Goal: Feedback & Contribution: Submit feedback/report problem

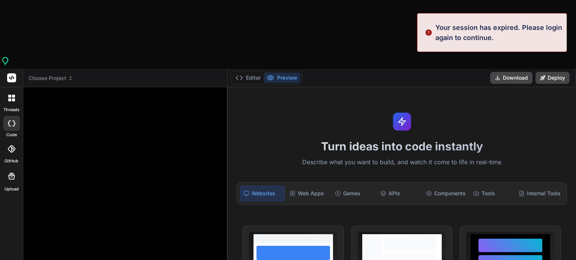
click at [288, 73] on button "Preview" at bounding box center [281, 78] width 37 height 10
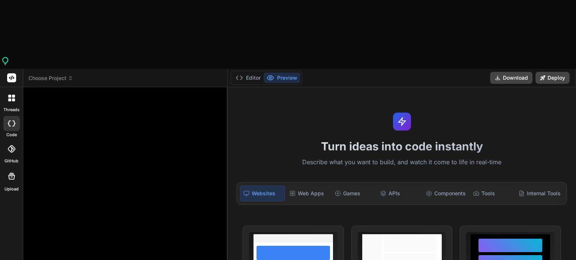
click at [6, 167] on div at bounding box center [12, 176] width 18 height 18
click at [66, 75] on span "Choose Project" at bounding box center [50, 78] width 45 height 7
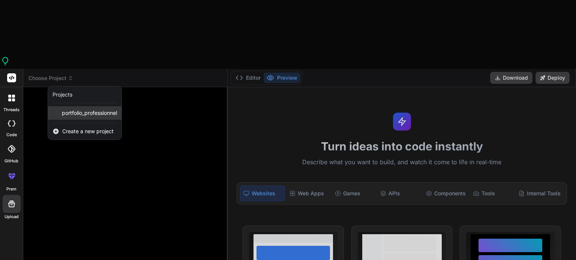
click at [77, 109] on span "portfolio_professionnel" at bounding box center [89, 112] width 55 height 7
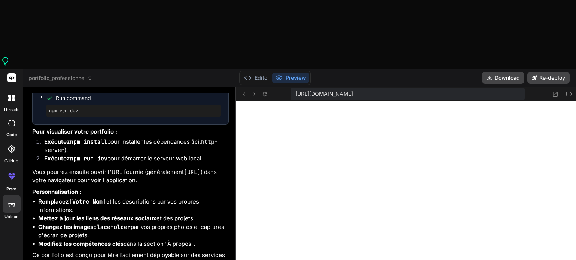
scroll to position [316, 0]
click at [485, 72] on button "Download" at bounding box center [502, 78] width 42 height 12
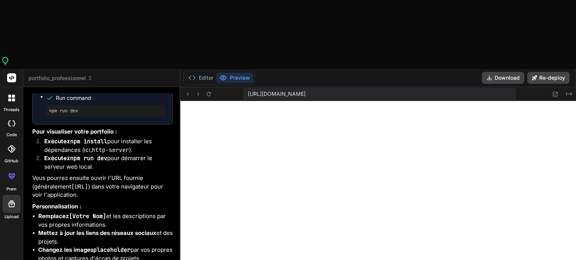
drag, startPoint x: 235, startPoint y: 118, endPoint x: 154, endPoint y: 115, distance: 81.3
click at [154, 115] on div "Bind AI Web Search Created with Pixso. Code Generator You oui en utilisant n8n …" at bounding box center [101, 208] width 157 height 242
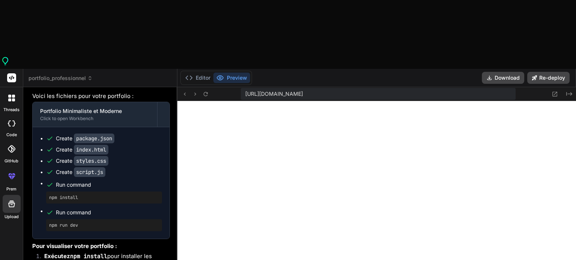
scroll to position [2139, 0]
click at [203, 73] on button "Editor" at bounding box center [197, 78] width 31 height 10
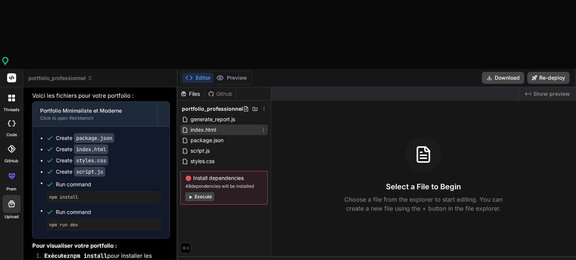
click at [208, 126] on span "index.html" at bounding box center [203, 130] width 27 height 9
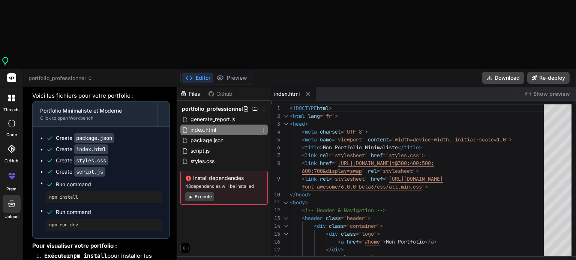
type textarea "x"
type textarea "<!DOCTYPE html> <html lang="fr"> <head> <meta charset="UTF-8"> <meta name="view…"
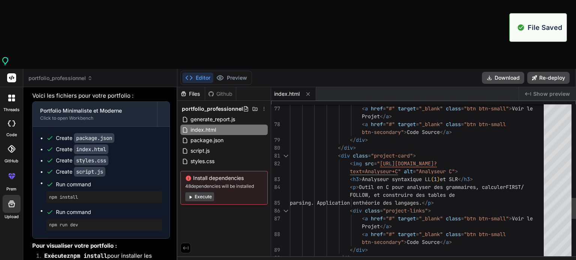
scroll to position [360, 0]
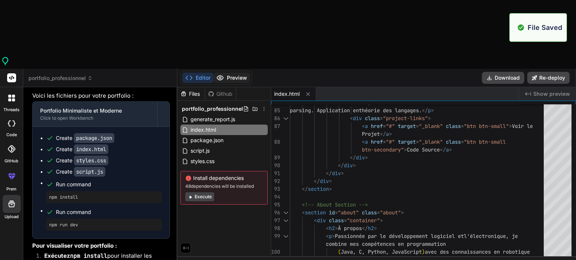
click at [234, 73] on button "Preview" at bounding box center [231, 78] width 37 height 10
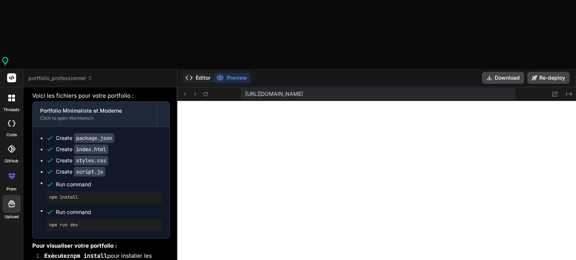
click at [202, 73] on button "Editor" at bounding box center [197, 78] width 31 height 10
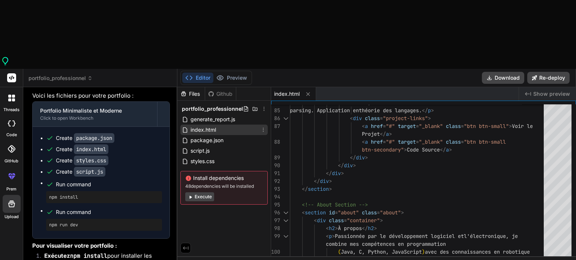
click at [202, 126] on span "index.html" at bounding box center [203, 130] width 27 height 9
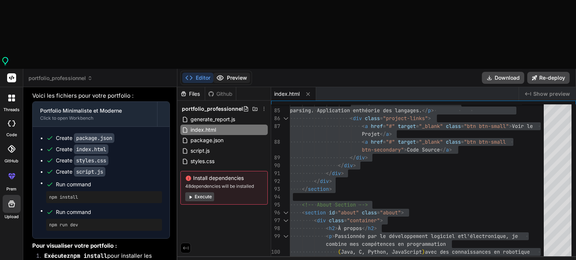
click at [228, 73] on button "Preview" at bounding box center [231, 78] width 37 height 10
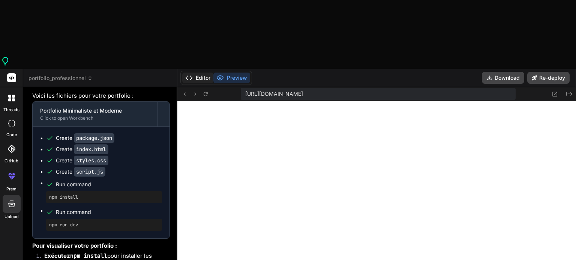
click at [201, 73] on button "Editor" at bounding box center [197, 78] width 31 height 10
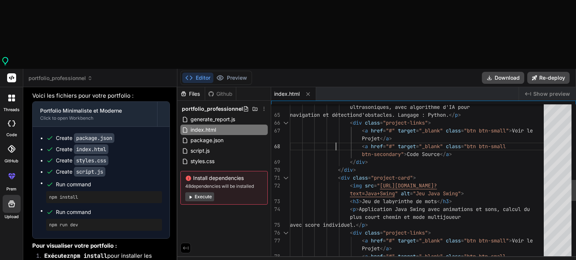
click at [335, 79] on div "< a href = "#" target = "_blank" class = "btn btn-small < div class = "project-…" at bounding box center [419, 123] width 258 height 1141
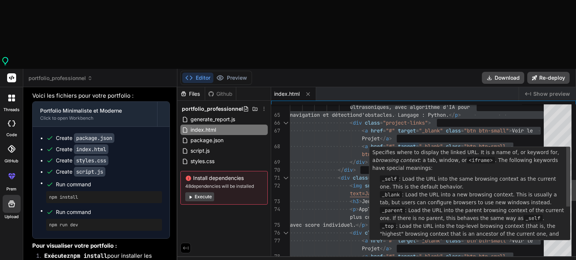
click at [407, 147] on div "Specifies where to display the linked URL. It is a name of, or keyword for, a b…" at bounding box center [469, 226] width 200 height 158
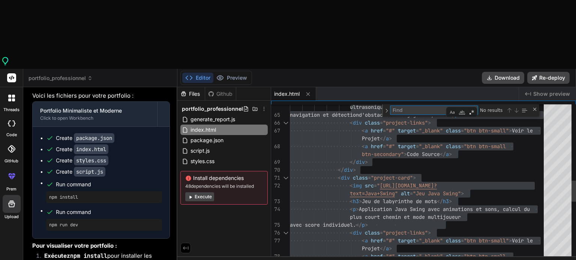
type textarea "<!DOCTYPE html> <html lang="fr"> <head> <meta charset="UTF-8"> <meta name="view…"
type textarea "ta"
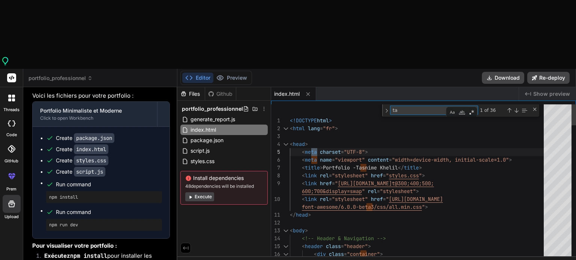
type textarea "<!-- Hero Section --> <section id="home" class="hero"> <div class="container"> …"
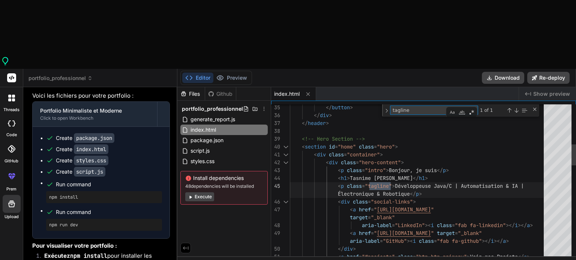
type textarea "tagline"
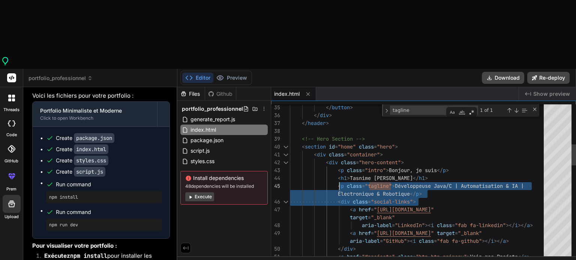
drag, startPoint x: 426, startPoint y: 126, endPoint x: 338, endPoint y: 115, distance: 88.7
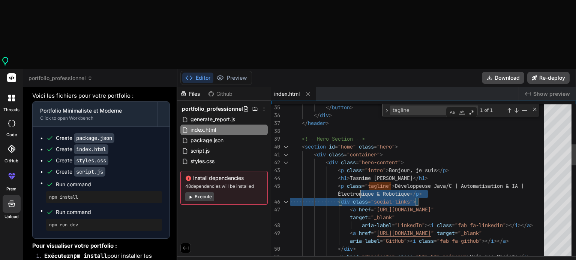
drag, startPoint x: 427, startPoint y: 126, endPoint x: 354, endPoint y: 118, distance: 73.1
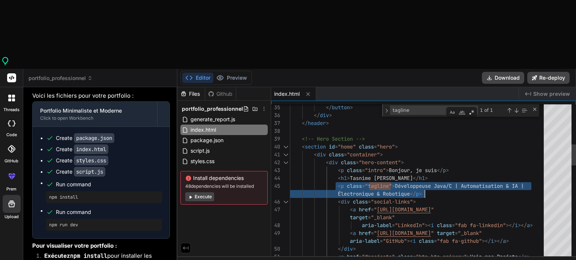
drag, startPoint x: 337, startPoint y: 116, endPoint x: 428, endPoint y: 120, distance: 90.8
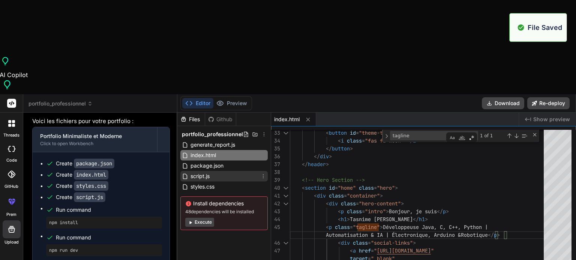
scroll to position [403, 0]
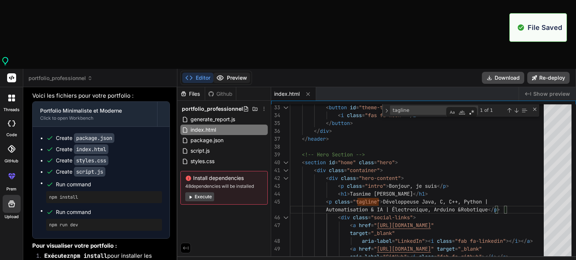
click at [229, 73] on button "Preview" at bounding box center [231, 78] width 37 height 10
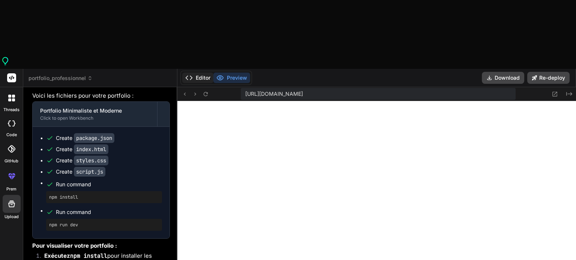
click at [202, 73] on button "Editor" at bounding box center [197, 78] width 31 height 10
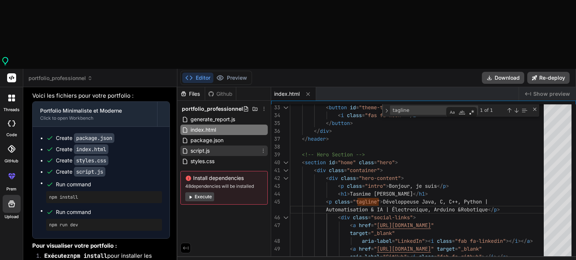
click at [213, 146] on div "script.js" at bounding box center [223, 151] width 87 height 10
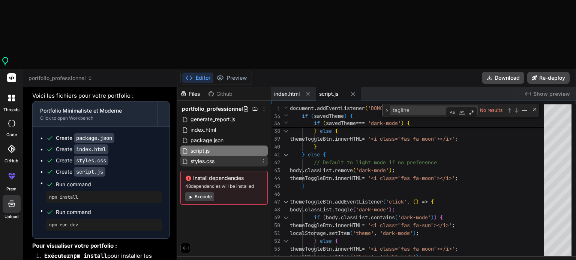
click at [238, 156] on div "styles.css" at bounding box center [223, 161] width 87 height 10
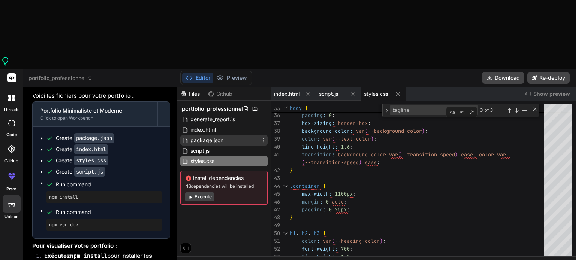
click at [211, 136] on span "package.json" at bounding box center [207, 140] width 34 height 9
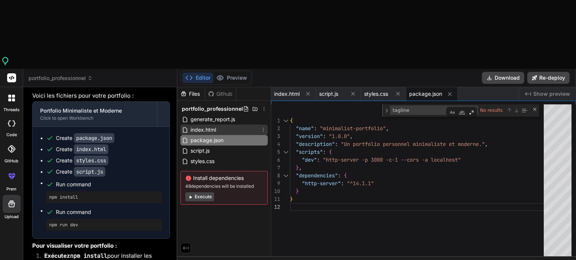
click at [212, 126] on span "index.html" at bounding box center [203, 130] width 27 height 9
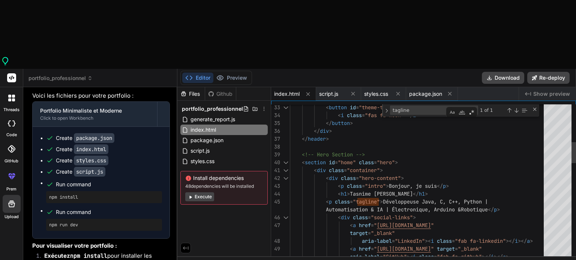
scroll to position [0, 0]
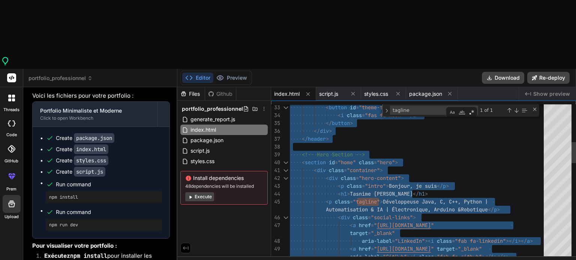
type textarea "<!-- Hero Section --> <section id="home" class="hero"> <div class="container"> …"
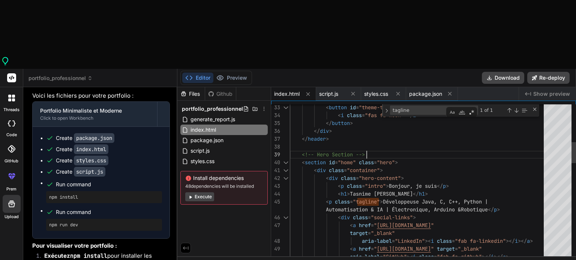
type textarea "p"
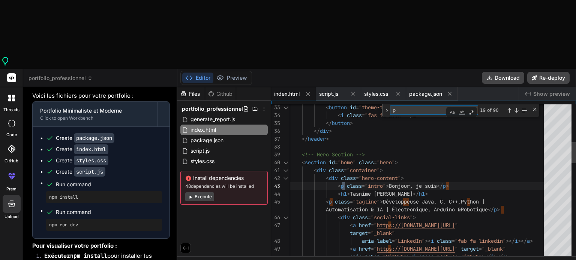
type textarea "target="_blank" aria-label="LinkedIn"><i class="fab fa-linkedin"></i></a> <a hr…"
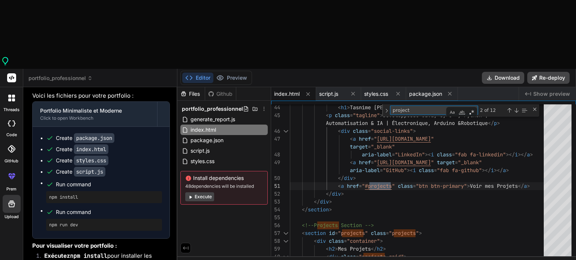
type textarea "projects"
type textarea "<!-- Projects Section --> <section id="projects" class="projects"> <div class="…"
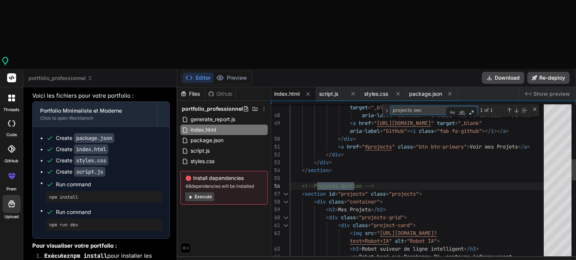
type textarea "projects sec"
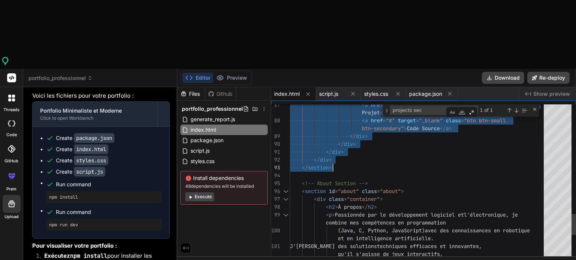
drag, startPoint x: 299, startPoint y: 102, endPoint x: 338, endPoint y: 99, distance: 39.1
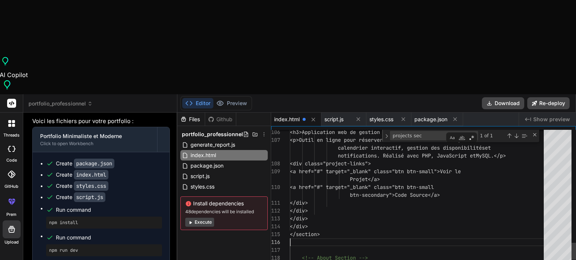
type textarea "</div> </div> </div> </section> <!-- About Section --> <section id="about" clas…"
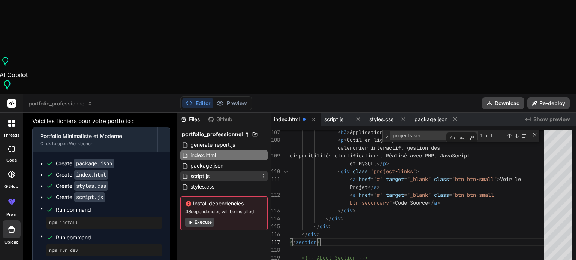
scroll to position [446, 0]
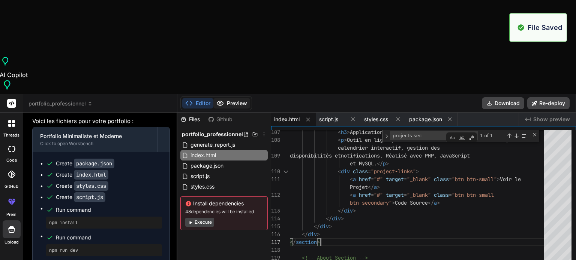
click at [233, 98] on button "Preview" at bounding box center [231, 103] width 37 height 10
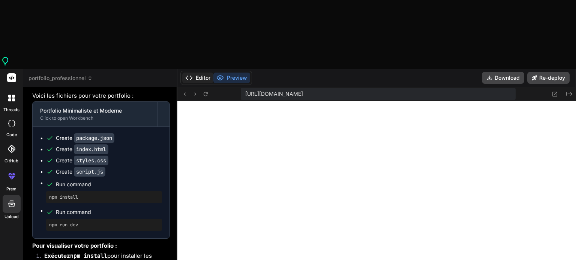
drag, startPoint x: 199, startPoint y: 15, endPoint x: 198, endPoint y: 10, distance: 4.7
click at [198, 71] on div "Editor Preview" at bounding box center [216, 78] width 72 height 14
click at [198, 73] on button "Editor" at bounding box center [197, 78] width 31 height 10
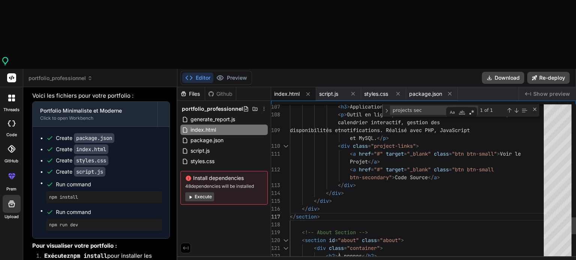
scroll to position [0, 0]
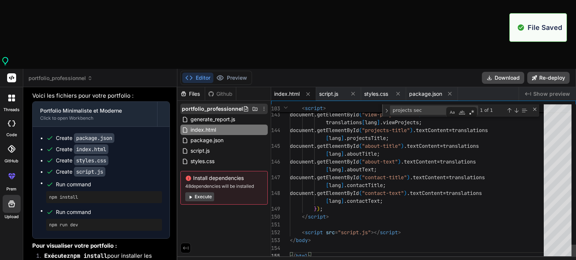
scroll to position [489, 0]
click at [231, 73] on button "Preview" at bounding box center [231, 78] width 37 height 10
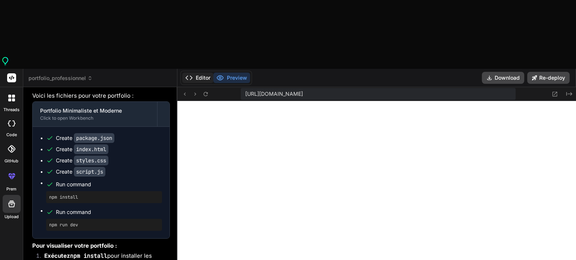
click at [201, 73] on button "Editor" at bounding box center [197, 78] width 31 height 10
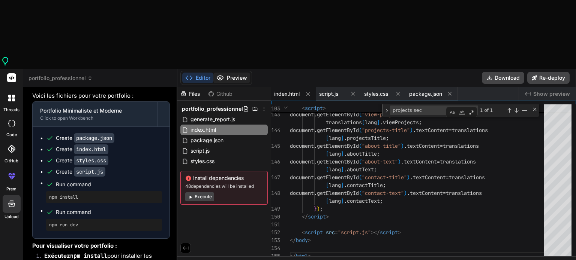
click at [222, 76] on icon at bounding box center [220, 78] width 6 height 4
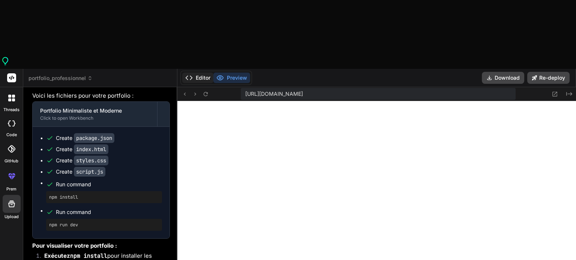
click at [193, 73] on button "Editor" at bounding box center [197, 78] width 31 height 10
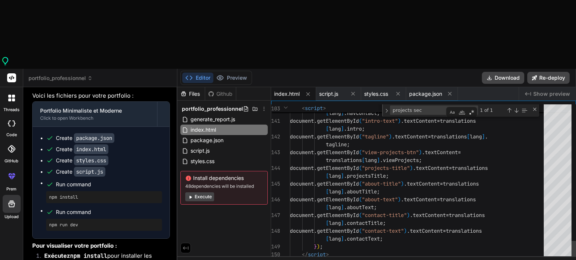
type textarea "translations[lang].viewProjects; document.getElementById("projects-title").text…"
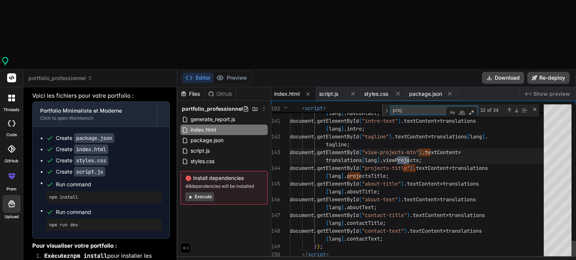
type textarea "proje"
type textarea "</div> <nav class="navbar"> <ul class="nav-menu"> <li><a href="#home" class="na…"
type textarea "projet"
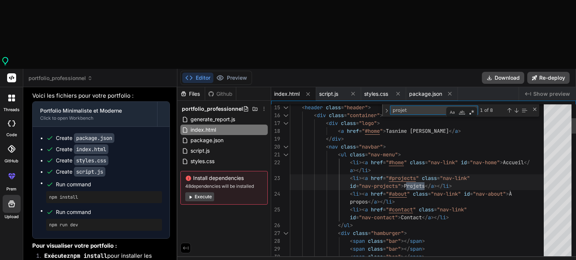
type textarea "translations[lang].viewProjects; document.getElementById("projects-title").text…"
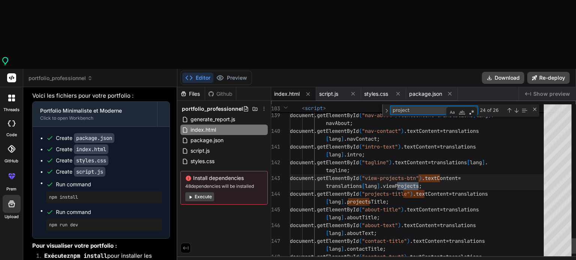
type textarea "projects"
type textarea "</section> <!-- Projects Section --> <section id="projects" class="projects"> <…"
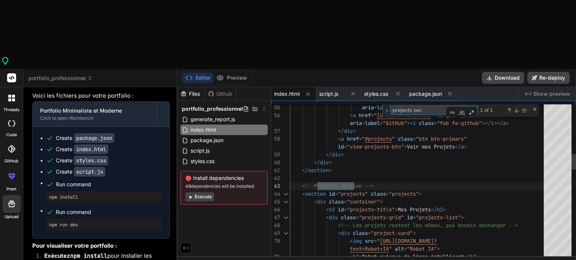
type textarea "projects sec"
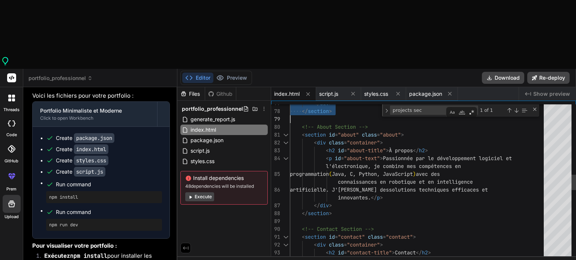
drag, startPoint x: 300, startPoint y: 103, endPoint x: 345, endPoint y: 44, distance: 74.3
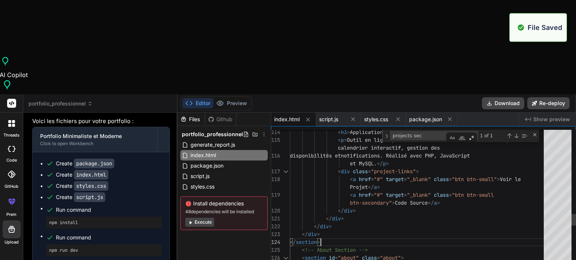
scroll to position [532, 0]
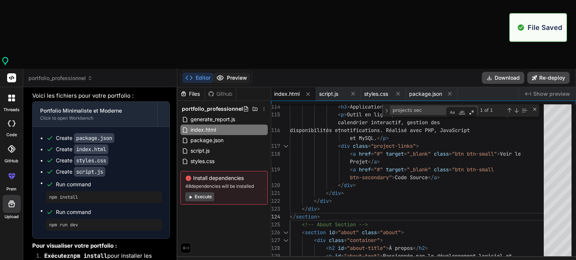
click at [244, 73] on button "Preview" at bounding box center [231, 78] width 37 height 10
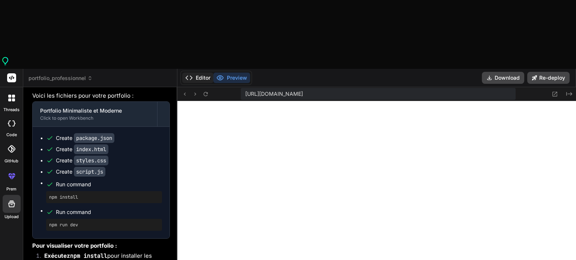
click at [203, 73] on button "Editor" at bounding box center [197, 78] width 31 height 10
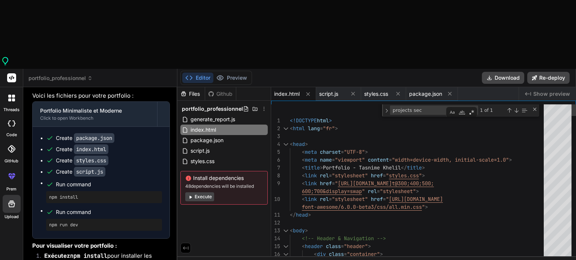
scroll to position [0, 0]
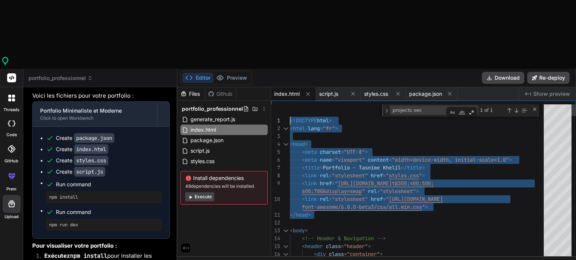
drag, startPoint x: 316, startPoint y: 147, endPoint x: 288, endPoint y: 51, distance: 99.8
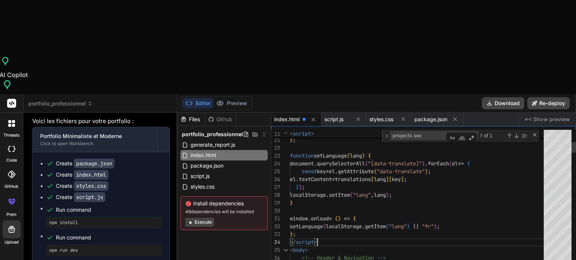
scroll to position [561, 0]
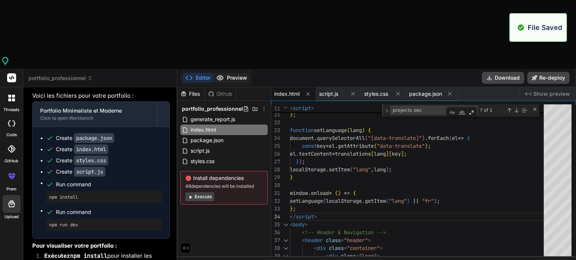
click at [242, 73] on button "Preview" at bounding box center [231, 78] width 37 height 10
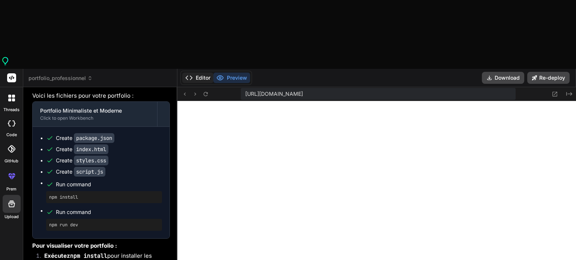
click at [202, 73] on button "Editor" at bounding box center [197, 78] width 31 height 10
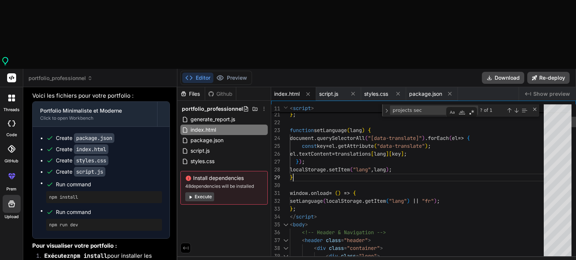
scroll to position [0, 0]
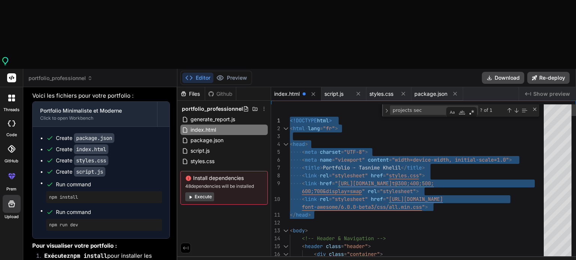
type textarea "<!DOCTYPE html> <html lang="fr"> <head> <meta charset="UTF-8"> <meta name="view…"
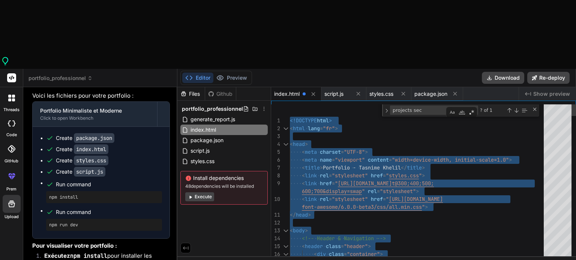
type textarea "document.getElementById("contact-text").textContent = t.contactText; }); </scri…"
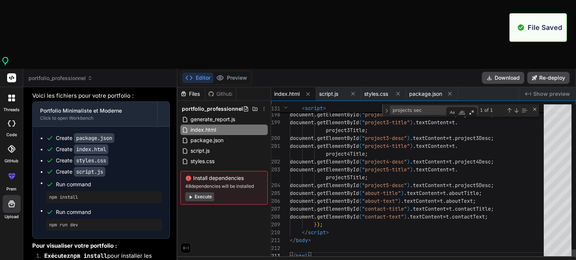
scroll to position [590, 0]
click at [227, 73] on button "Preview" at bounding box center [231, 78] width 37 height 10
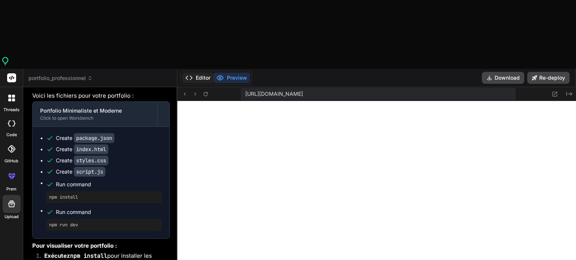
click at [189, 74] on icon at bounding box center [188, 77] width 7 height 7
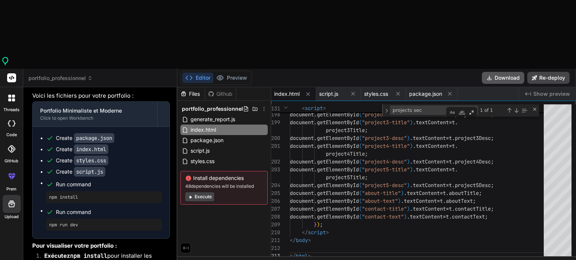
click at [504, 72] on button "Download" at bounding box center [502, 78] width 42 height 12
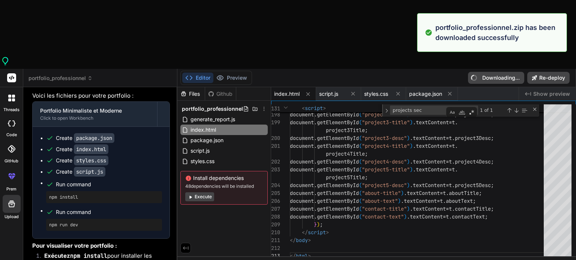
type textarea "x"
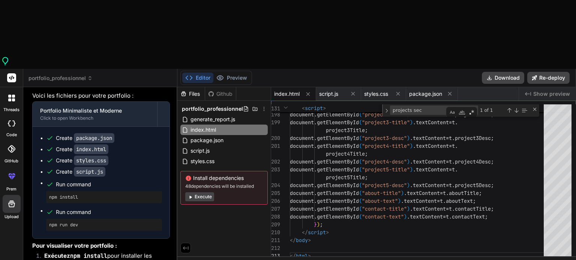
click at [201, 105] on span "portfolio_professionnel" at bounding box center [212, 108] width 61 height 7
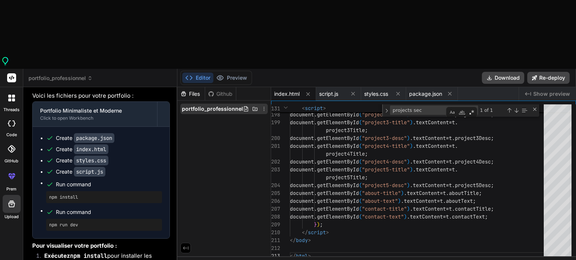
click at [261, 106] on icon at bounding box center [264, 109] width 6 height 6
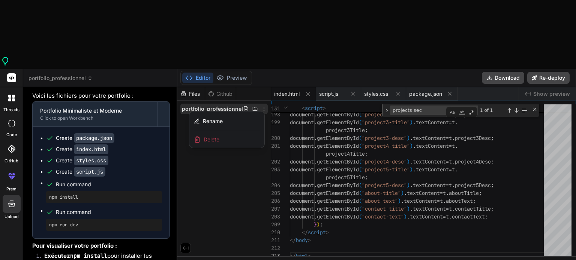
click at [252, 87] on div at bounding box center [376, 208] width 398 height 242
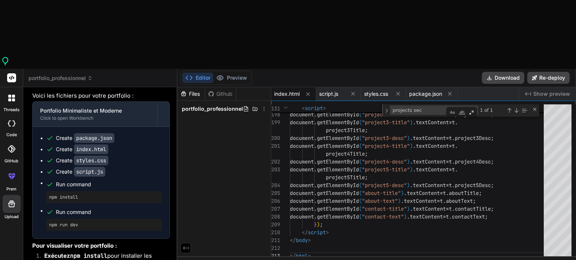
click at [253, 107] on icon at bounding box center [255, 109] width 5 height 4
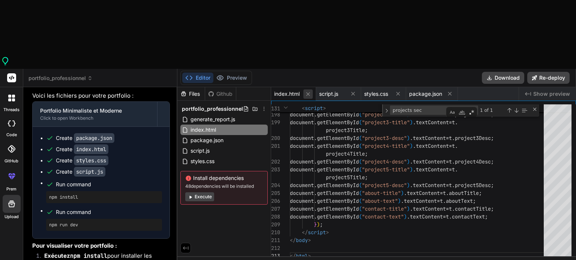
click at [305, 91] on icon at bounding box center [308, 94] width 6 height 6
type textarea "}"
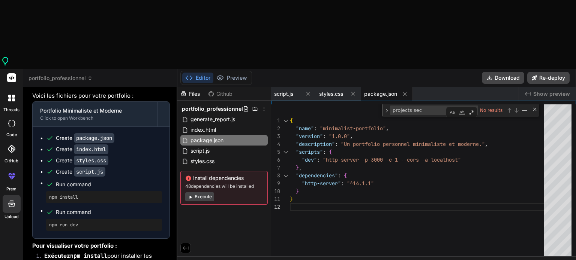
click at [305, 91] on icon at bounding box center [308, 94] width 6 height 6
click at [305, 90] on span "package.json" at bounding box center [290, 93] width 33 height 7
click at [316, 91] on icon at bounding box center [314, 94] width 6 height 6
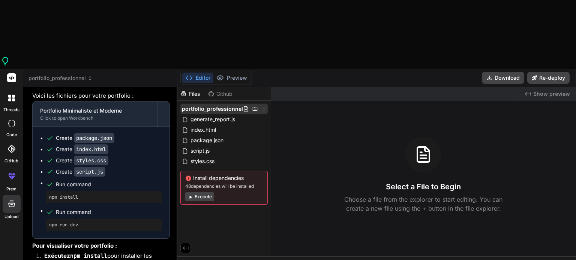
click at [231, 104] on div "portfolio_professionnel" at bounding box center [223, 109] width 87 height 10
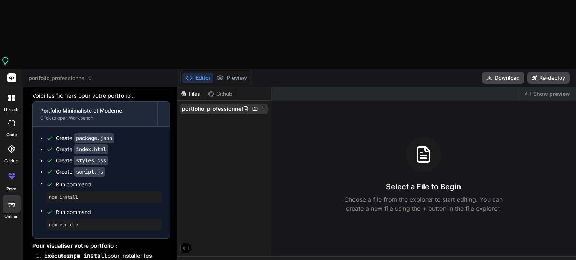
click at [261, 106] on icon at bounding box center [264, 109] width 6 height 6
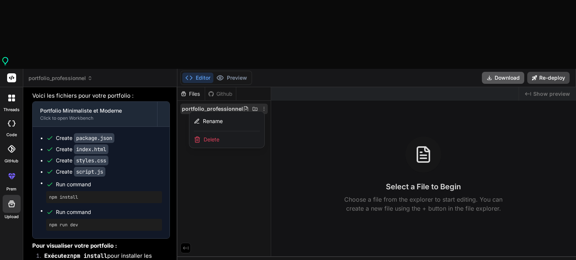
click at [491, 75] on icon at bounding box center [489, 78] width 7 height 7
type textarea "x"
click at [254, 120] on div at bounding box center [376, 208] width 398 height 242
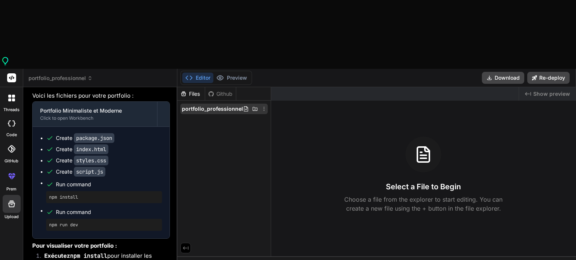
click at [229, 105] on span "portfolio_professionnel" at bounding box center [212, 108] width 61 height 7
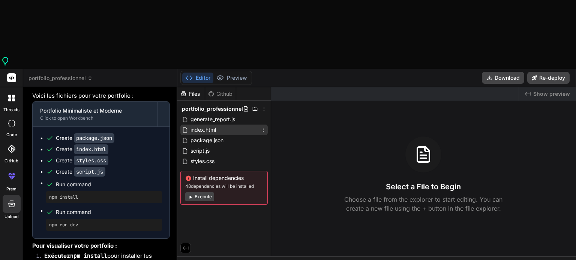
click at [215, 126] on span "index.html" at bounding box center [203, 130] width 27 height 9
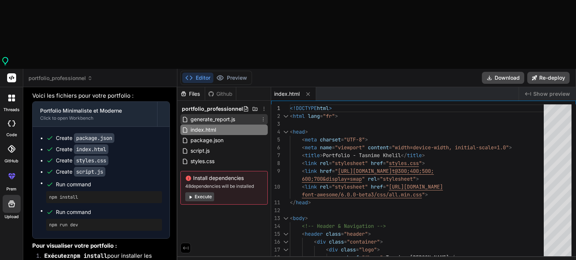
click at [221, 115] on span "generate_report.js" at bounding box center [213, 119] width 46 height 9
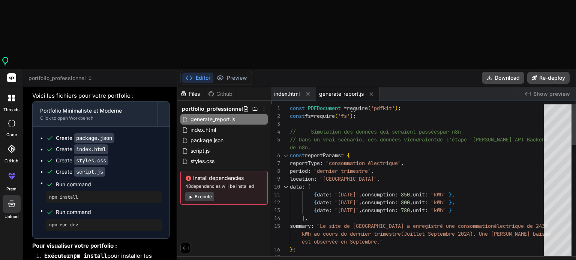
scroll to position [0, 0]
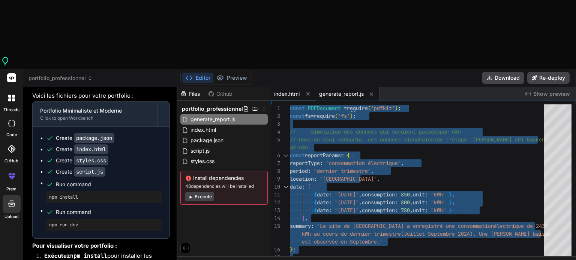
click at [297, 90] on span "index.html" at bounding box center [286, 93] width 25 height 7
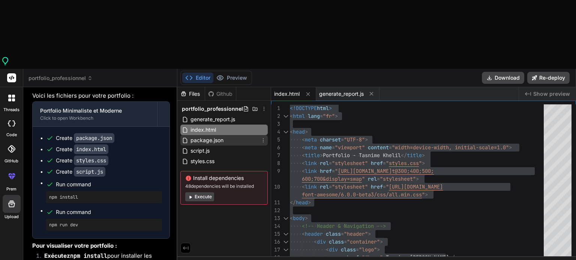
click at [252, 135] on div "package.json" at bounding box center [223, 140] width 87 height 10
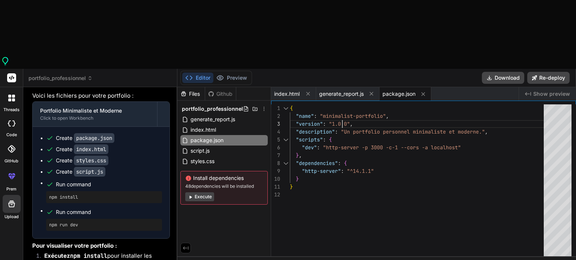
click at [341, 105] on div "{ "name" : "minimalist-portfolio" , "version" : "1.0.0" , "description" : "Un p…" at bounding box center [419, 183] width 258 height 156
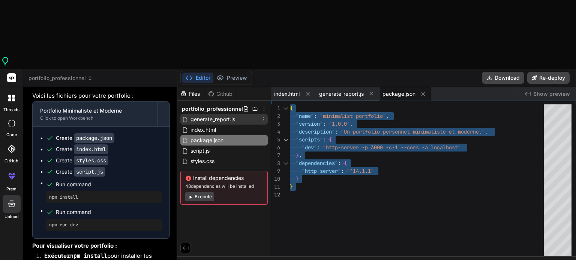
click at [232, 115] on span "generate_report.js" at bounding box center [213, 119] width 46 height 9
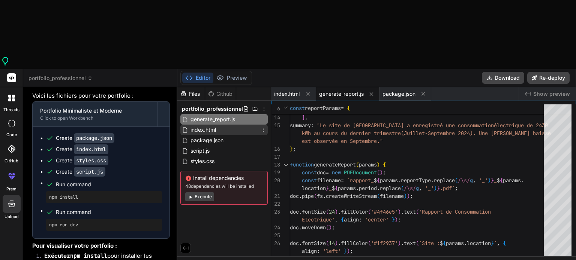
click at [222, 125] on div "index.html" at bounding box center [223, 130] width 87 height 10
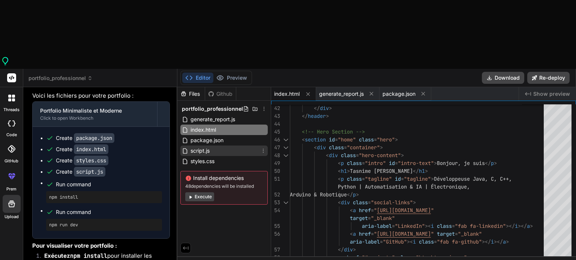
click at [232, 146] on div "script.js" at bounding box center [223, 151] width 87 height 10
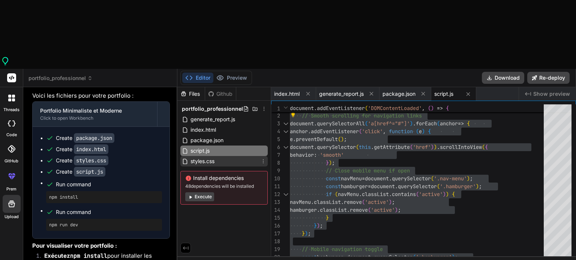
click at [212, 157] on span "styles.css" at bounding box center [202, 161] width 25 height 9
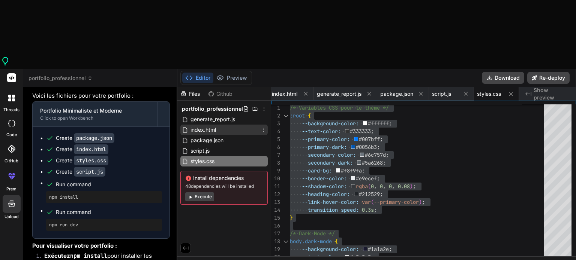
click at [208, 126] on span "index.html" at bounding box center [203, 130] width 27 height 9
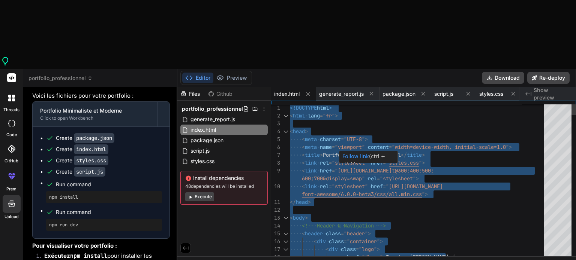
type textarea "<!DOCTYPE html> <html lang="fr"> <head> <meta charset="UTF-8"> <meta name="view…"
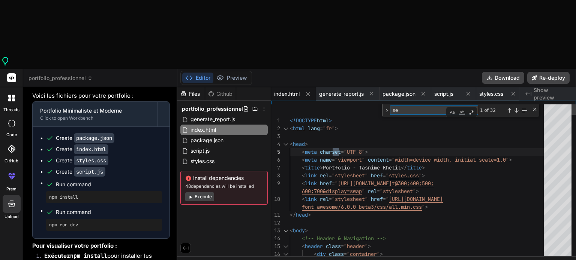
type textarea "s"
type textarea "p"
type textarea "</div> <nav class="navbar"> <ul class="nav-menu"> <li><a href="#home" class="na…"
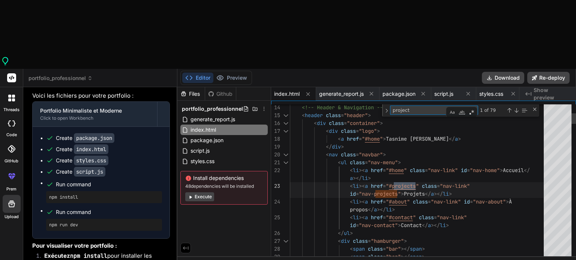
type textarea "projects"
type textarea "</section> <!-- Projects Section --> <section id="projects" class="projects"> <…"
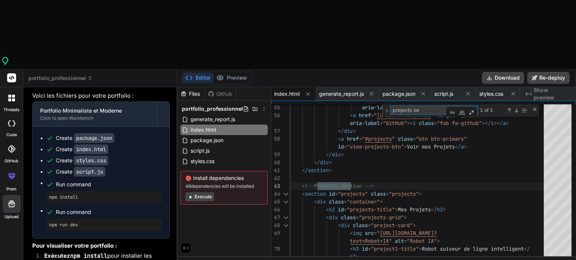
type textarea "projects se"
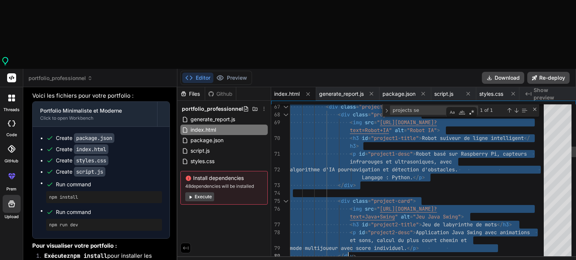
drag, startPoint x: 300, startPoint y: 94, endPoint x: 343, endPoint y: 169, distance: 86.3
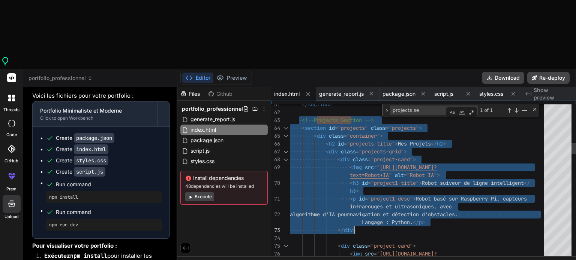
drag, startPoint x: 300, startPoint y: 58, endPoint x: 355, endPoint y: 157, distance: 113.1
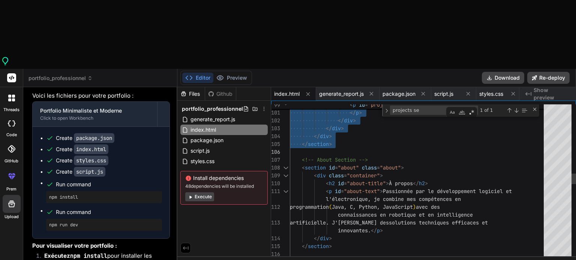
drag, startPoint x: 302, startPoint y: 60, endPoint x: 337, endPoint y: 75, distance: 38.4
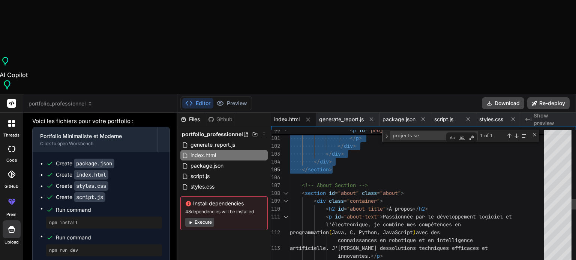
type textarea "</div> </section> <!-- About Section --> <section id="about" class="about"> <di…"
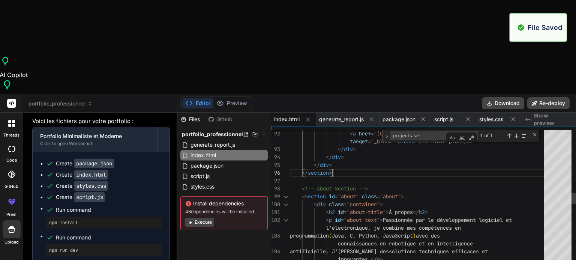
scroll to position [705, 0]
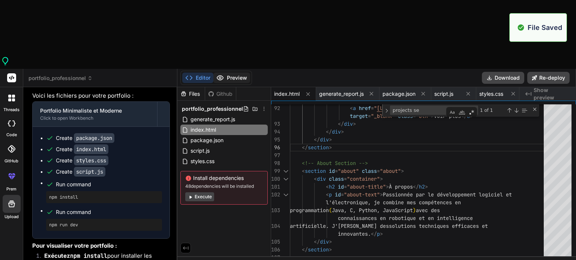
click at [233, 73] on button "Preview" at bounding box center [231, 78] width 37 height 10
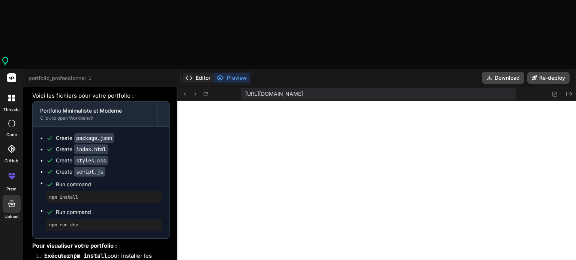
click at [197, 73] on button "Editor" at bounding box center [197, 78] width 31 height 10
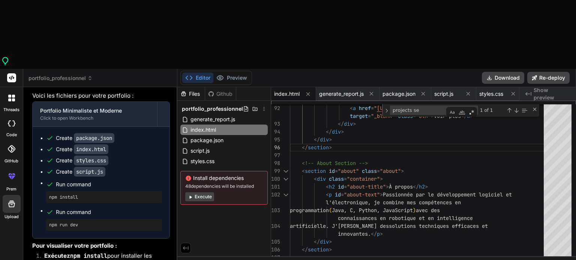
click at [206, 193] on button "Execute" at bounding box center [199, 197] width 29 height 9
type textarea "x"
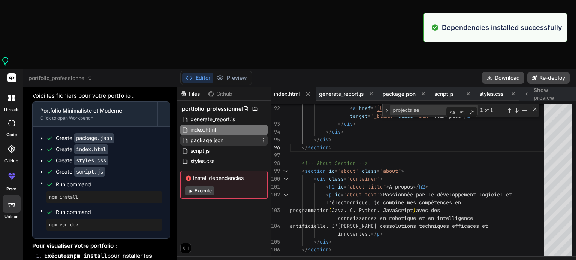
scroll to position [1100, 0]
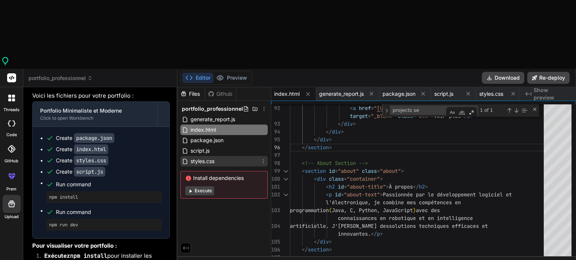
click at [223, 156] on div "styles.css" at bounding box center [223, 161] width 87 height 10
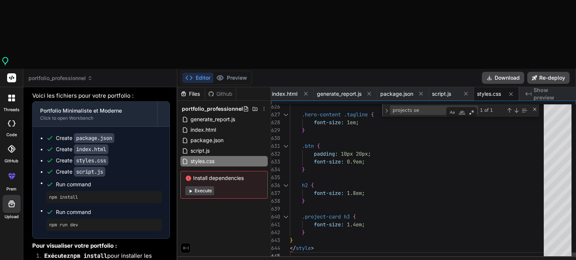
scroll to position [0, 0]
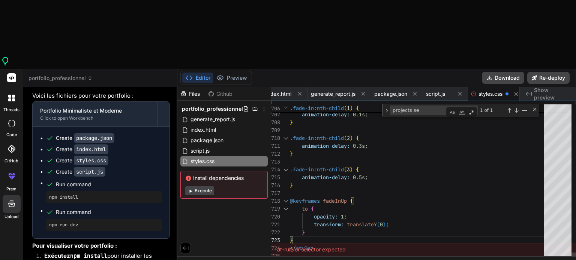
scroll to position [1215, 0]
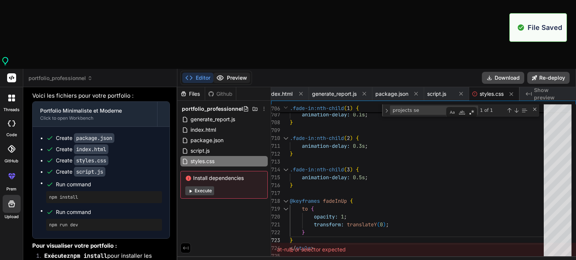
click at [234, 73] on button "Preview" at bounding box center [231, 78] width 37 height 10
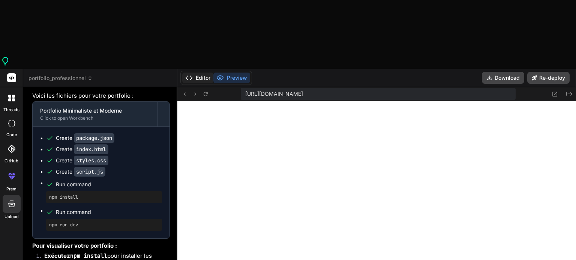
click at [208, 73] on button "Editor" at bounding box center [197, 78] width 31 height 10
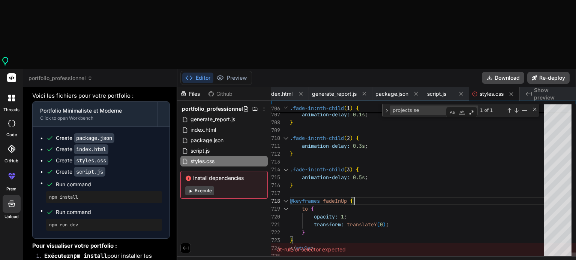
scroll to position [16, 0]
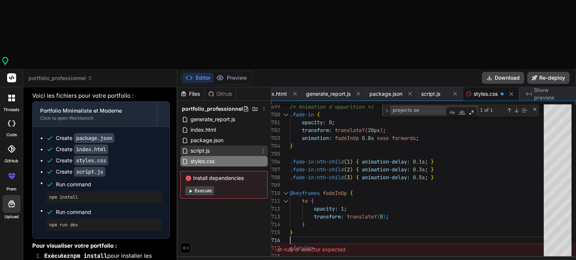
scroll to position [1331, 0]
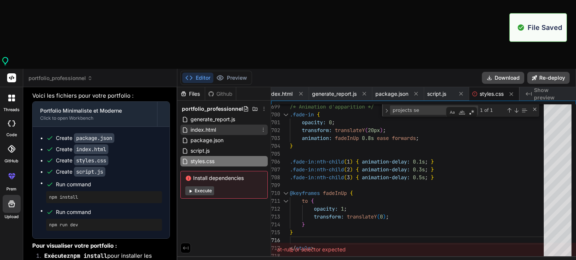
click at [216, 126] on span "index.html" at bounding box center [203, 130] width 27 height 9
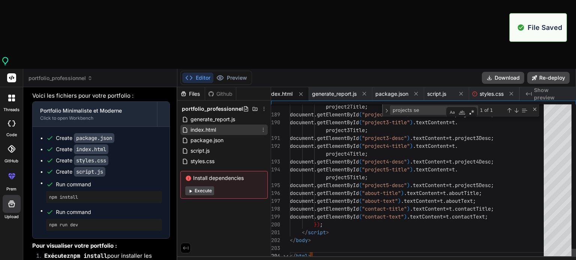
scroll to position [0, 0]
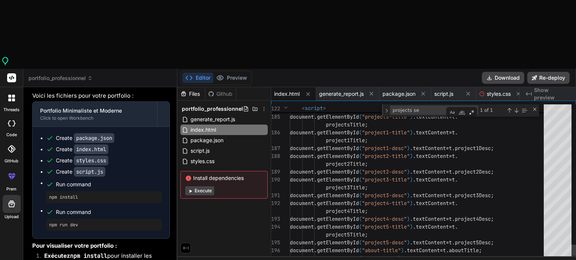
type textarea "</section> <!-- Projects Section --> <section id="projects" class="section"> <h…"
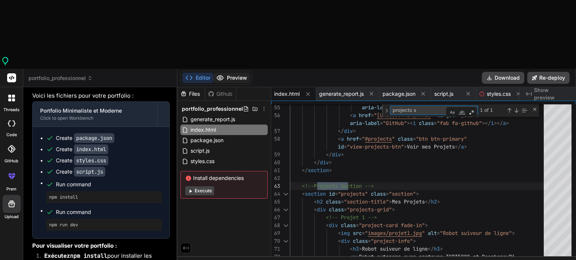
type textarea "projects s"
click at [229, 73] on button "Preview" at bounding box center [231, 78] width 37 height 10
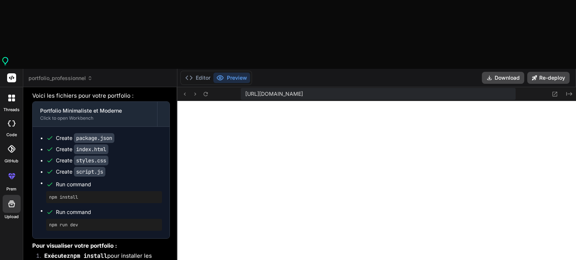
click at [204, 71] on div "Editor Preview" at bounding box center [216, 78] width 72 height 14
click at [204, 73] on button "Editor" at bounding box center [197, 78] width 31 height 10
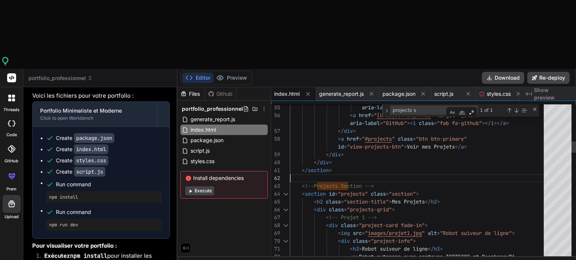
scroll to position [16, 0]
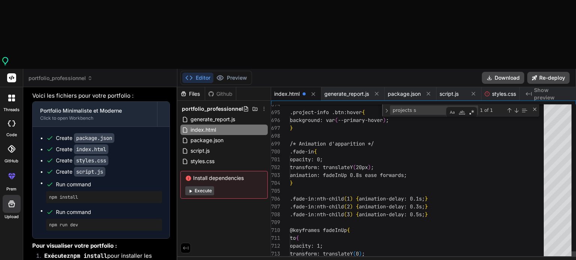
scroll to position [1345, 0]
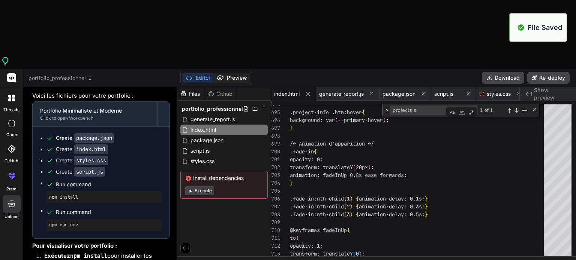
click at [237, 73] on button "Preview" at bounding box center [231, 78] width 37 height 10
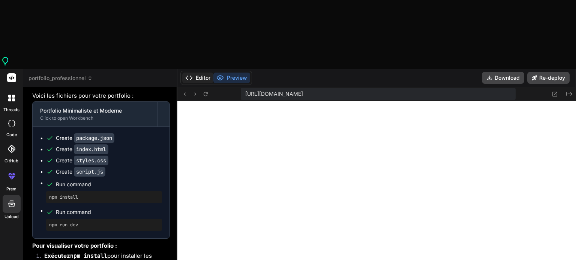
click at [199, 73] on button "Editor" at bounding box center [197, 78] width 31 height 10
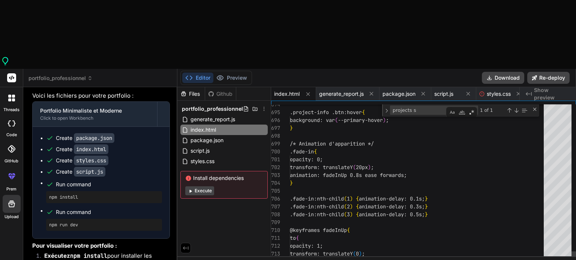
scroll to position [16, 0]
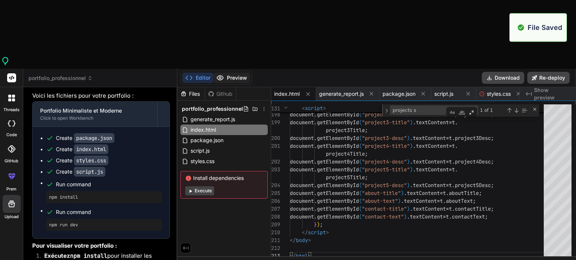
scroll to position [1374, 0]
click at [234, 73] on button "Preview" at bounding box center [231, 78] width 37 height 10
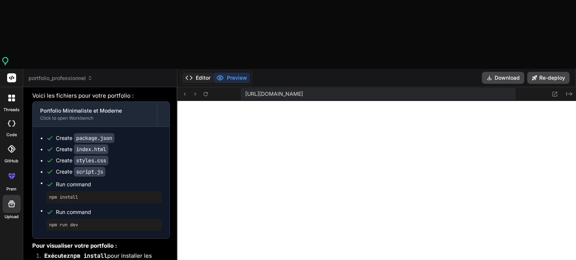
click at [204, 73] on button "Editor" at bounding box center [197, 78] width 31 height 10
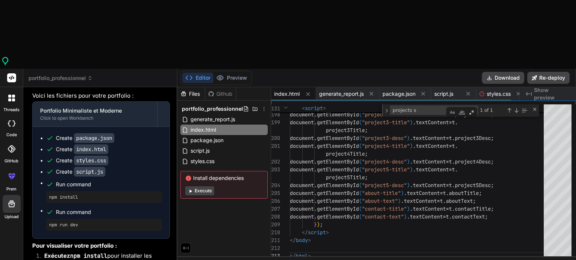
click at [288, 90] on span "index.html" at bounding box center [286, 93] width 25 height 7
click at [292, 90] on span "index.html" at bounding box center [286, 93] width 25 height 7
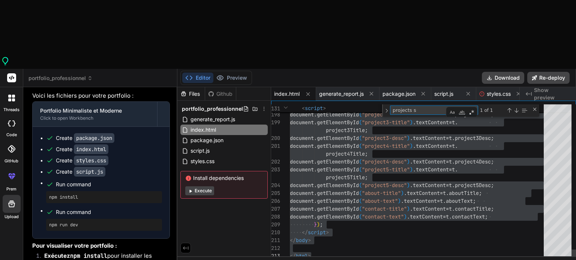
click at [423, 106] on textarea "projects s" at bounding box center [421, 110] width 63 height 9
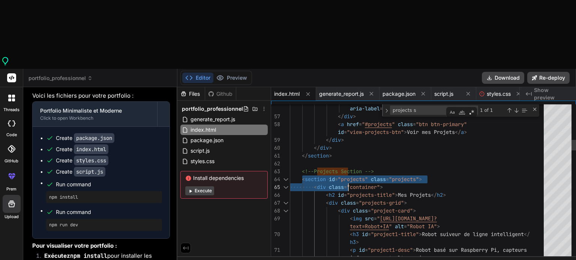
drag, startPoint x: 301, startPoint y: 105, endPoint x: 343, endPoint y: 114, distance: 43.3
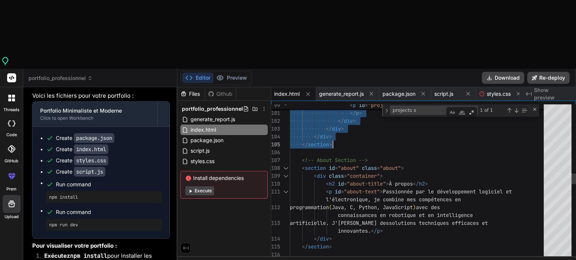
drag, startPoint x: 300, startPoint y: 109, endPoint x: 337, endPoint y: 75, distance: 50.1
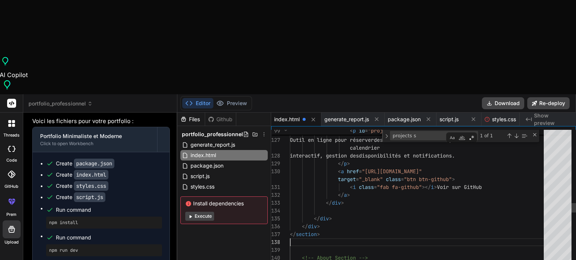
type textarea "</div> </section> <!-- About Section --> <section id="about" class="about"> <di…"
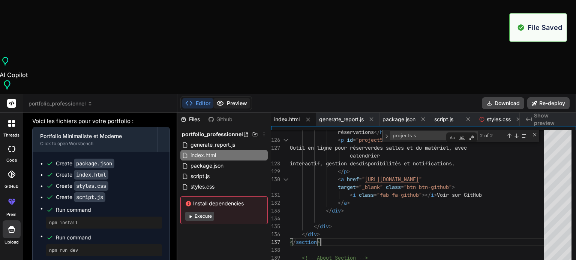
scroll to position [1568, 0]
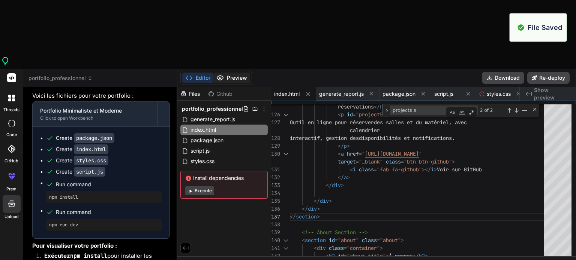
click at [228, 73] on button "Preview" at bounding box center [231, 78] width 37 height 10
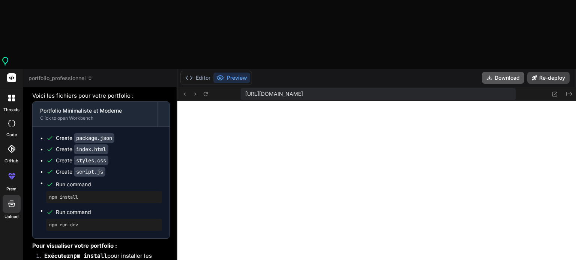
click at [502, 72] on button "Download" at bounding box center [502, 78] width 42 height 12
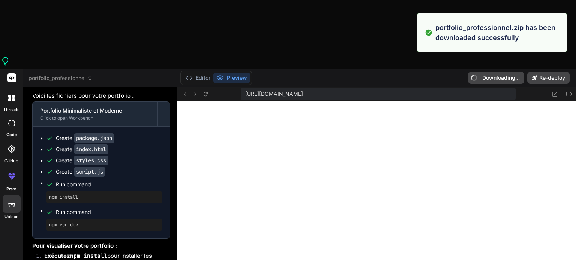
type textarea "x"
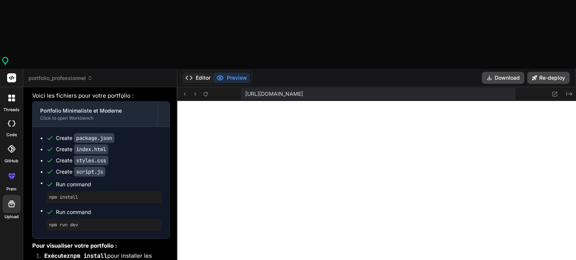
click at [207, 73] on button "Editor" at bounding box center [197, 78] width 31 height 10
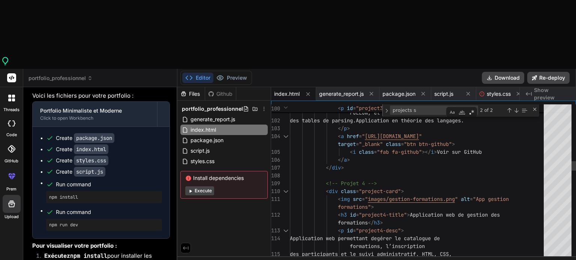
scroll to position [16, 0]
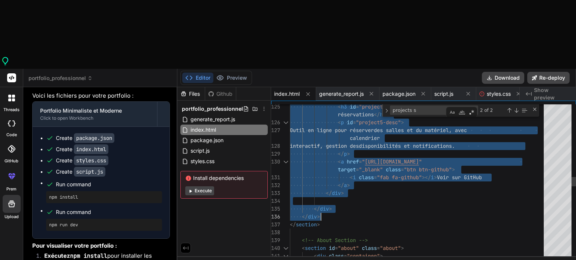
drag, startPoint x: 325, startPoint y: 115, endPoint x: 331, endPoint y: 144, distance: 29.5
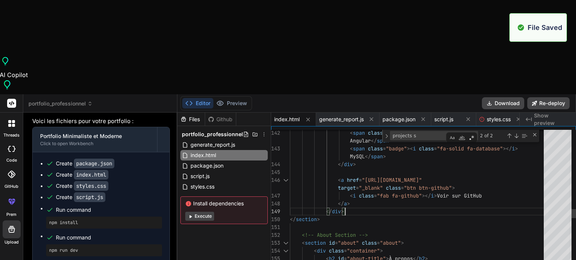
scroll to position [1763, 0]
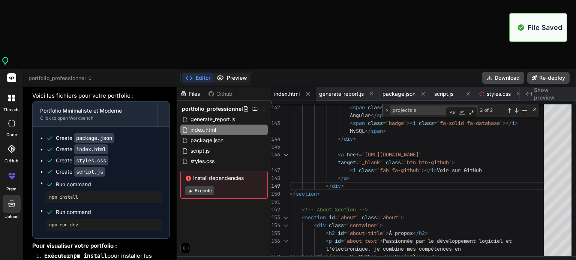
click at [234, 73] on button "Preview" at bounding box center [231, 78] width 37 height 10
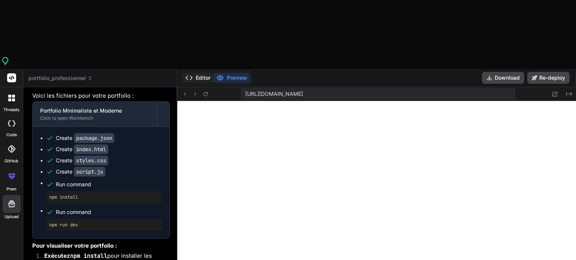
click at [201, 73] on button "Editor" at bounding box center [197, 78] width 31 height 10
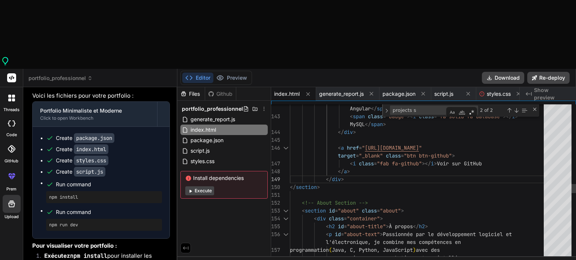
type textarea "</section> <!-- Projects Section --> <!-- Projects Section --> <section id="pro…"
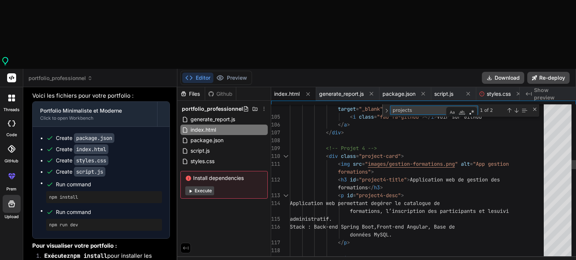
type textarea "projects"
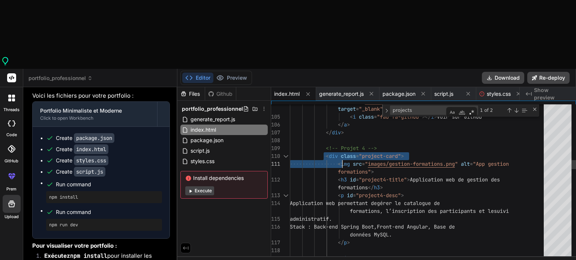
drag, startPoint x: 324, startPoint y: 82, endPoint x: 342, endPoint y: 88, distance: 18.8
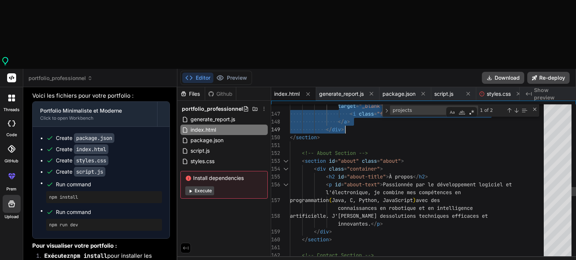
drag, startPoint x: 322, startPoint y: 78, endPoint x: 348, endPoint y: 60, distance: 31.8
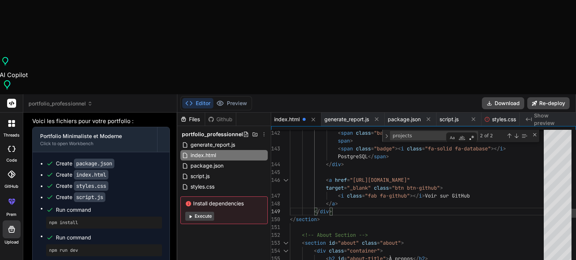
scroll to position [1957, 0]
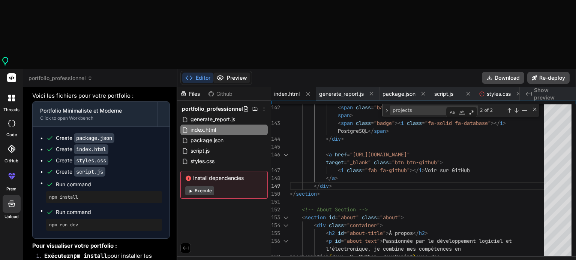
click at [231, 73] on button "Preview" at bounding box center [231, 78] width 37 height 10
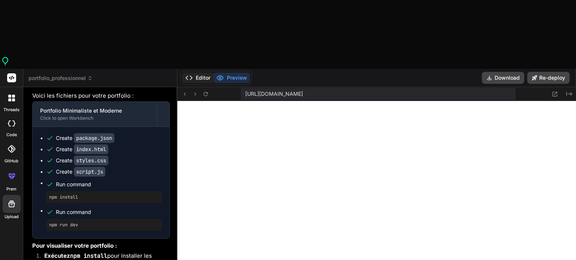
click at [205, 73] on button "Editor" at bounding box center [197, 78] width 31 height 10
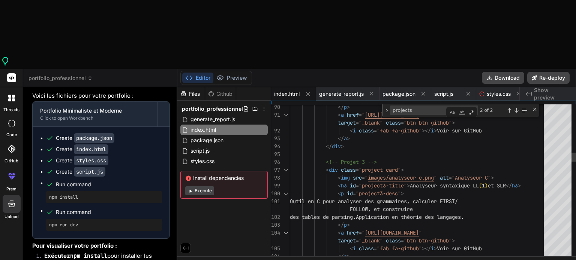
scroll to position [16, 0]
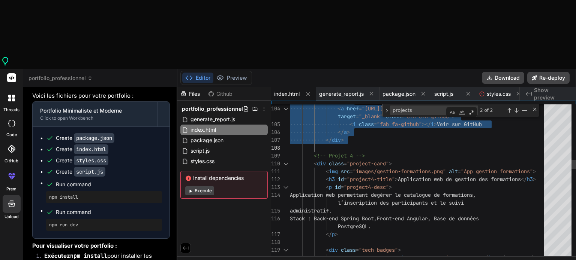
drag, startPoint x: 324, startPoint y: 91, endPoint x: 346, endPoint y: 72, distance: 29.2
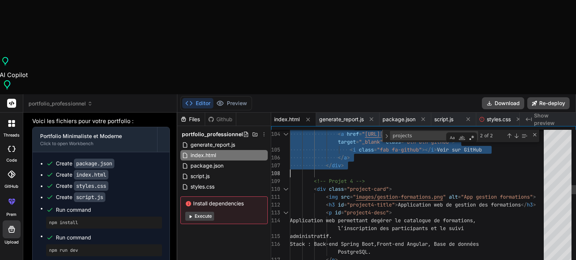
type textarea "</a> </div> <!-- Projet 4 --> <div class="project-card"> <img src="images/gesti…"
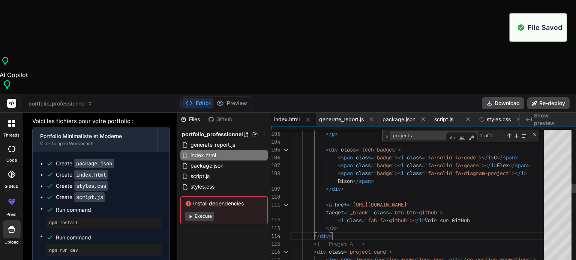
scroll to position [2151, 0]
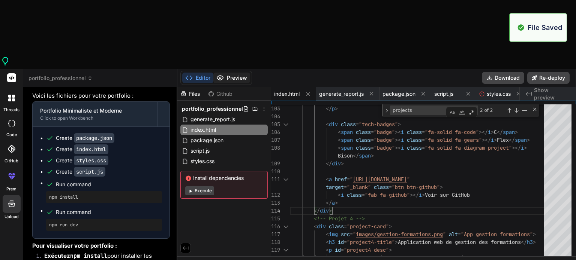
click at [235, 73] on button "Preview" at bounding box center [231, 78] width 37 height 10
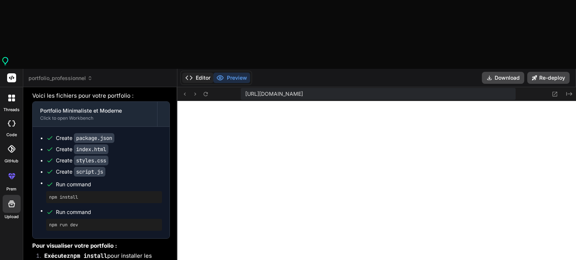
click at [198, 73] on button "Editor" at bounding box center [197, 78] width 31 height 10
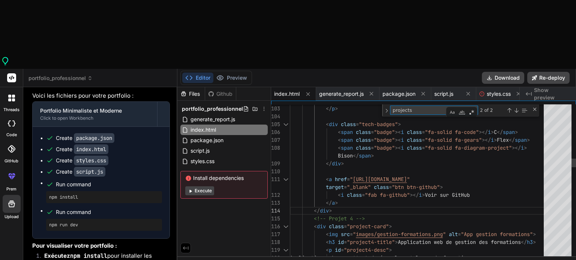
click at [417, 106] on textarea "projects" at bounding box center [421, 110] width 63 height 9
click at [417, 106] on textarea "projects email" at bounding box center [421, 110] width 63 height 9
type textarea "e"
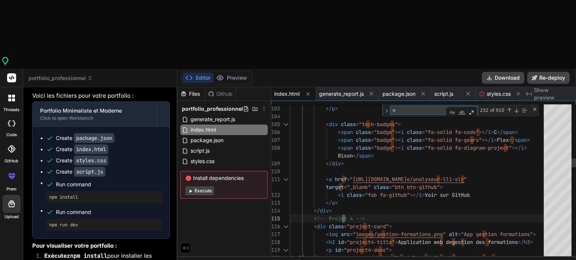
type textarea "<section id="about" class="about"> <div class="container"> <h2 id="about-title"…"
type textarea "em"
type textarea "</section> <!-- Contact Section --> <section id="contact" class="contact"> <div…"
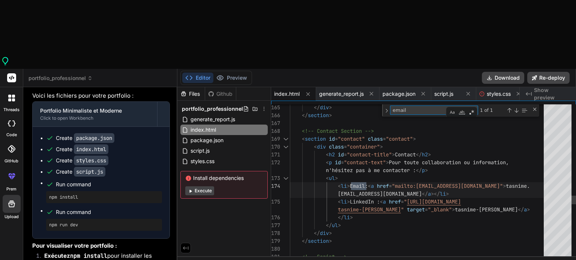
type textarea "email"
drag, startPoint x: 393, startPoint y: 125, endPoint x: 339, endPoint y: 124, distance: 54.7
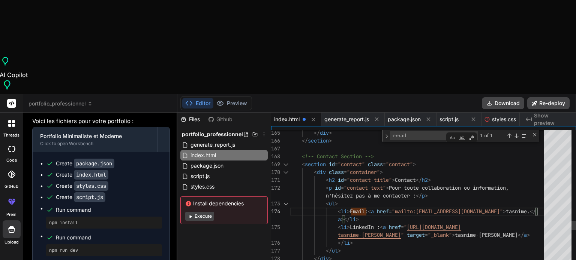
scroll to position [7, 0]
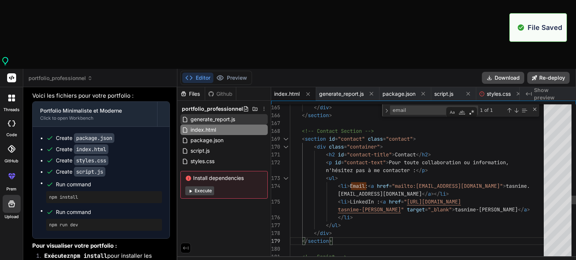
scroll to position [2345, 0]
click at [242, 73] on button "Preview" at bounding box center [231, 78] width 37 height 10
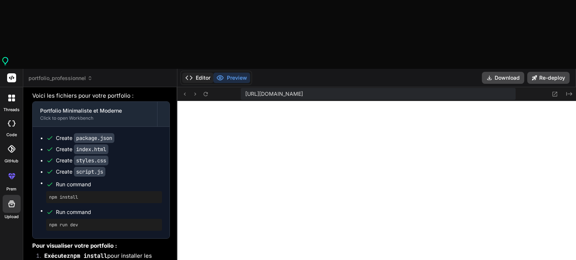
click at [205, 73] on button "Editor" at bounding box center [197, 78] width 31 height 10
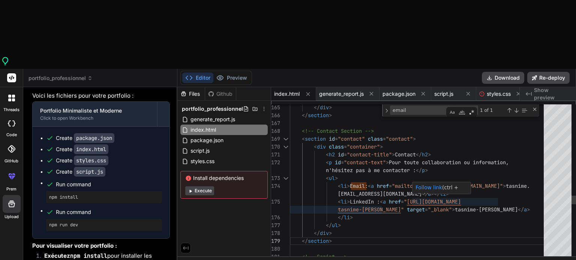
scroll to position [7, 0]
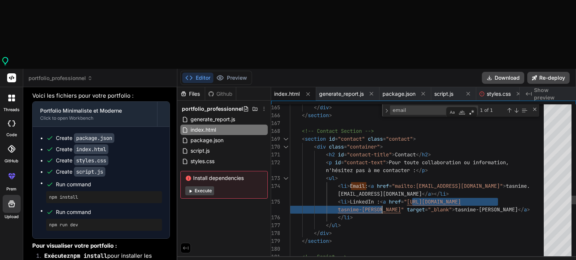
drag, startPoint x: 412, startPoint y: 133, endPoint x: 381, endPoint y: 141, distance: 32.4
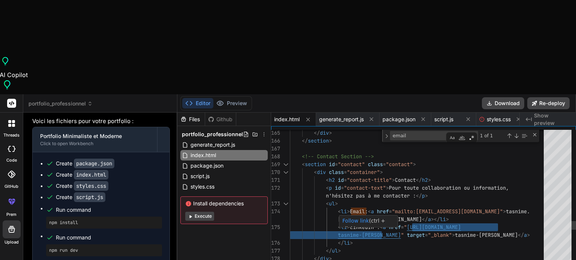
type textarea "[EMAIL_ADDRESS][DOMAIN_NAME]</a></li> <li>LinkedIn : <a href="[URL][DOMAIN_NAME…"
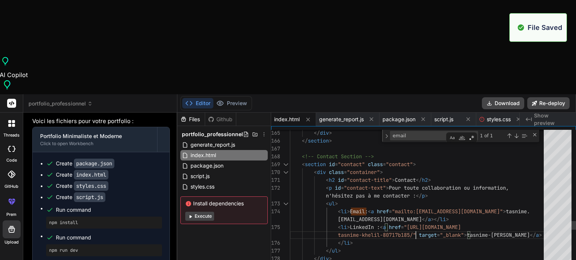
scroll to position [2539, 0]
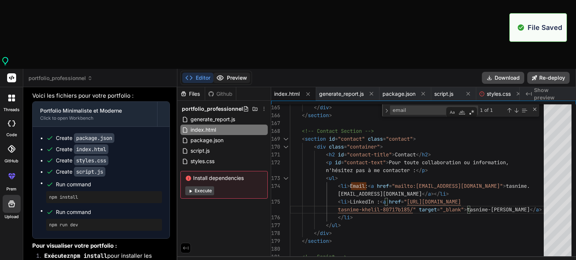
click at [229, 73] on button "Preview" at bounding box center [231, 78] width 37 height 10
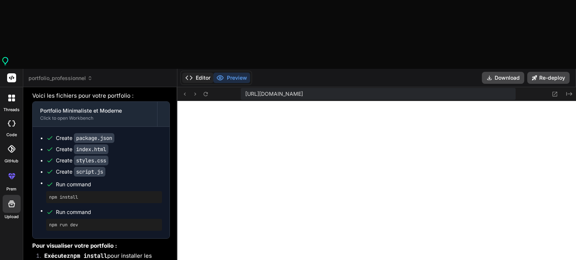
click at [197, 73] on button "Editor" at bounding box center [197, 78] width 31 height 10
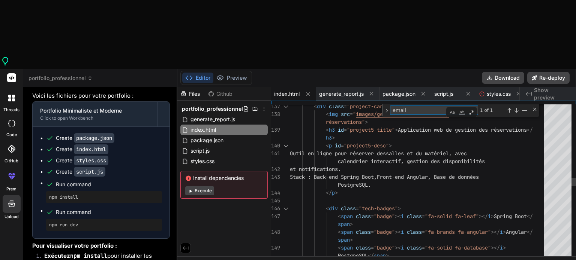
click at [411, 106] on textarea "email" at bounding box center [421, 110] width 63 height 9
type textarea "p"
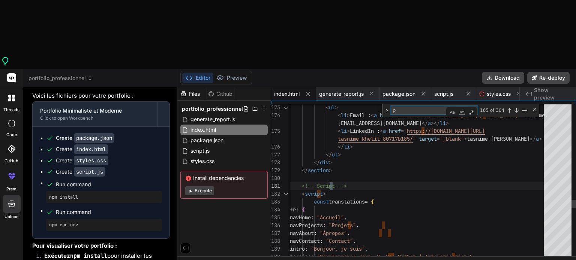
type textarea "const translations = { fr: { navHome: "Accueil", navProjects: "Projets", navAbo…"
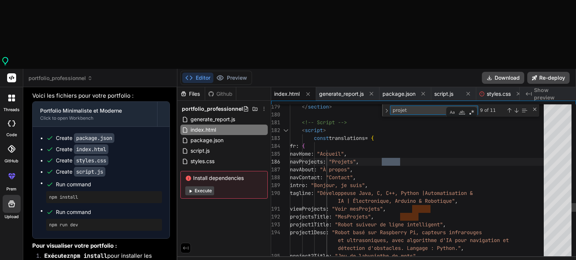
type textarea "projet"
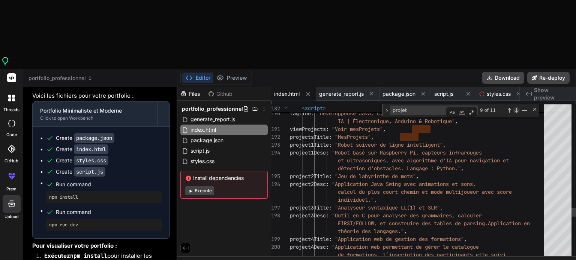
click at [517, 108] on div "Next Match (Enter)" at bounding box center [516, 111] width 6 height 6
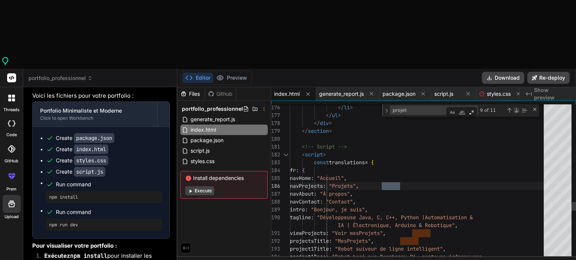
click at [517, 108] on div "Next Match (Enter)" at bounding box center [516, 111] width 6 height 6
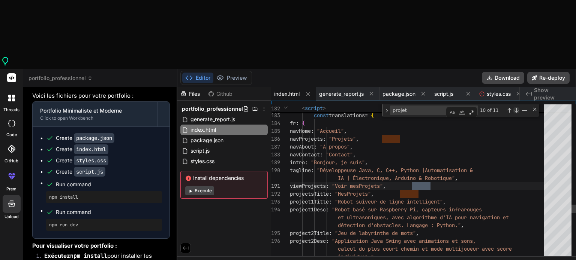
click at [517, 108] on div "Next Match (Enter)" at bounding box center [516, 111] width 6 height 6
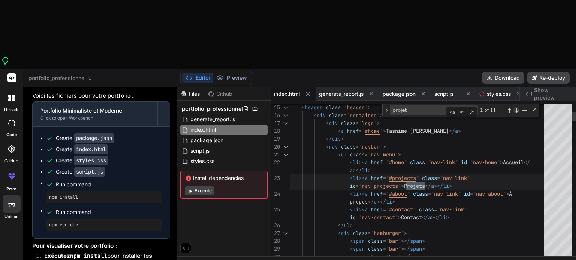
click at [517, 108] on div "Next Match (Enter)" at bounding box center [516, 111] width 6 height 6
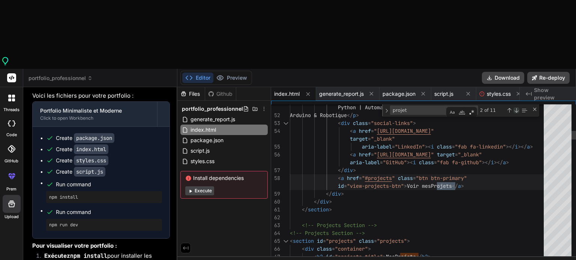
click at [517, 108] on div "Next Match (Enter)" at bounding box center [516, 111] width 6 height 6
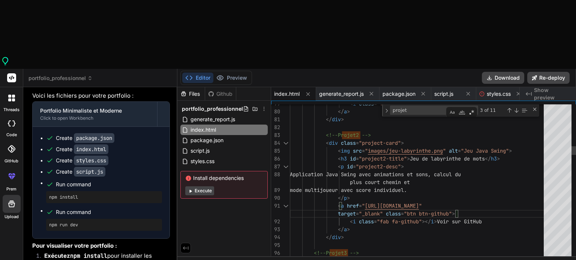
drag, startPoint x: 498, startPoint y: 138, endPoint x: 490, endPoint y: 138, distance: 7.5
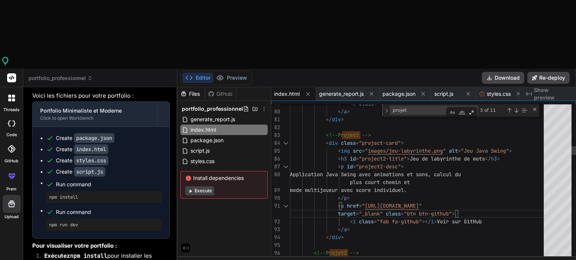
drag, startPoint x: 498, startPoint y: 137, endPoint x: 366, endPoint y: 135, distance: 131.9
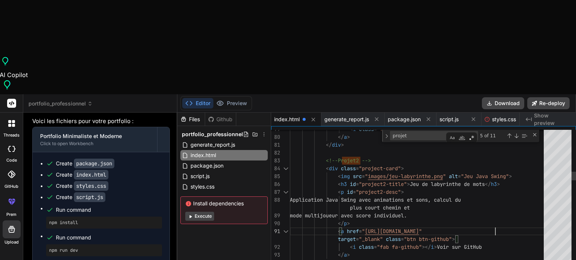
scroll to position [2734, 0]
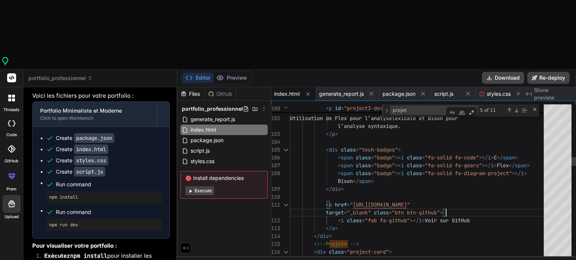
drag, startPoint x: 495, startPoint y: 138, endPoint x: 473, endPoint y: 136, distance: 21.4
drag, startPoint x: 494, startPoint y: 136, endPoint x: 354, endPoint y: 136, distance: 140.1
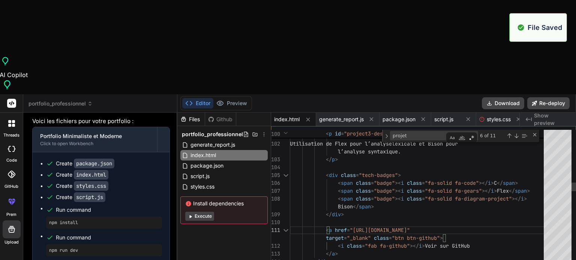
scroll to position [2928, 0]
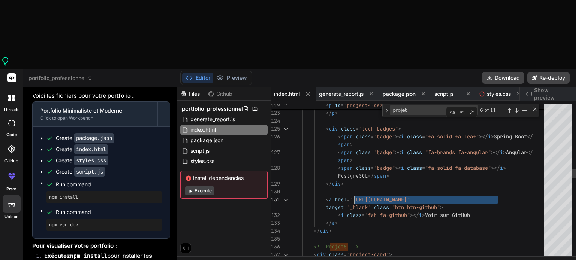
drag, startPoint x: 496, startPoint y: 130, endPoint x: 353, endPoint y: 130, distance: 143.5
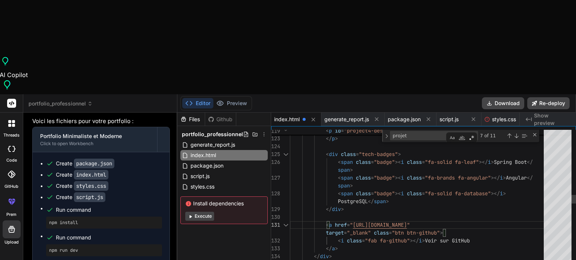
scroll to position [3122, 0]
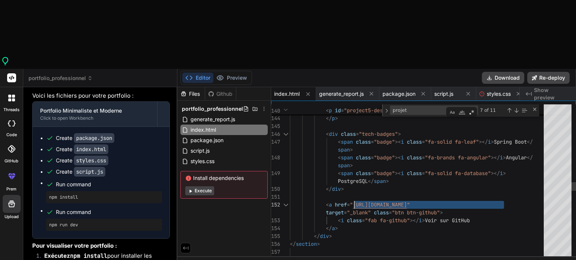
drag, startPoint x: 503, startPoint y: 136, endPoint x: 355, endPoint y: 135, distance: 148.0
click at [355, 135] on div "Stack : Back-end Spring Boot, Front-end Angular, Base de données PostgreSQL. </…" at bounding box center [419, 108] width 258 height 2703
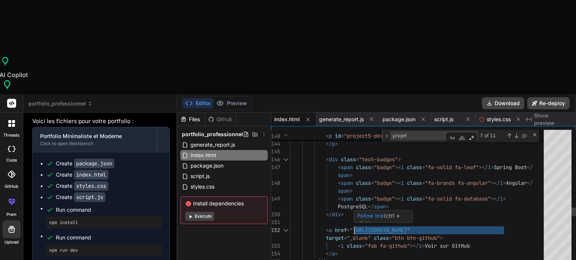
type textarea "</div> <a href="[URL][DOMAIN_NAME]" target="_blank" class="btn btn-github"> <i …"
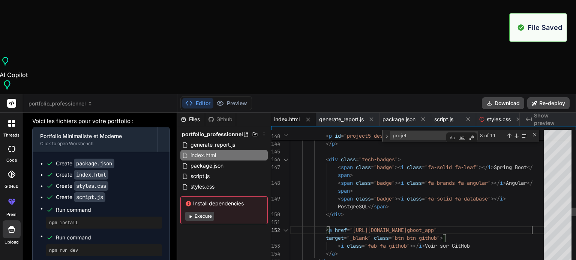
scroll to position [3316, 0]
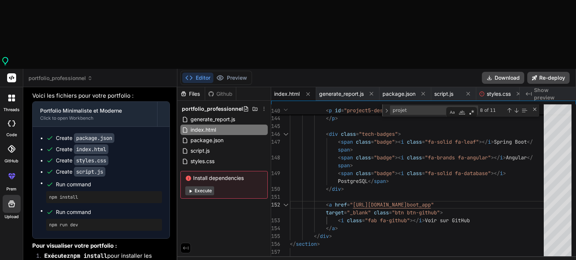
click at [200, 187] on button "Execute" at bounding box center [199, 191] width 29 height 9
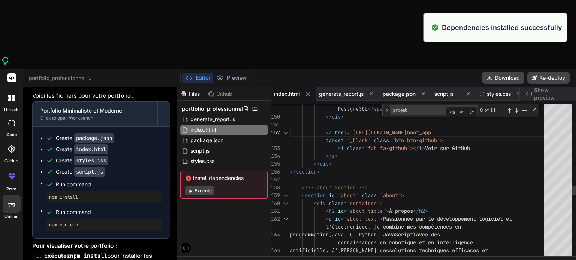
scroll to position [3985, 0]
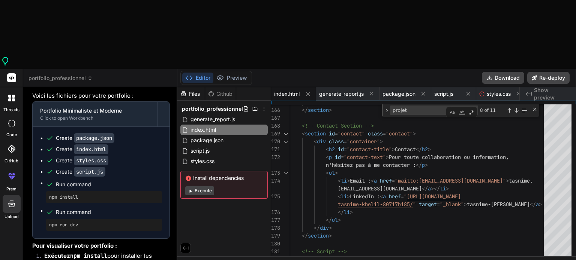
click at [206, 187] on button "Execute" at bounding box center [199, 191] width 29 height 9
type textarea "x"
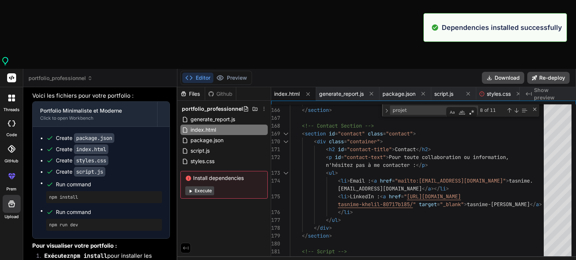
scroll to position [4654, 0]
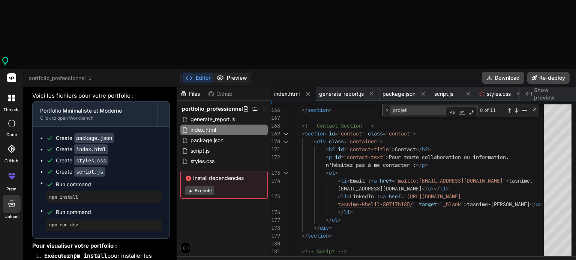
click at [234, 73] on button "Preview" at bounding box center [231, 78] width 37 height 10
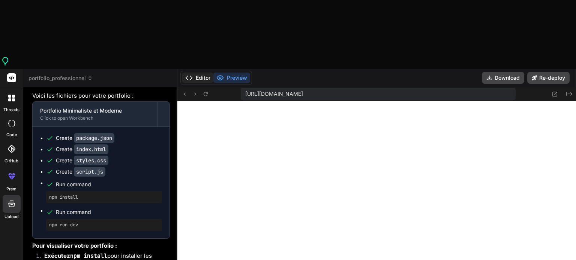
click at [202, 73] on button "Editor" at bounding box center [197, 78] width 31 height 10
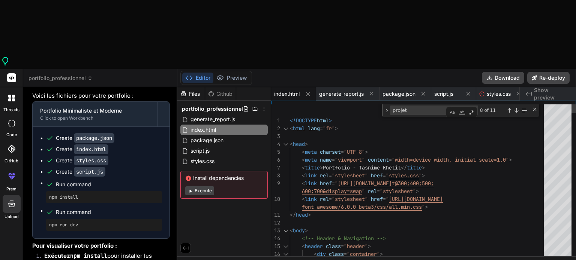
scroll to position [7, 0]
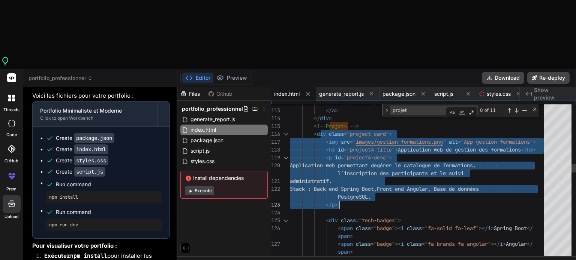
drag, startPoint x: 321, startPoint y: 71, endPoint x: 350, endPoint y: 139, distance: 73.6
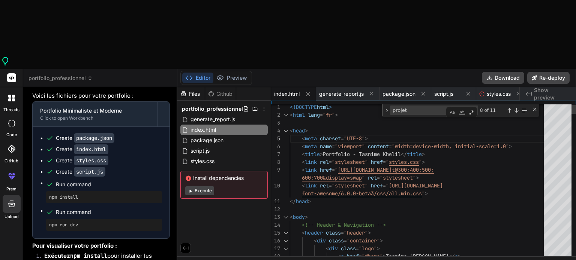
click at [340, 127] on div "< head >" at bounding box center [419, 131] width 258 height 8
click at [328, 127] on div "< head >" at bounding box center [419, 131] width 258 height 8
click at [323, 127] on div "< head >" at bounding box center [419, 131] width 258 height 8
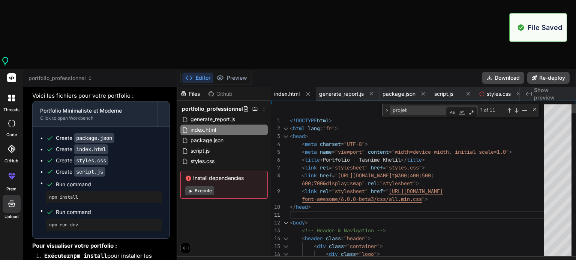
scroll to position [4848, 0]
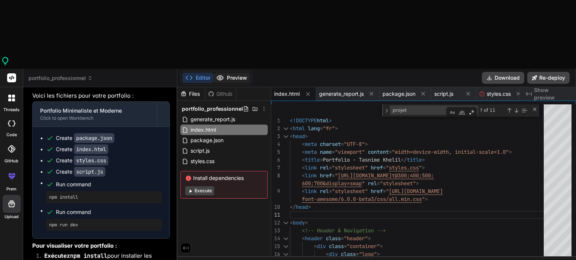
click at [228, 73] on button "Preview" at bounding box center [231, 78] width 37 height 10
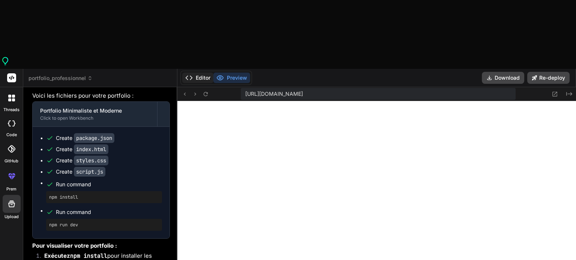
click at [203, 73] on button "Editor" at bounding box center [197, 78] width 31 height 10
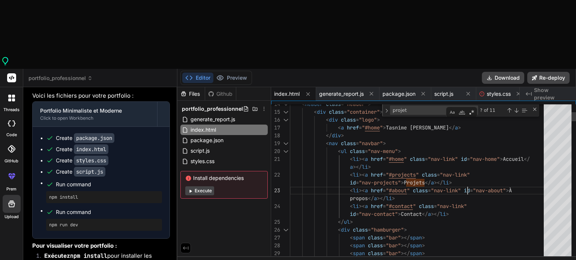
scroll to position [7, 0]
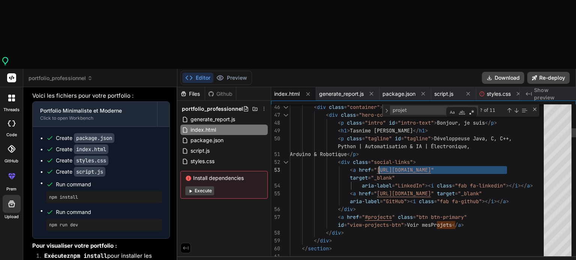
drag, startPoint x: 506, startPoint y: 101, endPoint x: 379, endPoint y: 100, distance: 126.6
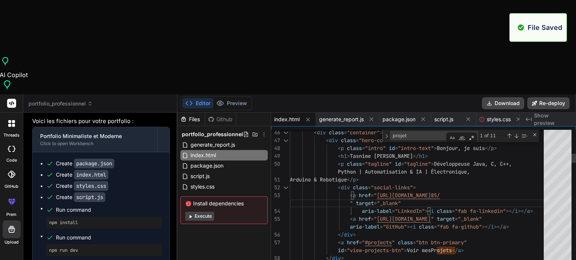
scroll to position [5043, 0]
click at [235, 98] on button "Preview" at bounding box center [231, 103] width 37 height 10
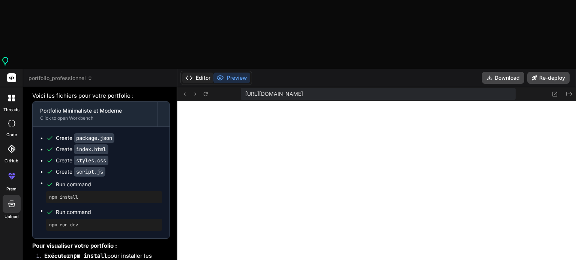
click at [202, 73] on button "Editor" at bounding box center [197, 78] width 31 height 10
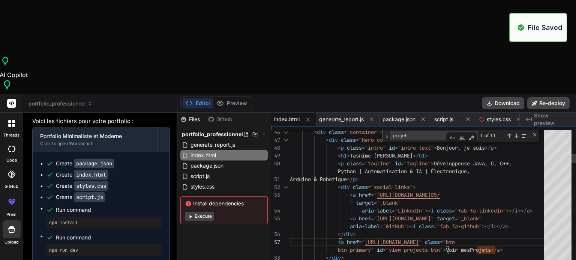
scroll to position [5237, 0]
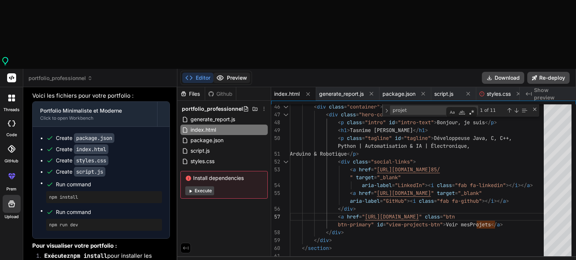
click at [229, 73] on button "Preview" at bounding box center [231, 78] width 37 height 10
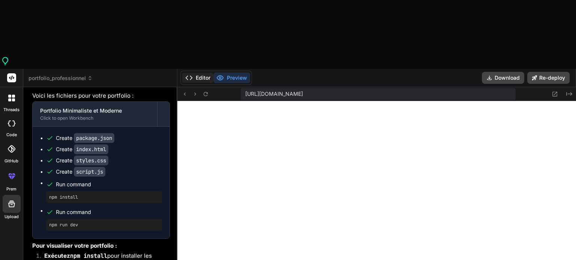
click at [195, 73] on button "Editor" at bounding box center [197, 78] width 31 height 10
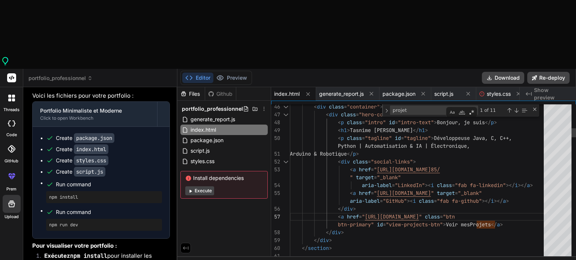
scroll to position [7, 0]
drag, startPoint x: 463, startPoint y: 149, endPoint x: 445, endPoint y: 148, distance: 17.3
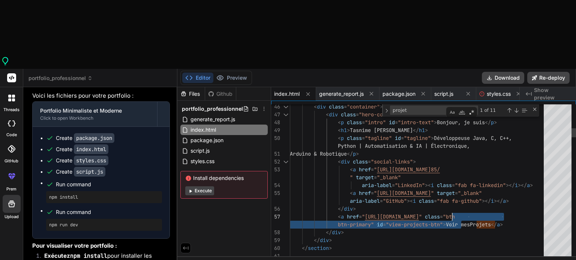
drag, startPoint x: 462, startPoint y: 148, endPoint x: 451, endPoint y: 148, distance: 10.5
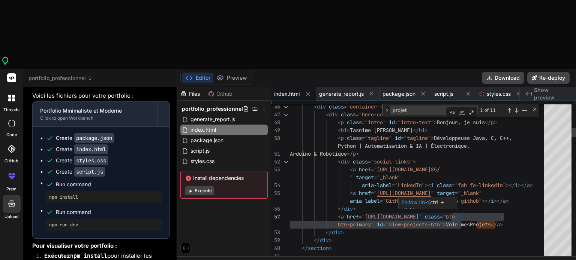
click at [443, 199] on p "Follow link (ctrl + click)" at bounding box center [427, 207] width 52 height 16
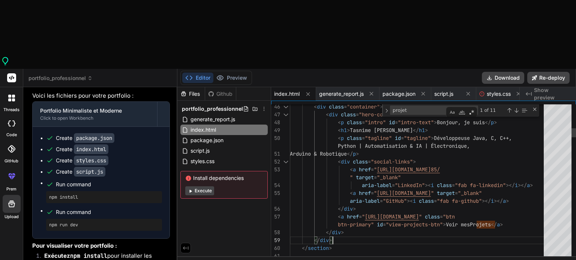
drag, startPoint x: 463, startPoint y: 148, endPoint x: 367, endPoint y: 148, distance: 95.9
click at [229, 73] on button "Preview" at bounding box center [231, 78] width 37 height 10
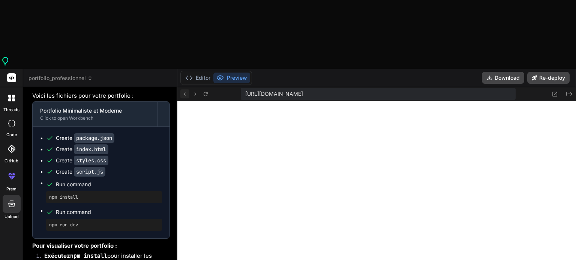
click at [186, 91] on icon at bounding box center [184, 94] width 6 height 6
click at [201, 73] on button "Editor" at bounding box center [197, 78] width 31 height 10
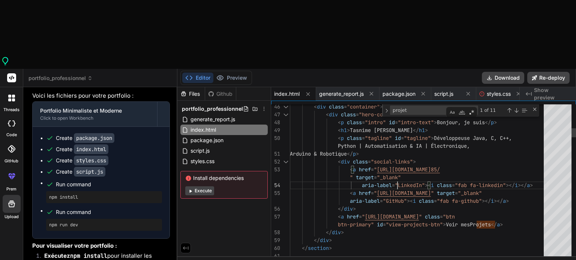
click at [232, 73] on button "Preview" at bounding box center [231, 78] width 37 height 10
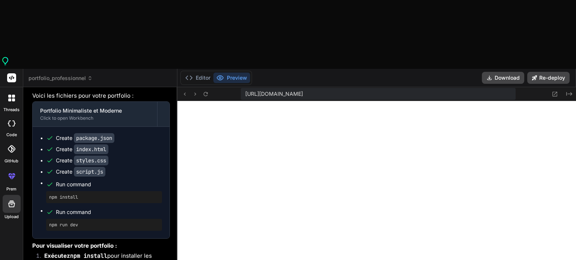
scroll to position [5431, 0]
click at [200, 73] on button "Editor" at bounding box center [197, 78] width 31 height 10
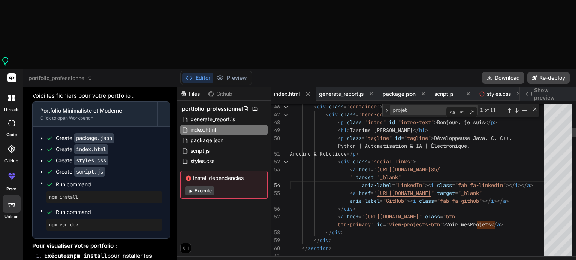
scroll to position [7, 0]
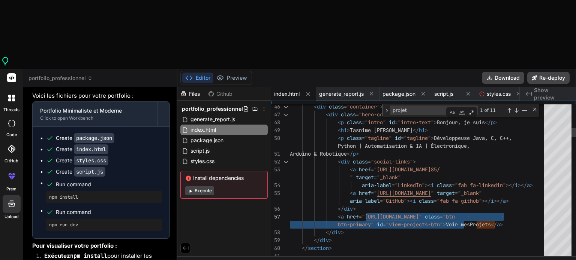
drag, startPoint x: 463, startPoint y: 148, endPoint x: 366, endPoint y: 147, distance: 96.7
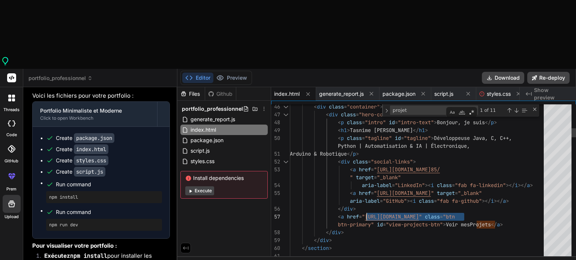
drag, startPoint x: 463, startPoint y: 147, endPoint x: 366, endPoint y: 147, distance: 97.4
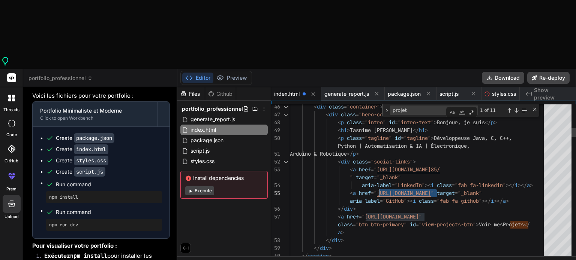
drag, startPoint x: 437, startPoint y: 124, endPoint x: 376, endPoint y: 123, distance: 60.4
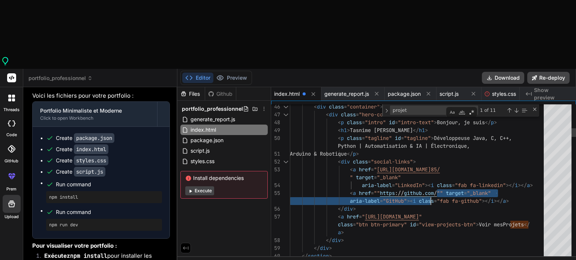
drag, startPoint x: 438, startPoint y: 124, endPoint x: 430, endPoint y: 125, distance: 7.9
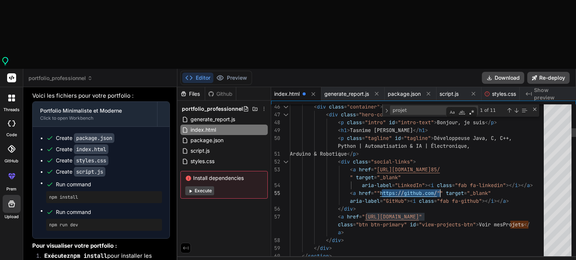
drag, startPoint x: 381, startPoint y: 124, endPoint x: 438, endPoint y: 122, distance: 57.4
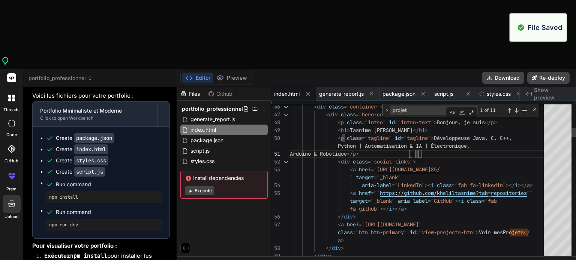
scroll to position [5625, 0]
click at [230, 73] on button "Preview" at bounding box center [231, 78] width 37 height 10
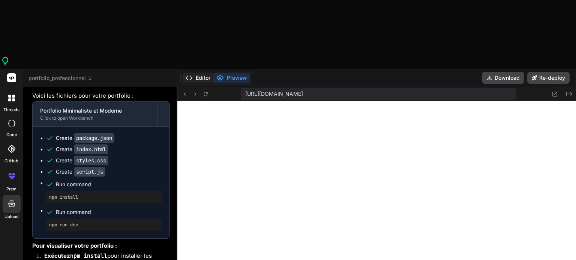
click at [202, 73] on button "Editor" at bounding box center [197, 78] width 31 height 10
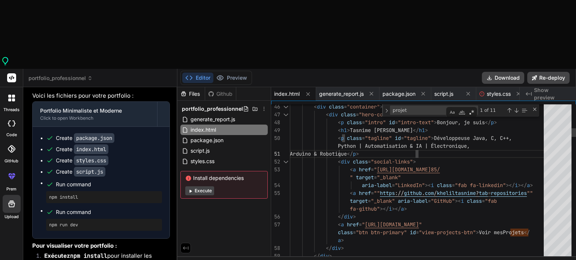
scroll to position [7, 0]
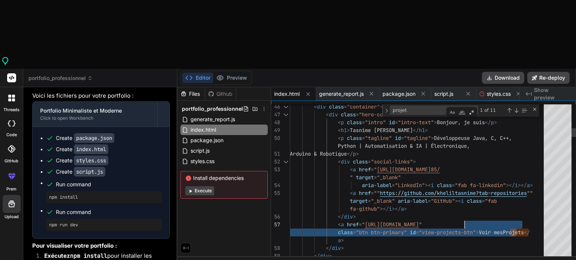
drag, startPoint x: 516, startPoint y: 156, endPoint x: 465, endPoint y: 156, distance: 51.0
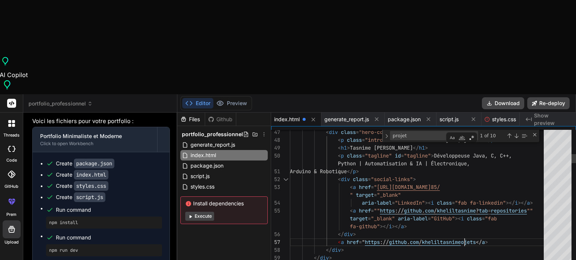
scroll to position [40, 0]
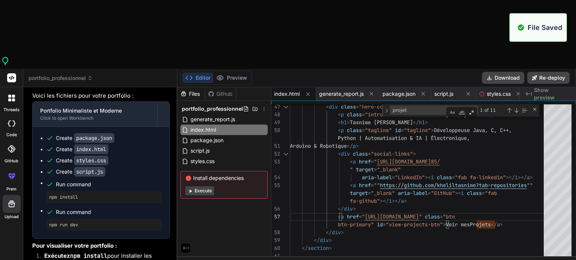
scroll to position [5820, 0]
click at [233, 71] on div "Editor Preview" at bounding box center [216, 78] width 72 height 14
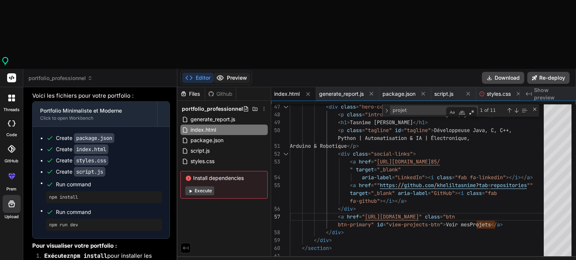
click at [236, 73] on button "Preview" at bounding box center [231, 78] width 37 height 10
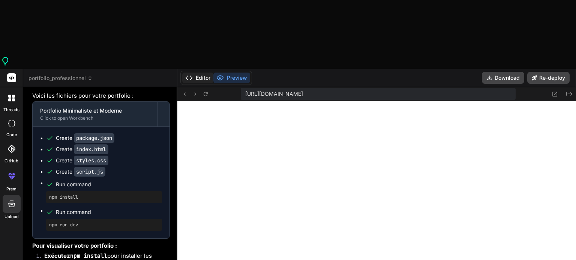
click at [201, 73] on button "Editor" at bounding box center [197, 78] width 31 height 10
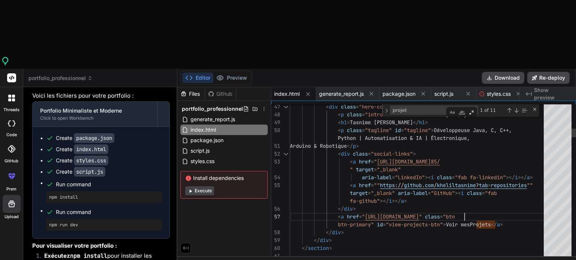
drag, startPoint x: 366, startPoint y: 148, endPoint x: 463, endPoint y: 147, distance: 97.8
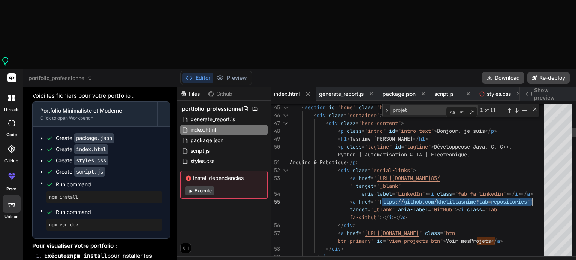
drag, startPoint x: 380, startPoint y: 132, endPoint x: 531, endPoint y: 133, distance: 150.6
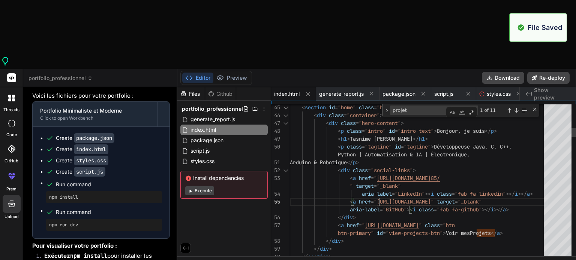
scroll to position [6014, 0]
click at [235, 73] on button "Preview" at bounding box center [231, 78] width 37 height 10
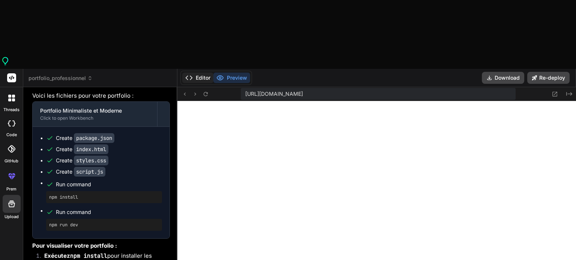
click at [200, 73] on button "Editor" at bounding box center [197, 78] width 31 height 10
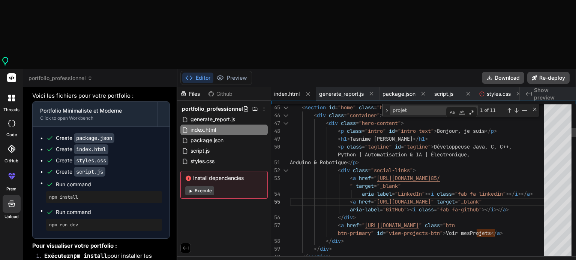
scroll to position [40, 0]
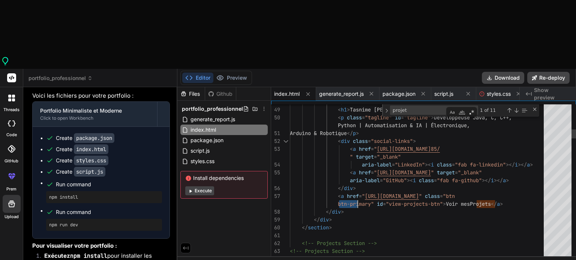
drag, startPoint x: 336, startPoint y: 129, endPoint x: 356, endPoint y: 132, distance: 20.1
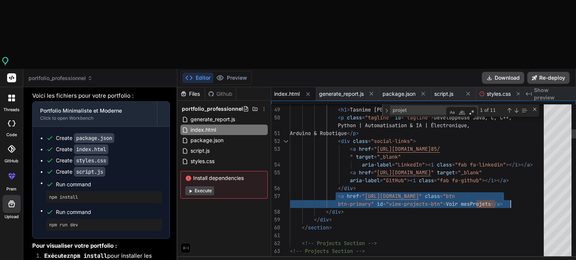
drag, startPoint x: 336, startPoint y: 127, endPoint x: 515, endPoint y: 134, distance: 179.6
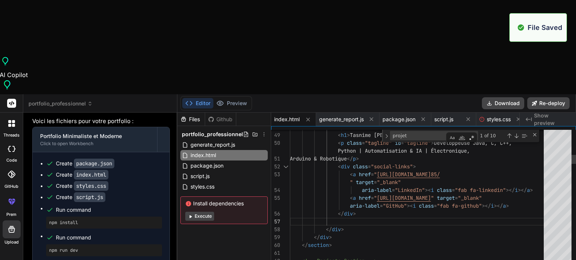
scroll to position [6208, 0]
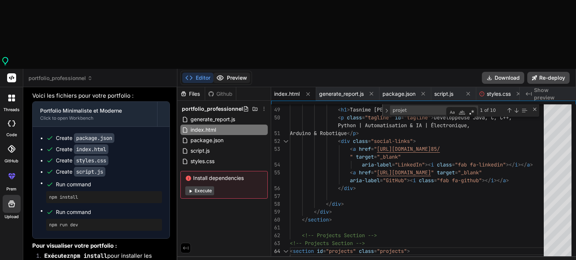
click at [235, 73] on button "Preview" at bounding box center [231, 78] width 37 height 10
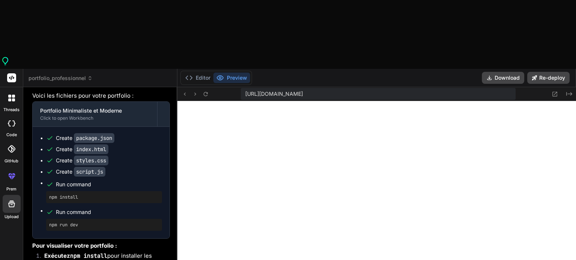
click at [193, 71] on div "Editor Preview" at bounding box center [216, 78] width 72 height 14
click at [196, 73] on button "Editor" at bounding box center [197, 78] width 31 height 10
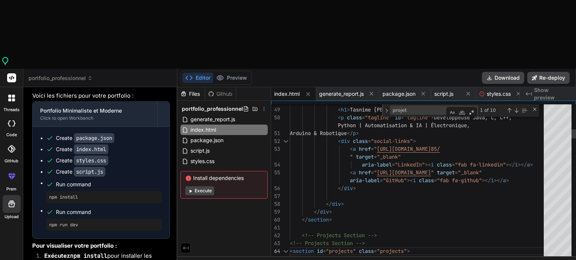
scroll to position [40, 0]
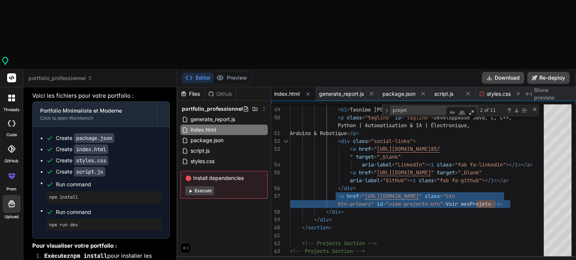
scroll to position [6385, 0]
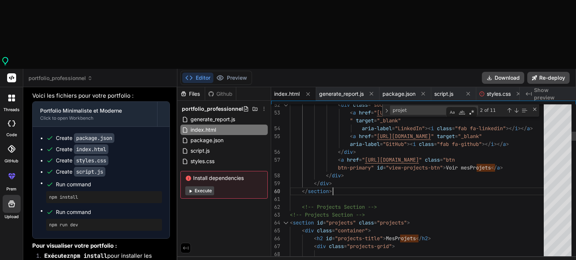
click at [239, 73] on button "Preview" at bounding box center [231, 78] width 37 height 10
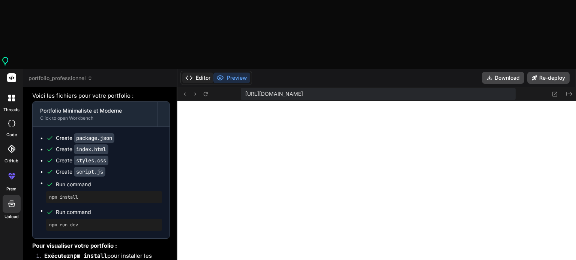
click at [202, 73] on button "Editor" at bounding box center [197, 78] width 31 height 10
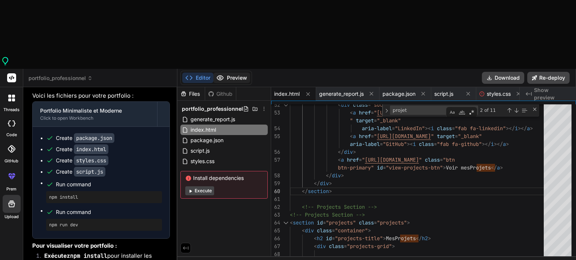
click at [229, 73] on button "Preview" at bounding box center [231, 78] width 37 height 10
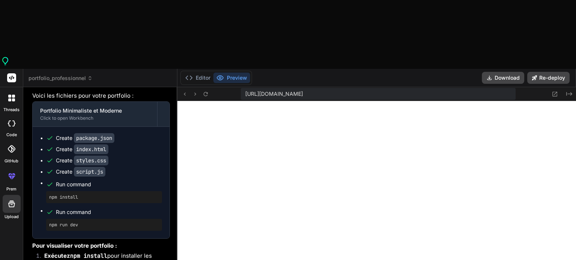
scroll to position [6388, 0]
click at [199, 73] on button "Editor" at bounding box center [197, 78] width 31 height 10
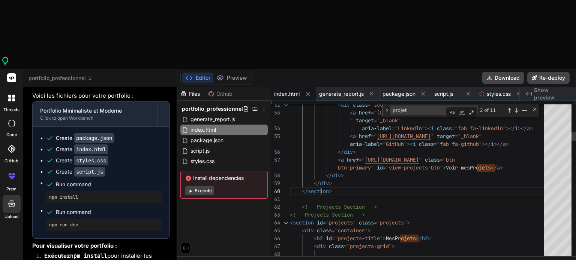
scroll to position [40, 0]
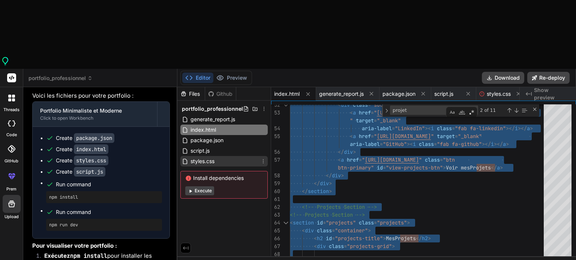
click at [210, 157] on span "styles.css" at bounding box center [202, 161] width 25 height 9
type textarea "opacity: 1; transform: translateY(0); } } </style>"
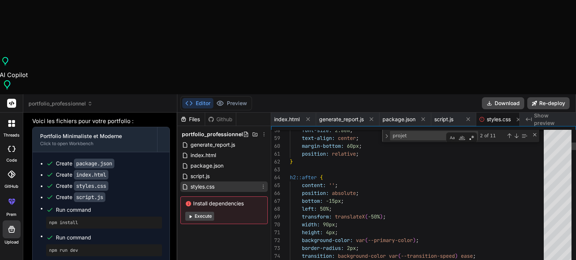
scroll to position [0, 8]
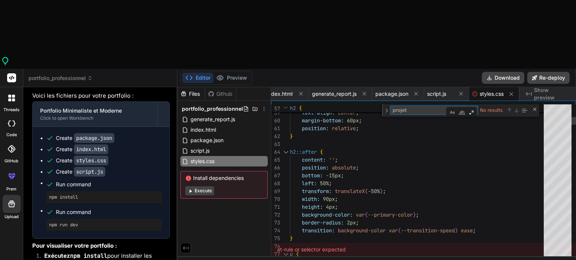
click at [412, 106] on textarea "projet" at bounding box center [421, 110] width 63 height 9
type textarea "/* Variables CSS pour le thème */ :root { --background-color: #ffffff; --text-c…"
type textarea "m"
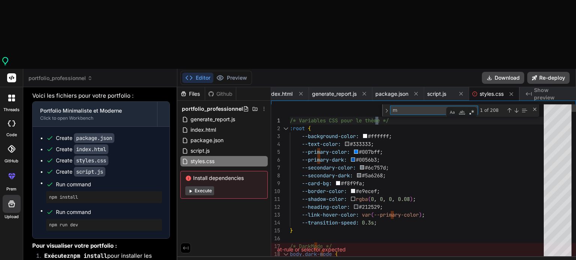
type textarea "--shadow-color: rgba(0, 0, 0, 0.08); --heading-color: #212529; --link-hover-col…"
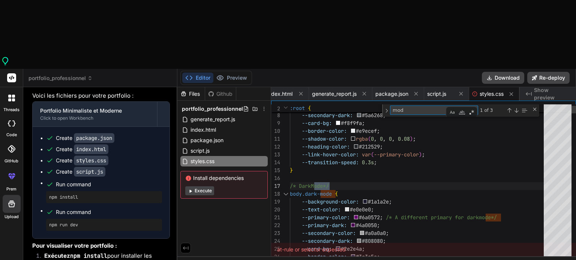
type textarea "mo"
type textarea "/* Variables CSS pour le thème */ :root { --background-color: #ffffff; --text-c…"
type textarea "m"
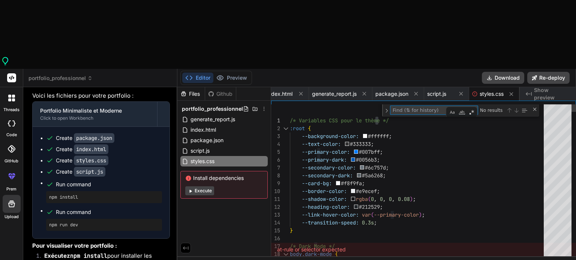
type textarea "s"
type textarea "margin-bottom: 60px; position: relative; } h2::after { content: ''; position: a…"
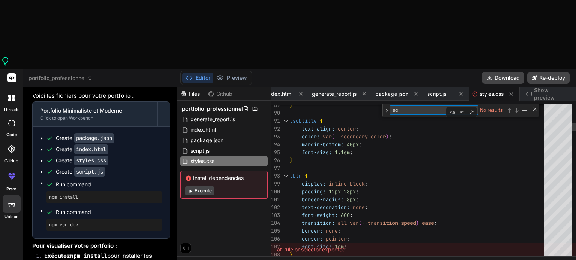
type textarea "s"
type textarea "/* Variables CSS pour le thème */ :root { --background-color: #ffffff; --text-c…"
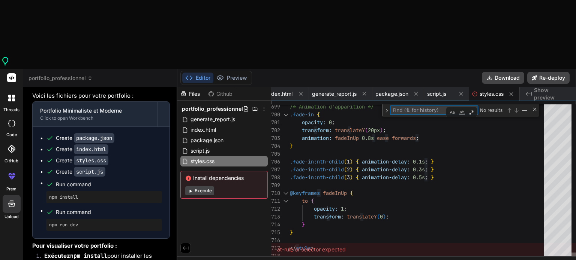
click at [571, 253] on div at bounding box center [573, 256] width 4 height 7
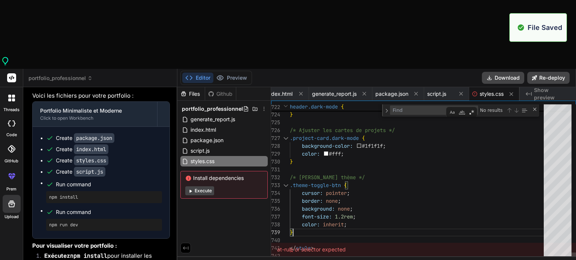
scroll to position [0, 8]
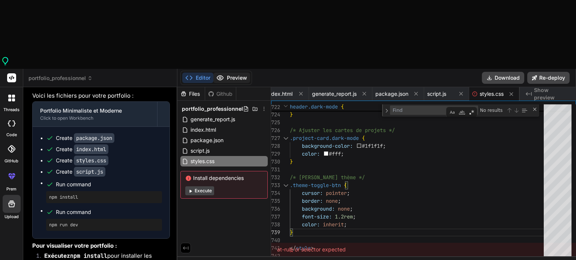
type textarea "/* [PERSON_NAME] thème */ .theme-toggle-btn { cursor: pointer; border: none; ba…"
click at [232, 73] on button "Preview" at bounding box center [231, 78] width 37 height 10
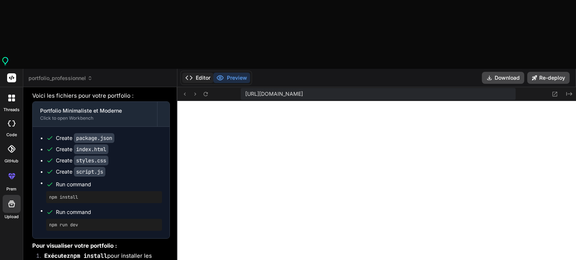
click at [189, 74] on icon at bounding box center [188, 77] width 7 height 7
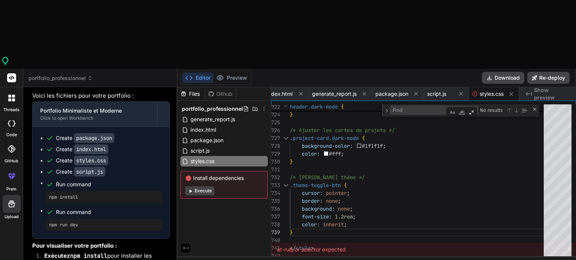
click at [205, 187] on button "Execute" at bounding box center [199, 191] width 29 height 9
type textarea "x"
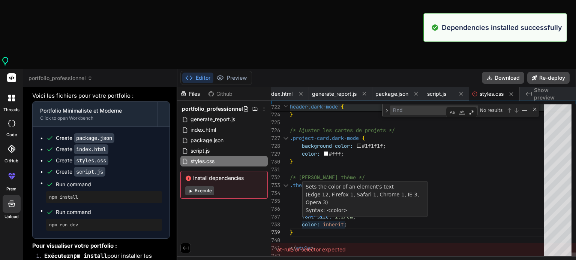
scroll to position [6316, 0]
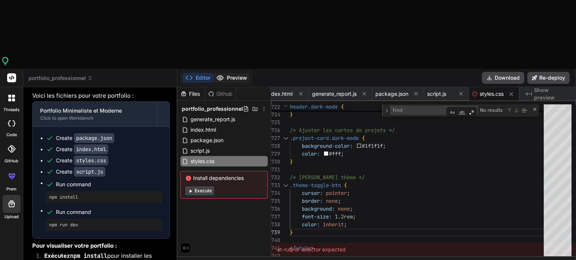
click at [232, 73] on button "Preview" at bounding box center [231, 78] width 37 height 10
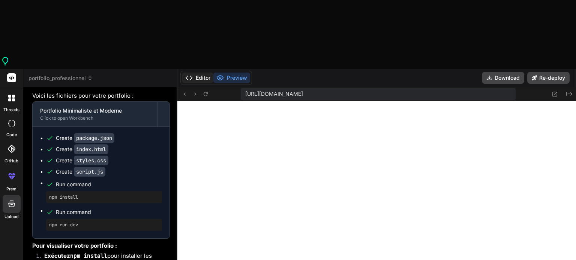
click at [197, 73] on button "Editor" at bounding box center [197, 78] width 31 height 10
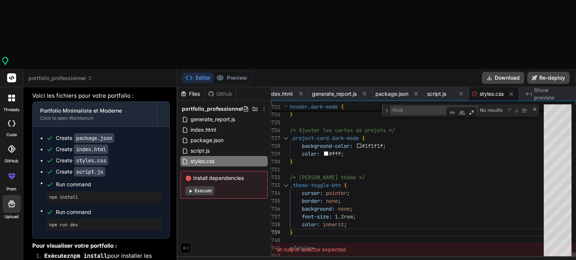
scroll to position [38, 0]
click at [400, 106] on div "Find / Replace" at bounding box center [434, 110] width 88 height 9
type textarea "/* [PERSON_NAME] thème */ .theme-toggle-btn { cursor: pointer; border: none; ba…"
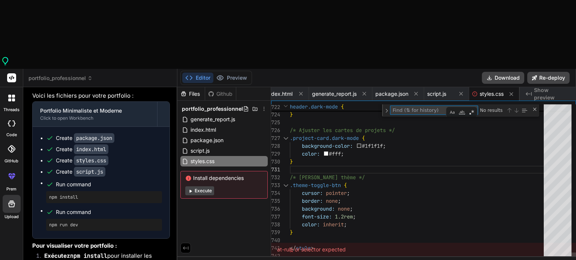
type textarea "d"
type textarea "/* Variables CSS pour le thème */ :root { --background-color: #ffffff; --text-c…"
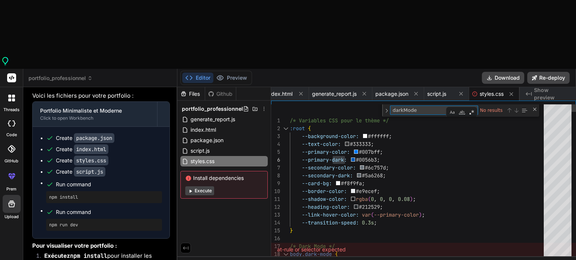
type textarea "darkMode"
click at [424, 87] on div "script.js" at bounding box center [446, 93] width 45 height 13
type textarea "if (link.getAttribute('href').includes(current)) { link.classList.add('active')…"
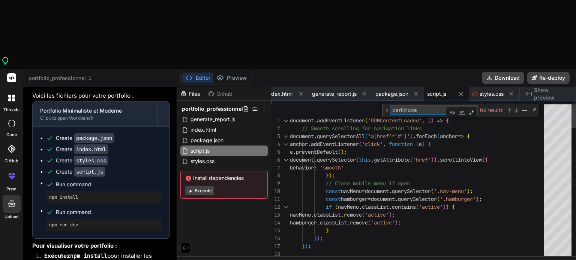
click at [423, 106] on textarea "darkMode" at bounding box center [421, 110] width 63 height 9
type textarea "darkM"
type textarea "const navMenu = document.querySelector('.nav-menu'); hamburger.addEventListener…"
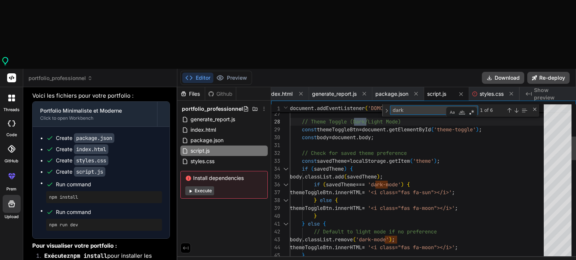
type textarea "dark"
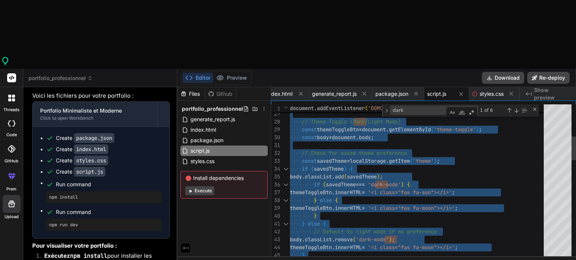
type textarea "} }); }); console.log('Portfolio minimaliste chargé !'); });"
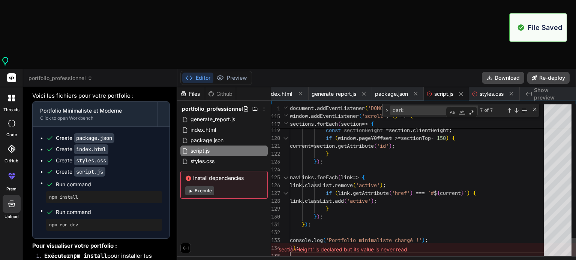
scroll to position [6122, 0]
click at [242, 73] on button "Preview" at bounding box center [231, 78] width 37 height 10
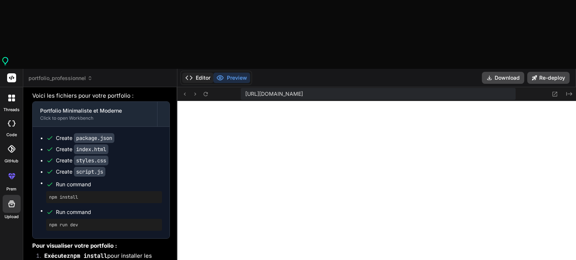
click at [198, 73] on button "Editor" at bounding box center [197, 78] width 31 height 10
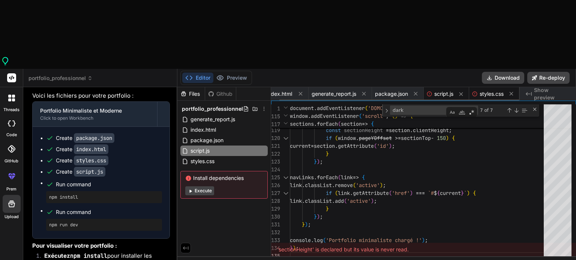
click at [492, 90] on span "styles.css" at bounding box center [491, 93] width 24 height 7
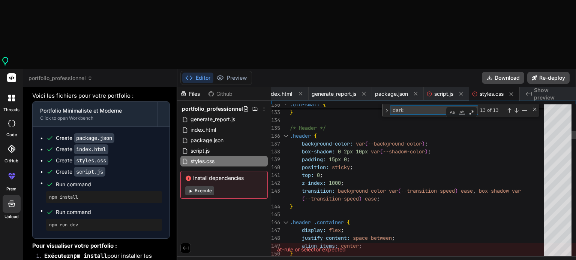
click at [407, 106] on textarea "dark" at bounding box center [421, 110] width 63 height 9
type textarea "/* Variables CSS pour le thème */ :root { --background-color: #ffffff; --text-c…"
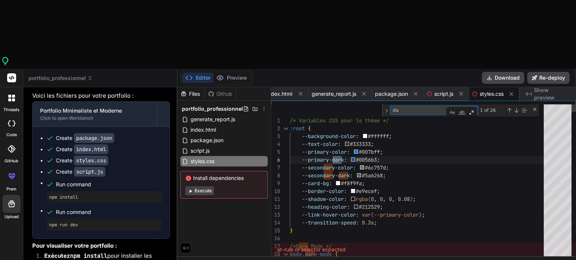
type textarea "d"
type textarea "dark"
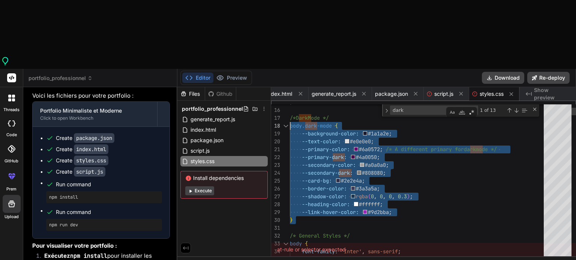
drag, startPoint x: 294, startPoint y: 153, endPoint x: 287, endPoint y: 53, distance: 100.3
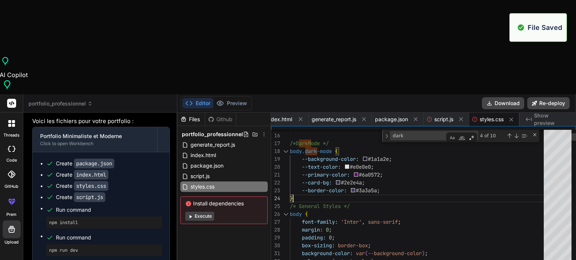
scroll to position [5927, 0]
click at [232, 98] on button "Preview" at bounding box center [231, 103] width 37 height 10
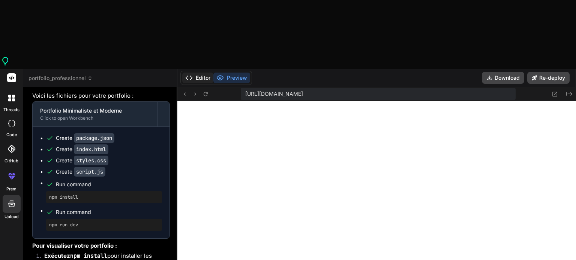
click at [200, 73] on button "Editor" at bounding box center [197, 78] width 31 height 10
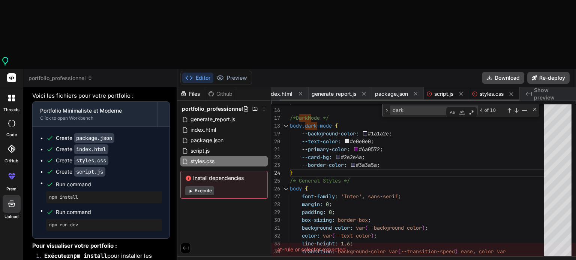
click at [434, 90] on span "script.js" at bounding box center [443, 93] width 19 height 7
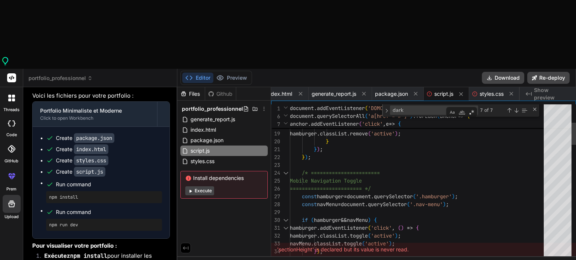
click at [418, 106] on textarea "dark" at bounding box center [421, 110] width 63 height 9
type textarea "document.addEventListener('DOMContentLoaded', () => { /* ======================…"
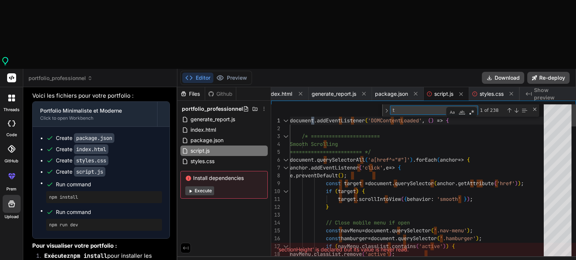
type textarea "th"
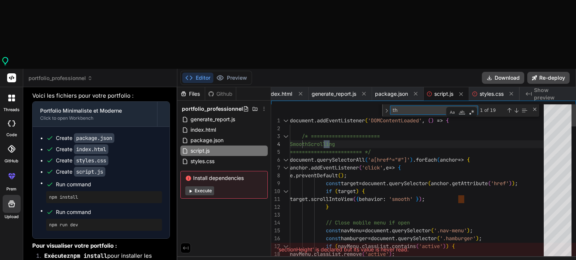
type textarea "hamburger.addEventListener('click', () => { hamburger.classList.toggle('active'…"
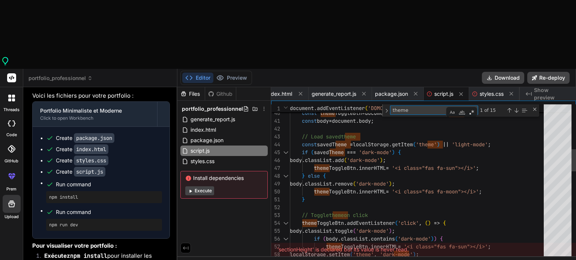
type textarea "theme"
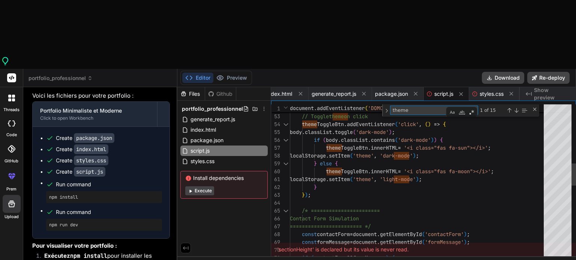
scroll to position [7, 0]
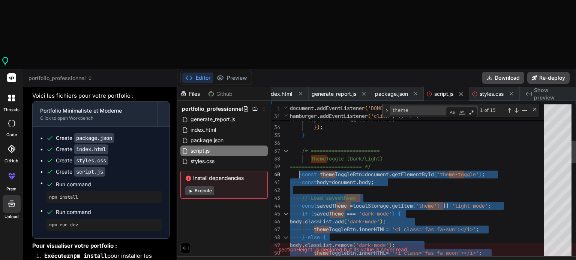
drag, startPoint x: 315, startPoint y: 129, endPoint x: 299, endPoint y: 104, distance: 29.3
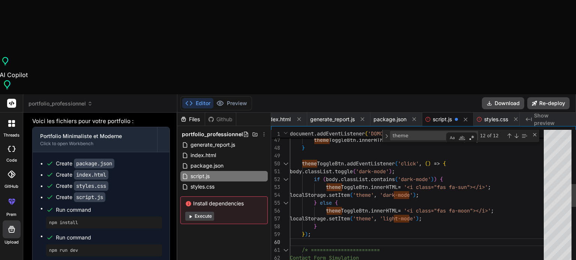
scroll to position [5733, 0]
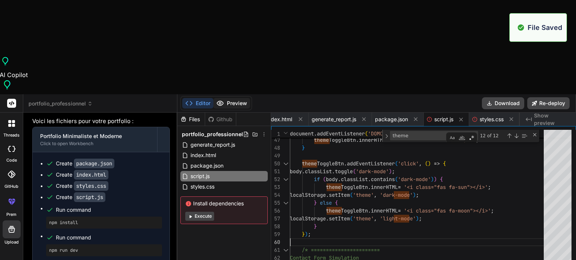
click at [236, 98] on button "Preview" at bounding box center [231, 103] width 37 height 10
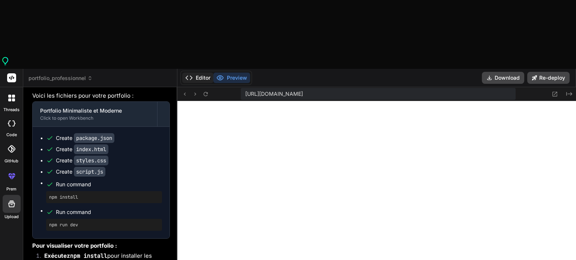
click at [201, 73] on button "Editor" at bounding box center [197, 78] width 31 height 10
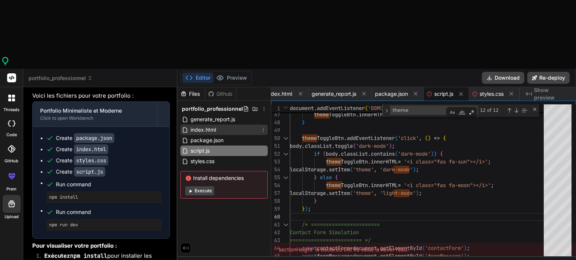
click at [211, 126] on span "index.html" at bounding box center [203, 130] width 27 height 9
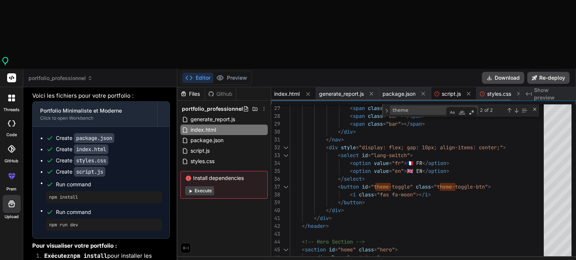
click at [451, 87] on div "script.js" at bounding box center [453, 93] width 45 height 13
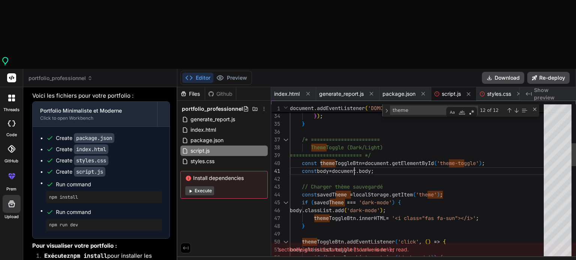
scroll to position [7, 0]
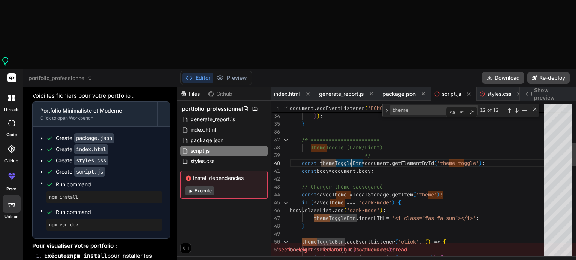
drag, startPoint x: 319, startPoint y: 93, endPoint x: 363, endPoint y: 91, distance: 44.3
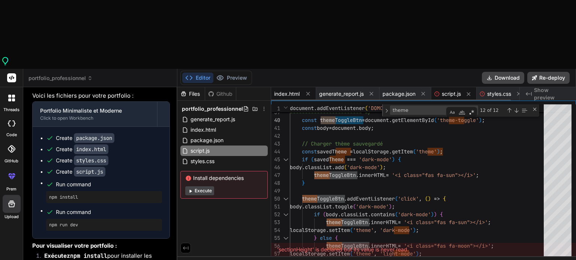
click at [285, 90] on span "index.html" at bounding box center [286, 93] width 25 height 7
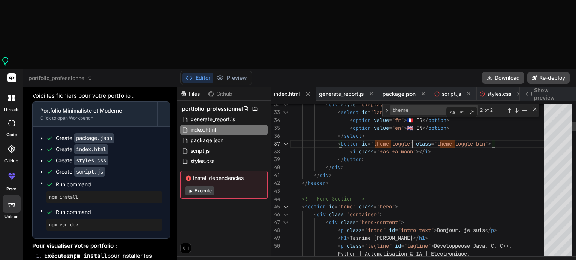
drag, startPoint x: 412, startPoint y: 76, endPoint x: 376, endPoint y: 75, distance: 36.4
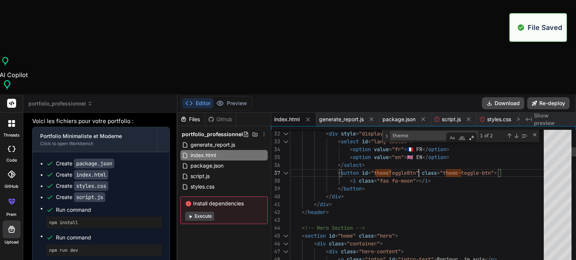
scroll to position [5539, 0]
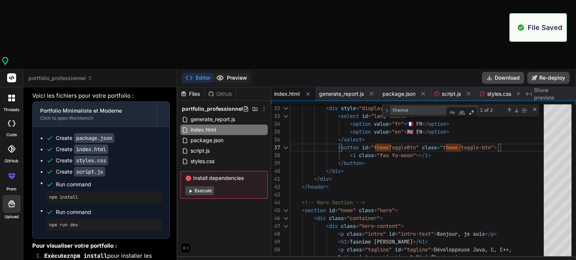
click at [232, 73] on button "Preview" at bounding box center [231, 78] width 37 height 10
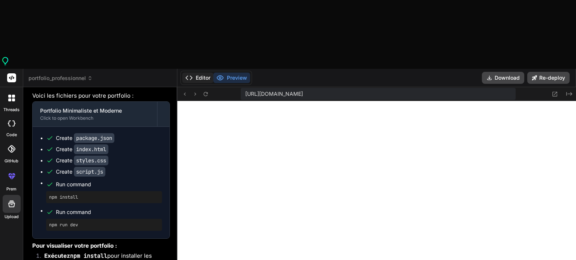
click at [199, 73] on button "Editor" at bounding box center [197, 78] width 31 height 10
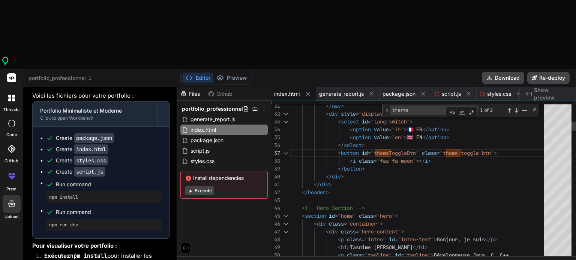
scroll to position [7, 0]
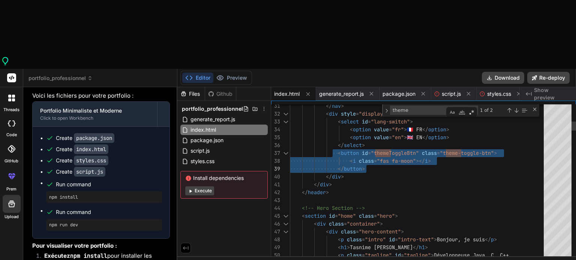
drag, startPoint x: 332, startPoint y: 82, endPoint x: 383, endPoint y: 97, distance: 53.5
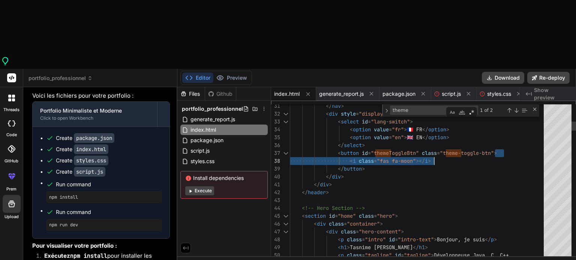
drag, startPoint x: 494, startPoint y: 84, endPoint x: 489, endPoint y: 85, distance: 4.9
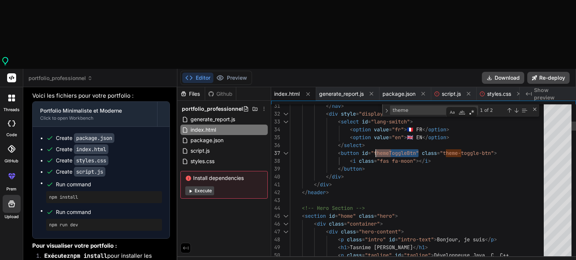
drag, startPoint x: 417, startPoint y: 82, endPoint x: 374, endPoint y: 81, distance: 42.7
drag, startPoint x: 493, startPoint y: 84, endPoint x: 446, endPoint y: 82, distance: 46.9
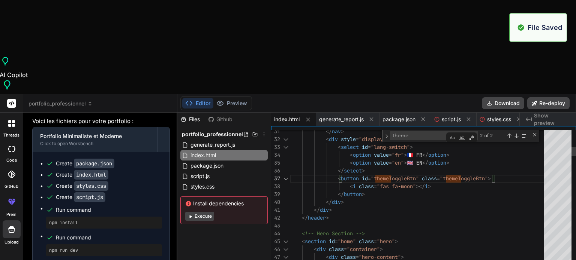
scroll to position [5345, 0]
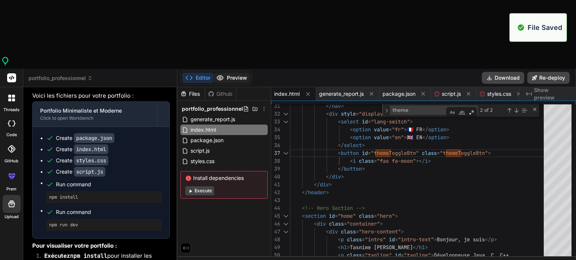
click at [228, 73] on button "Preview" at bounding box center [231, 78] width 37 height 10
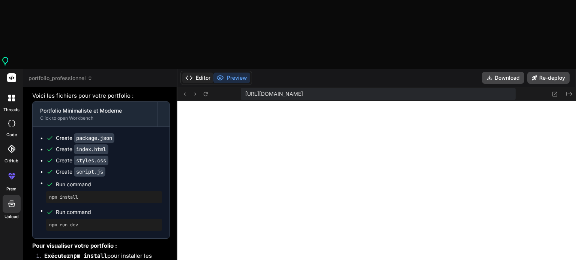
click at [199, 73] on button "Editor" at bounding box center [197, 78] width 31 height 10
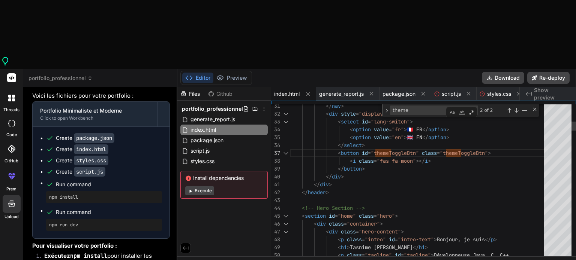
scroll to position [7, 0]
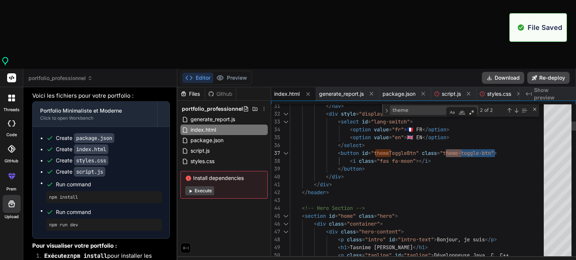
scroll to position [5151, 0]
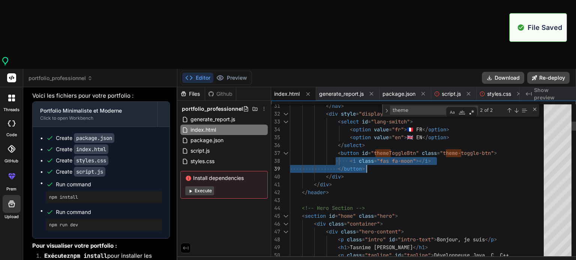
drag, startPoint x: 334, startPoint y: 85, endPoint x: 372, endPoint y: 99, distance: 40.5
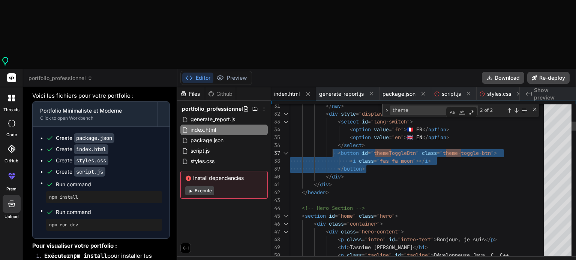
drag, startPoint x: 372, startPoint y: 99, endPoint x: 332, endPoint y: 80, distance: 44.4
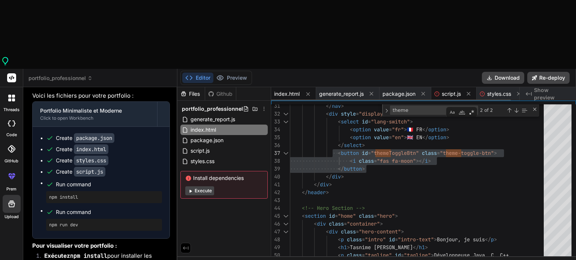
click at [439, 87] on div "script.js" at bounding box center [453, 93] width 45 height 13
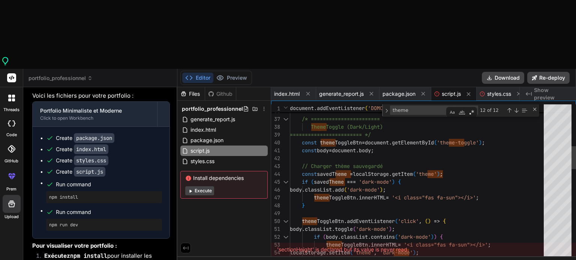
scroll to position [7, 0]
drag, startPoint x: 486, startPoint y: 75, endPoint x: 450, endPoint y: 73, distance: 36.4
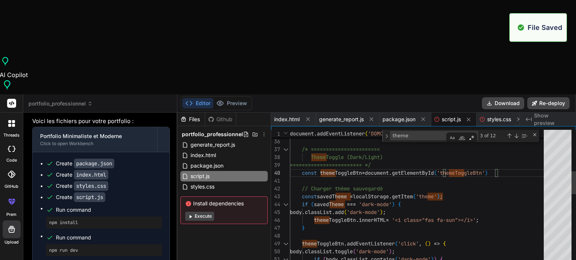
scroll to position [4956, 0]
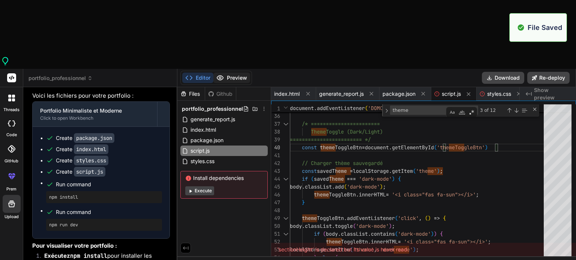
click at [231, 73] on button "Preview" at bounding box center [231, 78] width 37 height 10
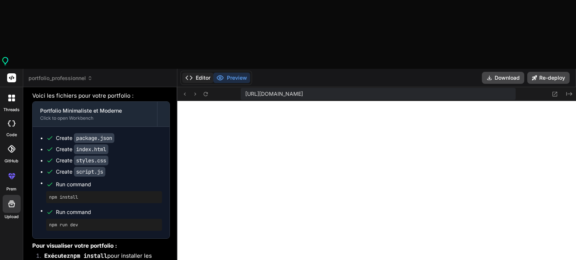
click at [203, 73] on button "Editor" at bounding box center [197, 78] width 31 height 10
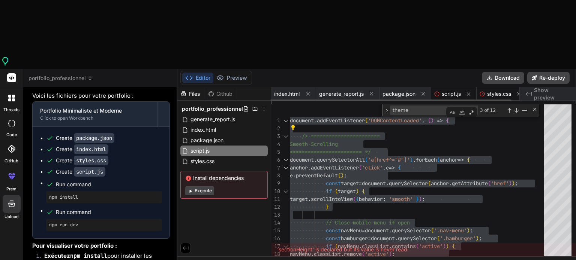
click at [504, 90] on span "styles.css" at bounding box center [499, 93] width 24 height 7
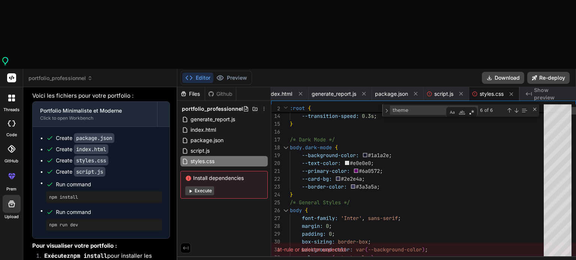
scroll to position [31, 0]
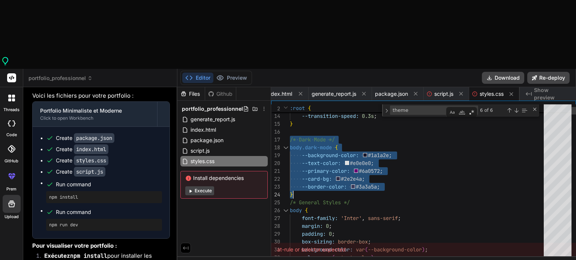
drag, startPoint x: 290, startPoint y: 67, endPoint x: 298, endPoint y: 126, distance: 59.0
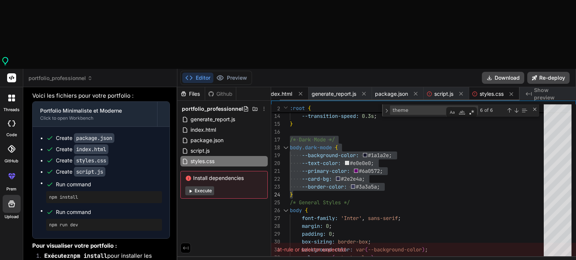
click at [283, 90] on span "index.html" at bounding box center [278, 93] width 25 height 7
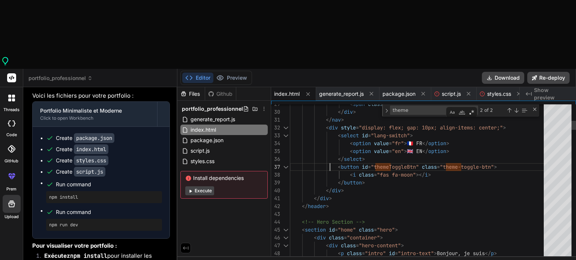
scroll to position [7, 0]
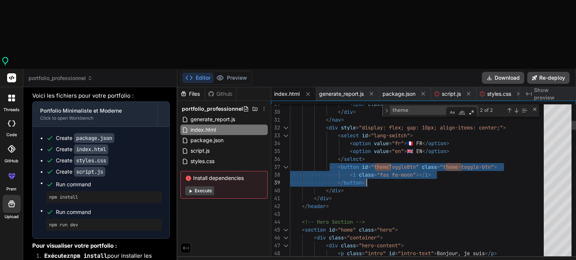
drag, startPoint x: 330, startPoint y: 96, endPoint x: 378, endPoint y: 110, distance: 49.7
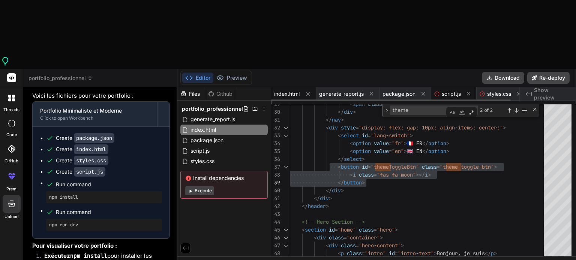
click at [454, 90] on span "script.js" at bounding box center [450, 93] width 19 height 7
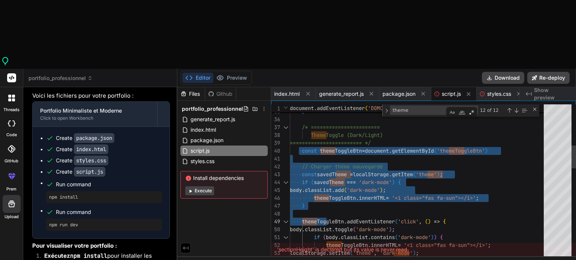
drag, startPoint x: 300, startPoint y: 82, endPoint x: 365, endPoint y: 161, distance: 102.5
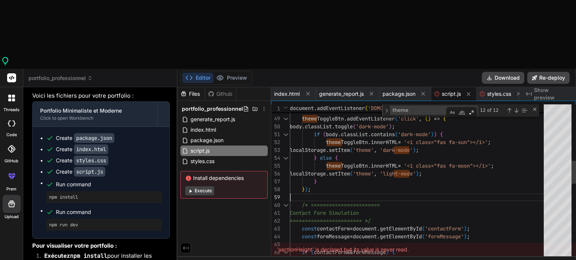
click at [310, 124] on div "} theme ToggleBtn . addEventListener ( 'click' , ( ) => { body . classList . to…" at bounding box center [419, 250] width 258 height 1051
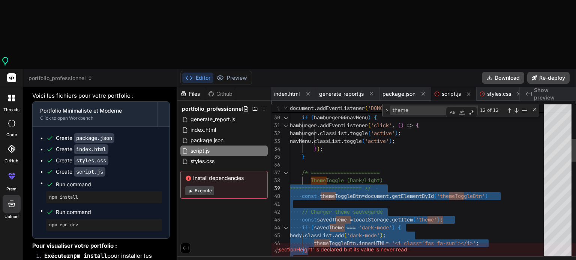
drag, startPoint x: 320, startPoint y: 116, endPoint x: 291, endPoint y: 127, distance: 30.8
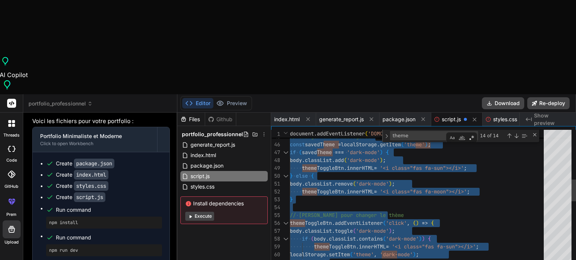
type textarea "console.log('Portfolio minimaliste chargé !'); });"
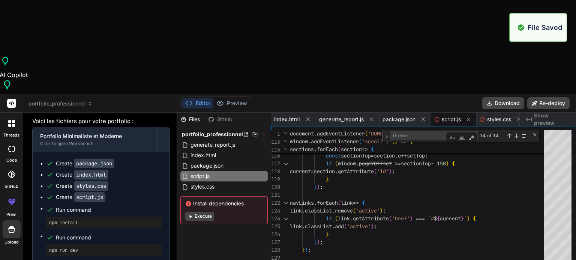
scroll to position [4762, 0]
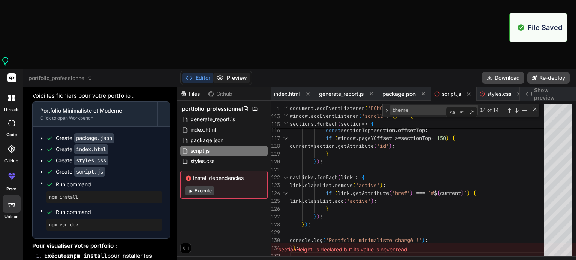
click at [226, 73] on button "Preview" at bounding box center [231, 78] width 37 height 10
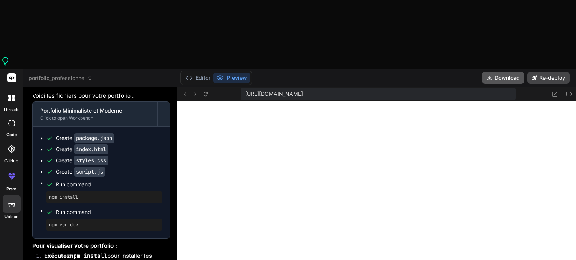
click at [505, 72] on button "Download" at bounding box center [502, 78] width 42 height 12
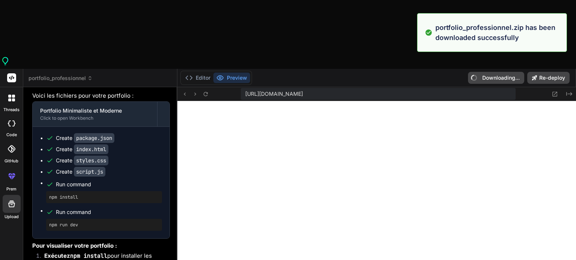
type textarea "x"
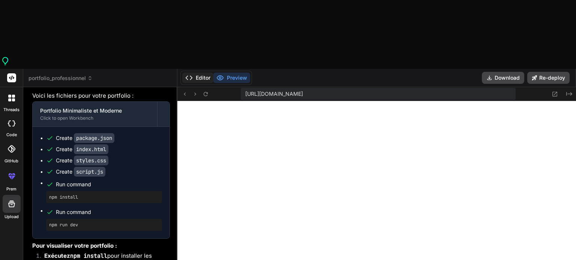
click at [208, 73] on button "Editor" at bounding box center [197, 78] width 31 height 10
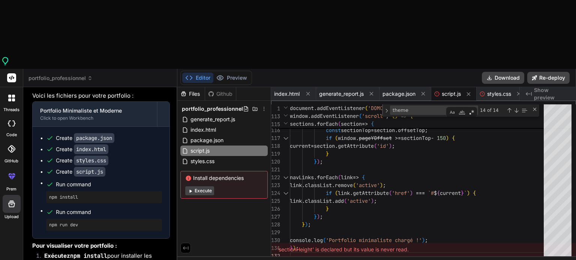
click at [201, 171] on div "Install dependencies Execute" at bounding box center [223, 185] width 87 height 28
click at [193, 259] on span "Terminal" at bounding box center [200, 262] width 21 height 7
click at [183, 259] on span ">_" at bounding box center [185, 262] width 6 height 7
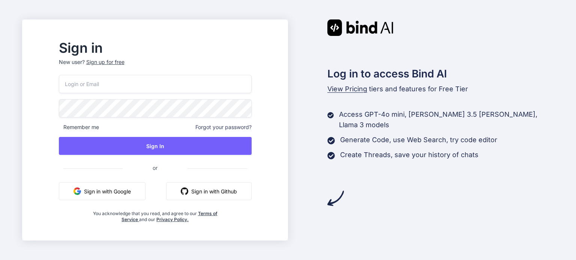
click at [122, 192] on button "Sign in with Google" at bounding box center [102, 191] width 87 height 18
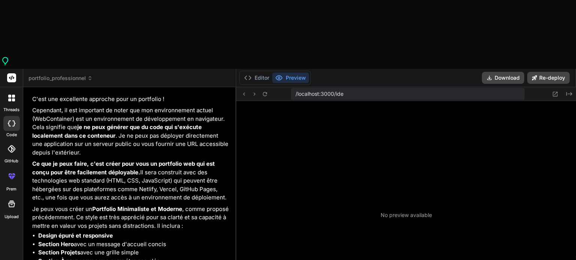
scroll to position [100, 0]
type textarea "x"
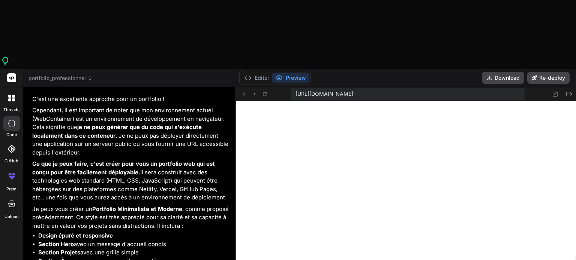
scroll to position [439, 0]
type textarea "l"
type textarea "x"
type textarea "le"
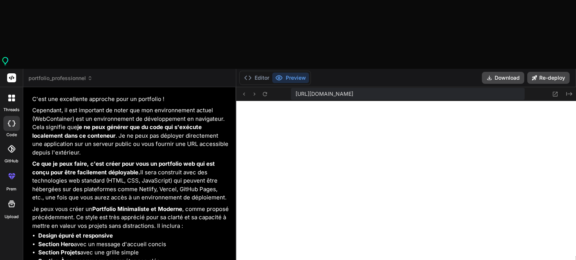
type textarea "x"
type textarea "le"
type textarea "x"
type textarea "le b"
type textarea "x"
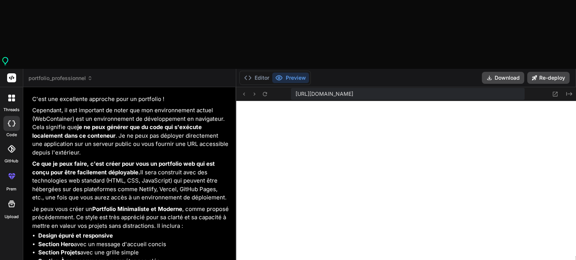
type textarea "le bo"
type textarea "x"
type textarea "le bou"
type textarea "x"
type textarea "le bout"
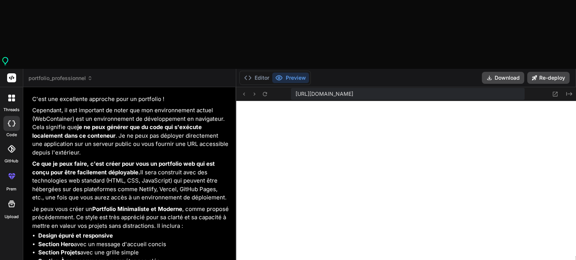
type textarea "x"
type textarea "le boutt"
type textarea "x"
type textarea "le boutto"
type textarea "x"
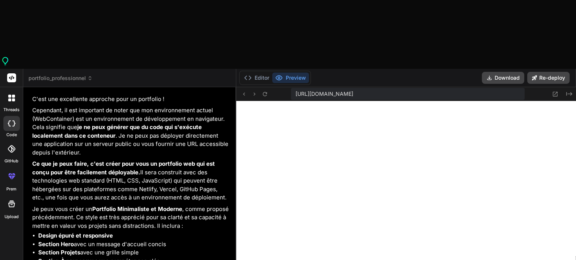
type textarea "le boutton"
type textarea "x"
type textarea "le boutton"
type textarea "x"
type textarea "le boutton d"
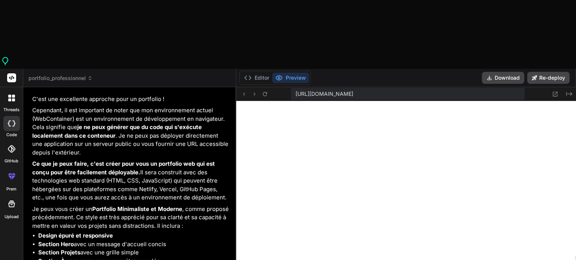
type textarea "x"
type textarea "le boutton de"
type textarea "x"
type textarea "le boutton de"
type textarea "x"
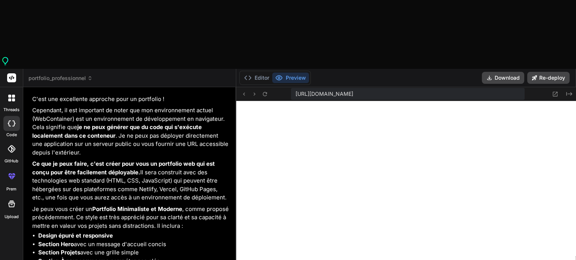
type textarea "le boutton de c"
type textarea "x"
type textarea "le boutton de ch"
type textarea "x"
type textarea "le boutton de cha"
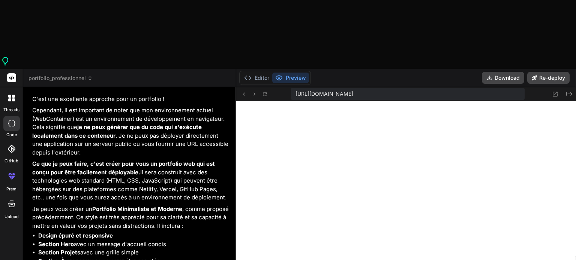
type textarea "x"
type textarea "le boutton de chan"
type textarea "x"
type textarea "le boutton de chang"
type textarea "x"
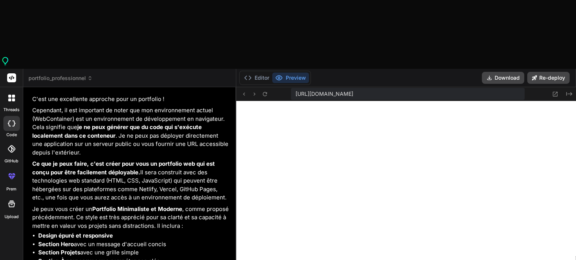
type textarea "le boutton de change"
type textarea "x"
type textarea "le boutton de changer"
type textarea "x"
type textarea "le boutton de changer"
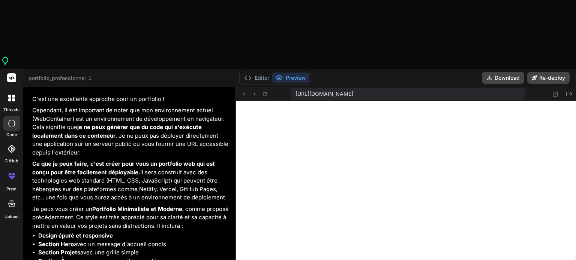
type textarea "x"
type textarea "le boutton de changer l"
type textarea "x"
type textarea "le boutton de changer le"
type textarea "x"
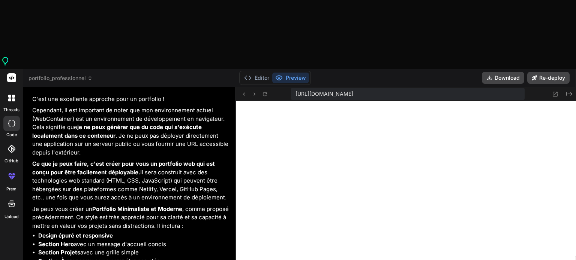
type textarea "le boutton de changer le"
type textarea "x"
type textarea "le boutton de changer le t"
type textarea "x"
type textarea "le boutton de changer le th"
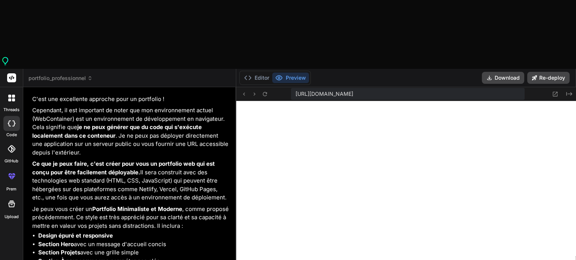
type textarea "x"
type textarea "le boutton de changer le the"
type textarea "x"
type textarea "le boutton de changer le them"
type textarea "x"
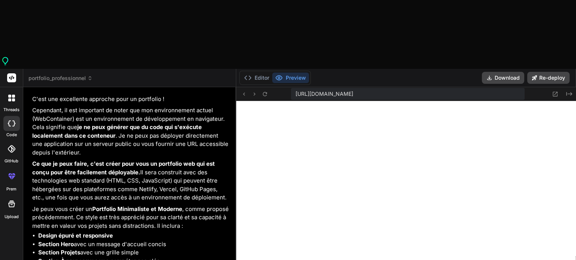
type textarea "le boutton de changer le theme"
type textarea "x"
type textarea "le boutton de changer le theme"
type textarea "x"
type textarea "le boutton de changer le theme d"
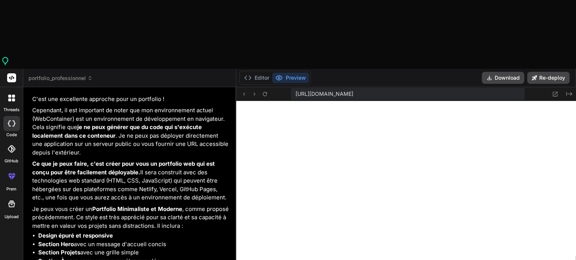
type textarea "x"
type textarea "le boutton de changer le theme de"
type textarea "x"
type textarea "le boutton de changer le theme de"
type textarea "x"
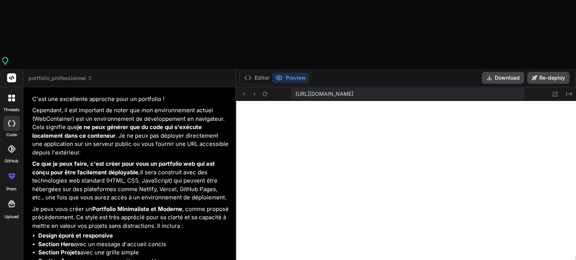
type textarea "le boutton de changer le theme de c"
type textarea "x"
type textarea "le boutton de changer le theme de cl"
type textarea "x"
type textarea "le boutton de changer le theme de cla"
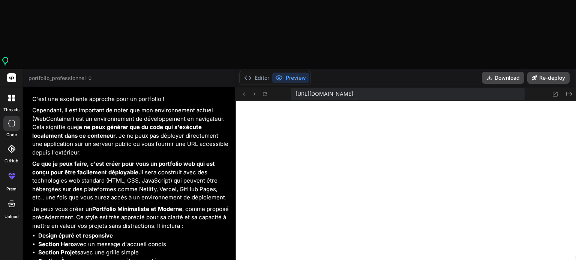
type textarea "x"
type textarea "le boutton de changer le theme de clai"
type textarea "x"
type textarea "le boutton de changer le theme de clair"
type textarea "x"
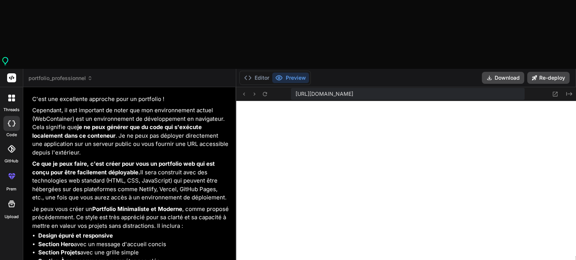
type textarea "le boutton de changer le theme de clair"
type textarea "x"
type textarea "le boutton de changer le theme de clair a"
type textarea "x"
type textarea "le boutton de changer le theme de clair a"
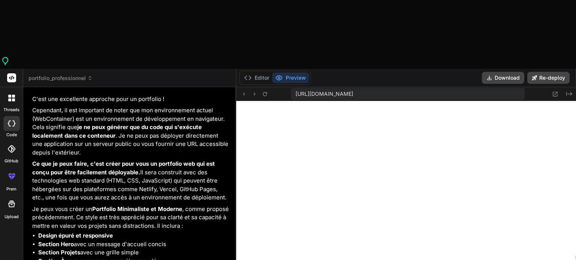
type textarea "x"
type textarea "le boutton de changer le theme de clair a s"
type textarea "x"
type textarea "le boutton de changer le theme de clair a so"
type textarea "x"
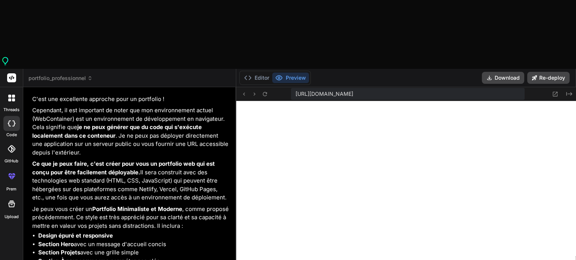
type textarea "le boutton de changer le theme de clair a som"
type textarea "x"
type textarea "le boutton de changer le theme de clair a somb"
type textarea "x"
type textarea "le boutton de changer le theme de clair a sombr"
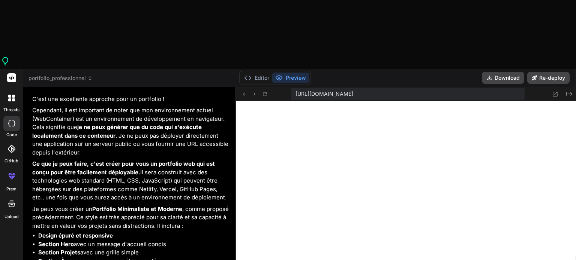
type textarea "x"
type textarea "le boutton de changer le theme de clair a sombre"
type textarea "x"
type textarea "le boutton de changer le theme de clair a sombre"
type textarea "x"
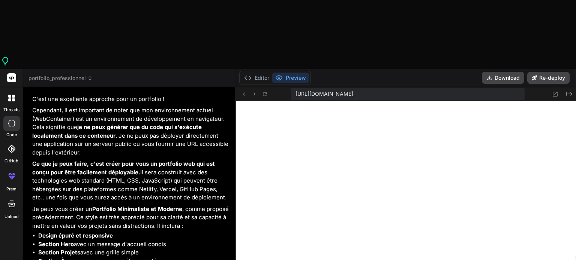
type textarea "le boutton de changer le theme de clair a sombre n"
type textarea "x"
type textarea "le boutton de changer le theme de clair a sombre ne"
type textarea "x"
type textarea "le boutton de changer le theme de clair a sombre ne"
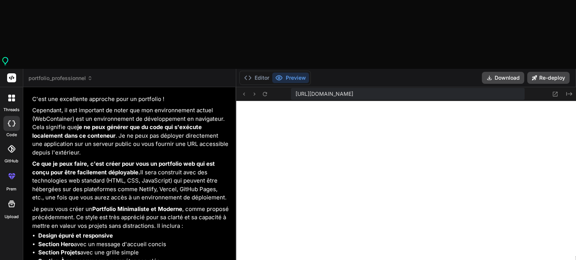
type textarea "x"
type textarea "le boutton de changer le theme de clair a sombre ne f"
type textarea "x"
type textarea "le boutton de changer le theme de clair a sombre ne fo"
type textarea "x"
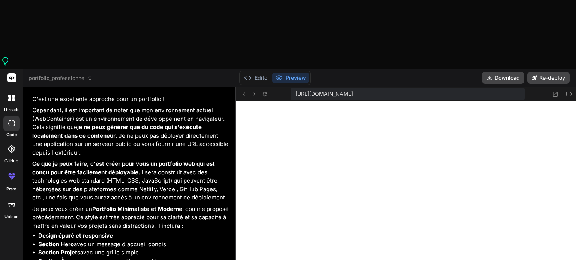
type textarea "le boutton de changer le theme de clair a sombre ne fon"
type textarea "x"
type textarea "le boutton de changer le theme de clair a sombre ne fonc"
type textarea "x"
type textarea "le boutton de changer le theme de clair a sombre ne fonct"
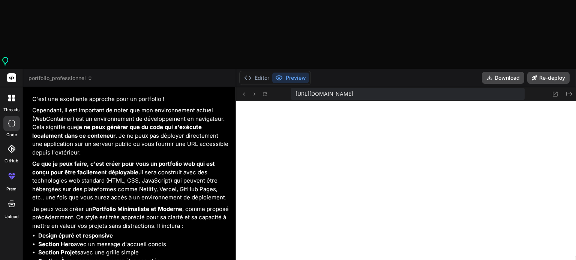
type textarea "x"
type textarea "le boutton de changer le theme de clair a sombre ne foncti"
type textarea "x"
type textarea "le boutton de changer le theme de clair a sombre ne fonctio"
type textarea "x"
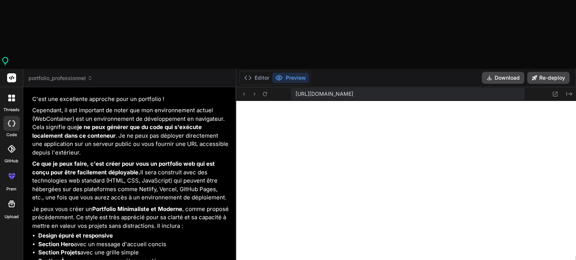
type textarea "le boutton de changer le theme de clair a sombre ne fonction"
type textarea "x"
type textarea "le boutton de changer le theme de clair a sombre ne fonctionn"
type textarea "x"
type textarea "le boutton de changer le theme de clair a sombre ne fonctionne"
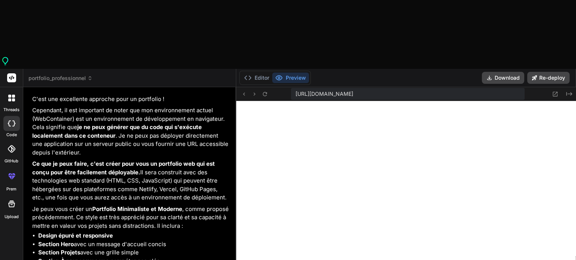
type textarea "x"
type textarea "le boutton de changer le theme de clair a sombre ne fonctionne"
type textarea "x"
type textarea "le boutton de changer le theme de clair a sombre ne fonctionne p"
type textarea "x"
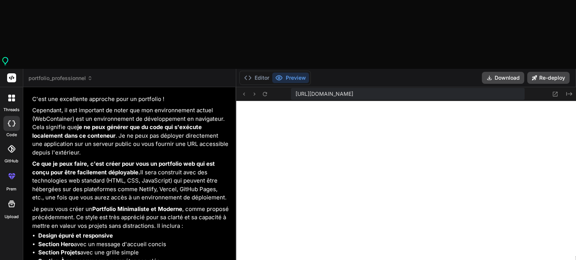
type textarea "le boutton de changer le theme de clair a sombre ne fonctionne pa"
type textarea "x"
type textarea "le boutton de changer le theme de clair a sombre ne fonctionne pas"
type textarea "x"
type textarea "le boutton de changer le theme de clair a sombre ne fonctionne pas"
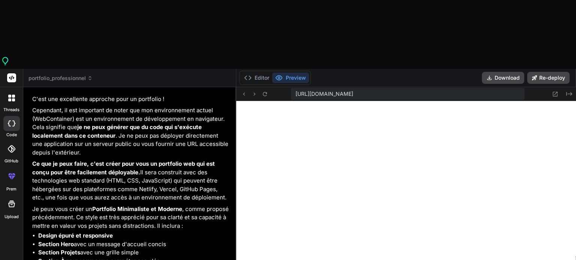
type textarea "x"
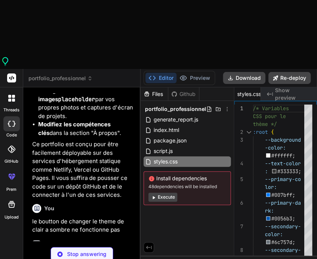
scroll to position [3070, 0]
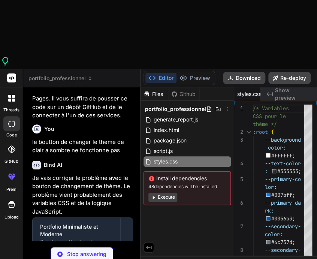
type textarea "x"
type textarea "console.log('Portfolio Minimaliste entièrement chargé !'); });"
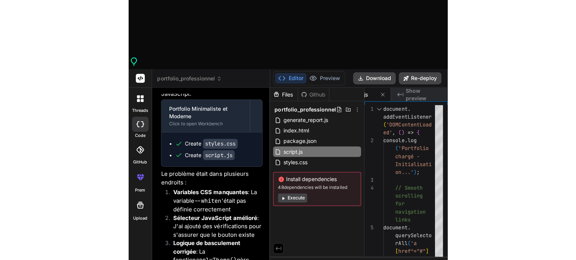
scroll to position [3192, 0]
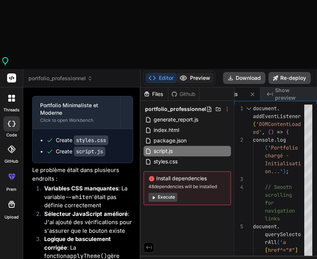
click at [189, 73] on button "Preview" at bounding box center [194, 78] width 37 height 10
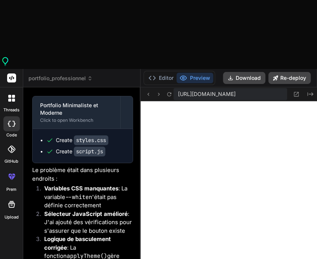
type textarea "x"
type textarea "});"
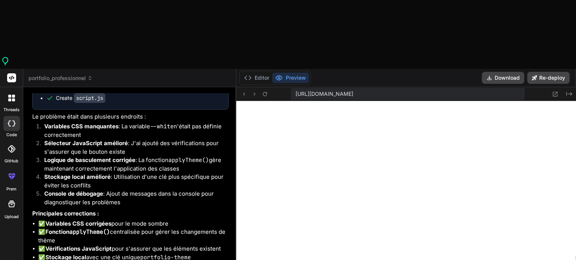
scroll to position [2224, 0]
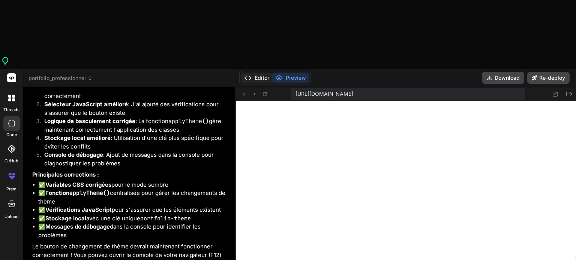
click at [257, 73] on button "Editor" at bounding box center [256, 78] width 31 height 10
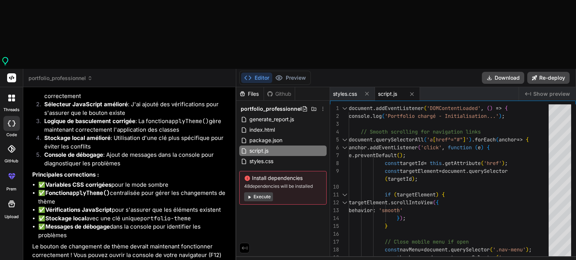
click at [265, 193] on button "Execute" at bounding box center [258, 197] width 29 height 9
type textarea "x"
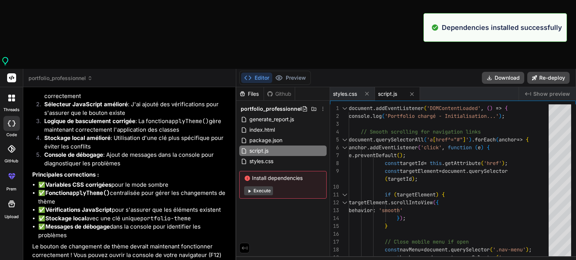
scroll to position [942, 0]
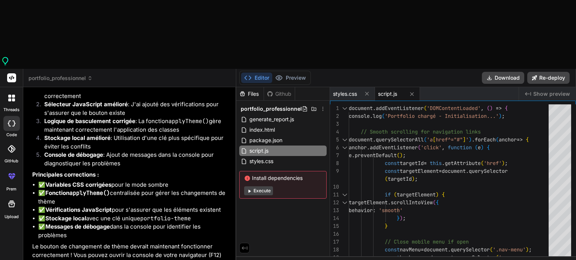
drag, startPoint x: 342, startPoint y: 245, endPoint x: 259, endPoint y: 236, distance: 82.9
type textarea "if (targetElement) { targetElement.scrollIntoView({ behavior: 'smooth' }); } //…"
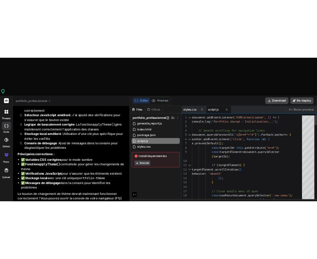
scroll to position [0, 0]
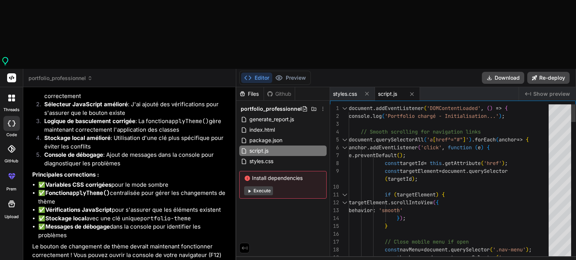
click at [297, 71] on div "Editor Preview" at bounding box center [275, 78] width 72 height 14
click at [298, 73] on button "Preview" at bounding box center [290, 78] width 37 height 10
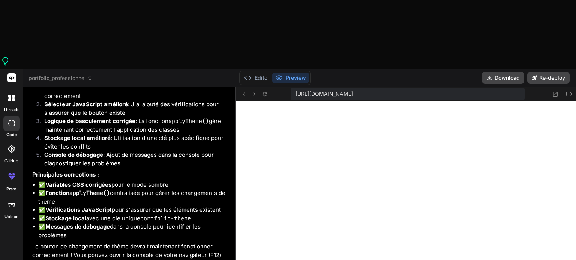
click at [353, 90] on span "[URL][DOMAIN_NAME]" at bounding box center [324, 93] width 58 height 7
drag, startPoint x: 294, startPoint y: 24, endPoint x: 520, endPoint y: 25, distance: 225.9
click at [520, 88] on div "[URL][DOMAIN_NAME]" at bounding box center [407, 94] width 233 height 12
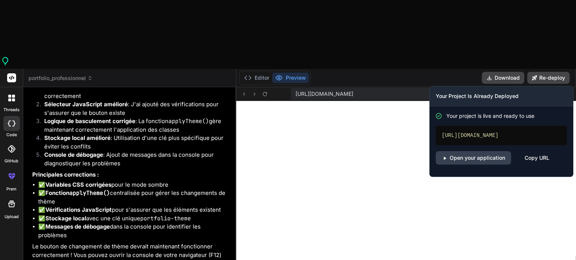
click at [533, 151] on div "Copy URL" at bounding box center [536, 157] width 25 height 13
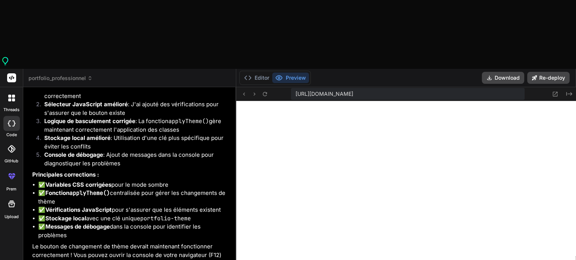
type textarea "x"
type textarea "(targetId); if (targetElement) {"
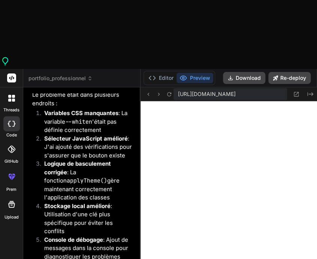
type textarea "x"
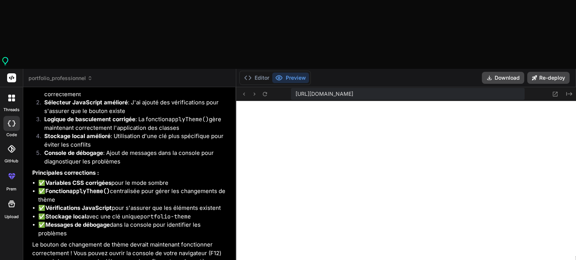
scroll to position [2224, 0]
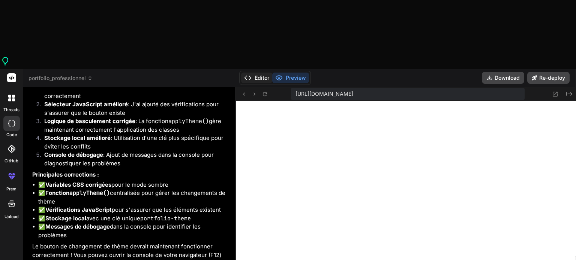
click at [252, 73] on button "Editor" at bounding box center [256, 78] width 31 height 10
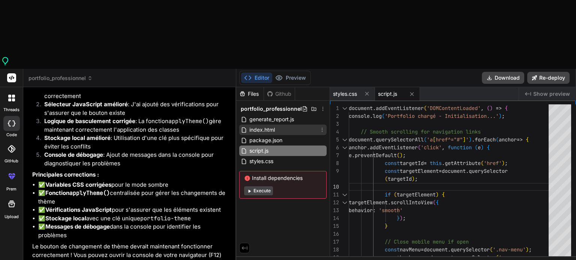
click at [261, 126] on span "index.html" at bounding box center [261, 130] width 27 height 9
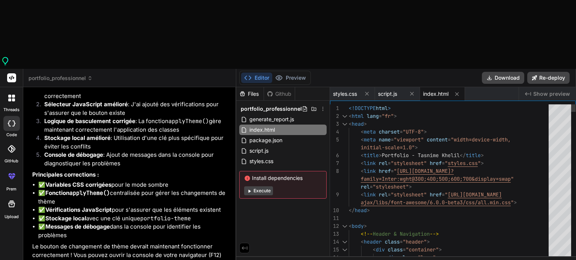
type textarea "<!DOCTYPE html> <html lang="fr"> <head> <meta charset="UTF-8"> <meta name="view…"
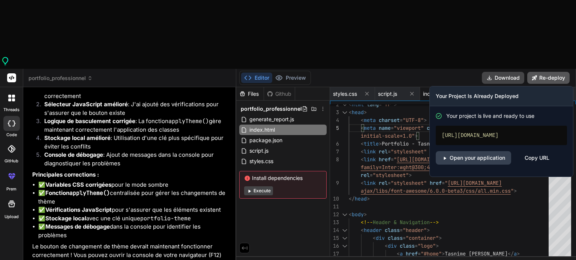
click at [541, 72] on button "Re-deploy" at bounding box center [548, 78] width 42 height 12
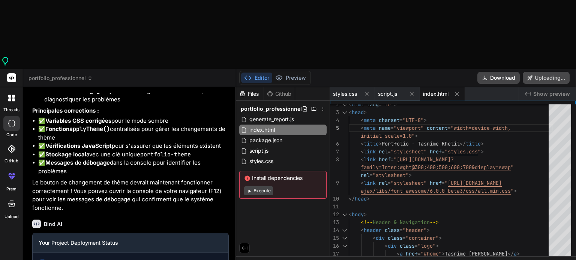
scroll to position [2289, 0]
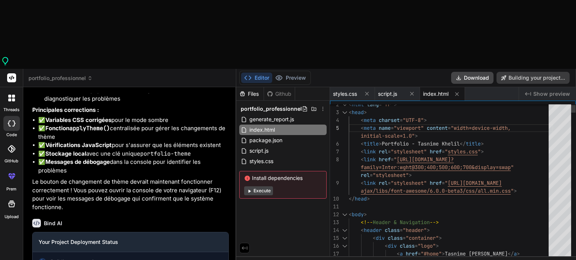
type textarea "x"
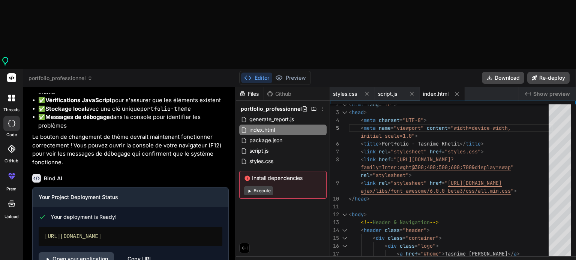
click at [137, 253] on div "Copy URL" at bounding box center [139, 259] width 25 height 13
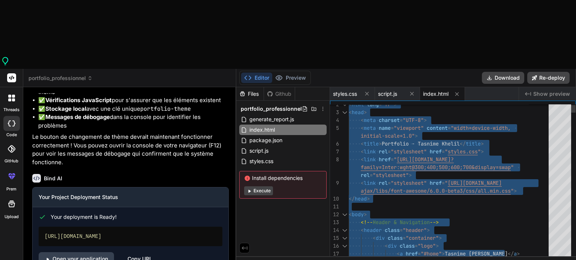
type textarea "rel="stylesheet"> <link rel="stylesheet" href="https://cdnjs.cloudflare.com/aja…"
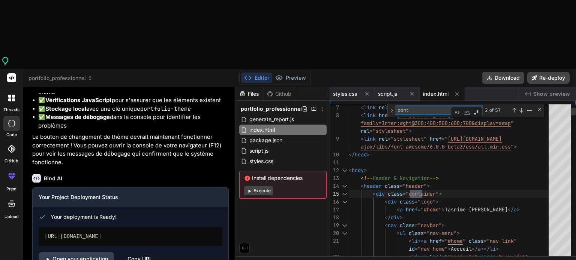
type textarea "conta"
type textarea "<li><a href="#contact" class="nav-link" id="nav-contact">Contact</a></li> </ul>…"
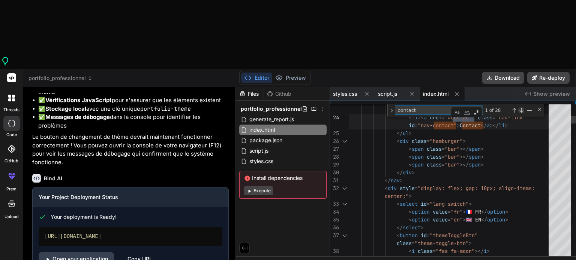
type textarea "contact"
click at [521, 108] on div "Next Match (Enter)" at bounding box center [521, 111] width 6 height 6
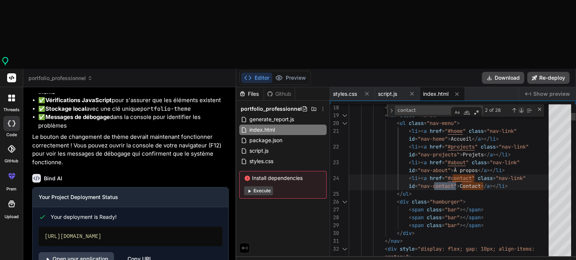
click at [521, 108] on div "Next Match (Enter)" at bounding box center [521, 111] width 6 height 6
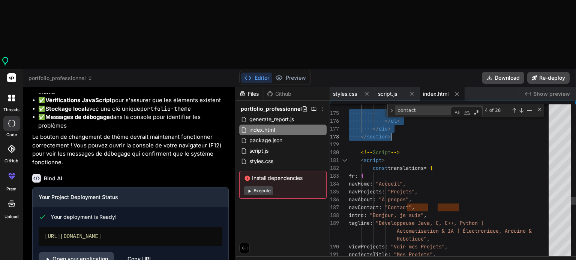
drag, startPoint x: 360, startPoint y: 103, endPoint x: 393, endPoint y: 66, distance: 50.4
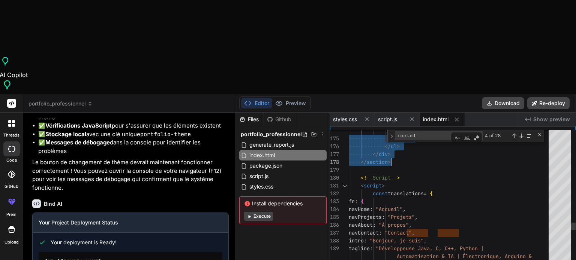
type textarea "</div> <button type="submit" class="btn btn-primary">Envoyer</button> <p id="fo…"
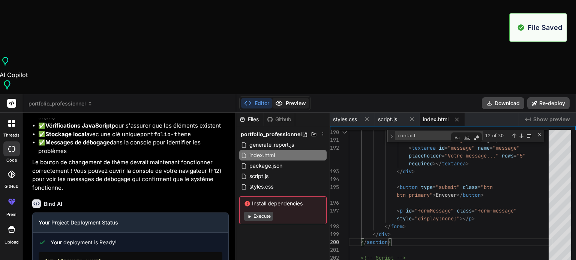
scroll to position [1158, 0]
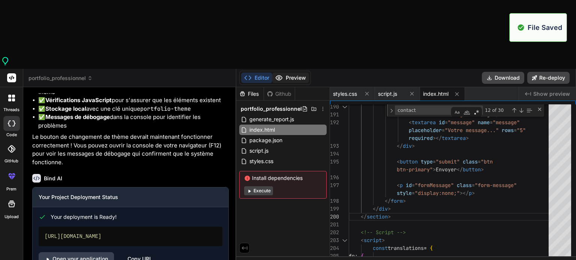
click at [287, 73] on button "Preview" at bounding box center [290, 78] width 37 height 10
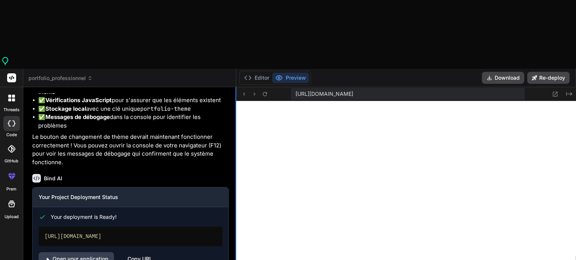
type textarea "x"
type textarea "<p id="formMessage" class="form-message" style="display:none;"></p> </form> </d…"
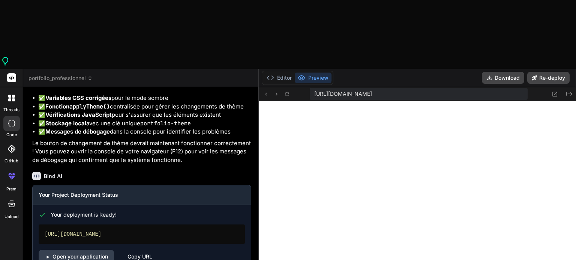
type textarea "x"
type textarea "</div> <button type="submit" class="btn btn-primary">Envoyer</button> <p id="fo…"
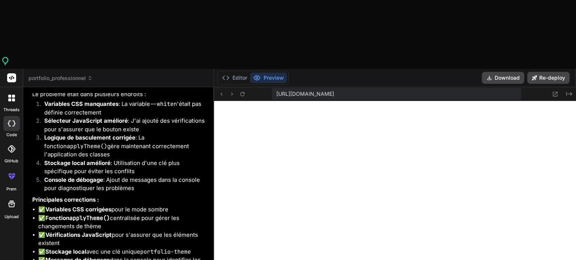
type textarea "x"
type textarea "<button type="submit" class="btn btn-primary">Envoyer</button> <p id="formMessa…"
type textarea "x"
type textarea "</div> <button type="submit" class="btn btn-primary">Envoyer</button> <p id="fo…"
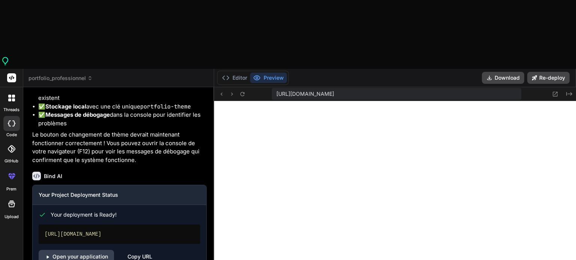
drag, startPoint x: 235, startPoint y: 92, endPoint x: 172, endPoint y: 96, distance: 63.8
click at [172, 96] on div "Bind AI Web Search Created with Pixso. Code Generator You oui en utilisant n8n …" at bounding box center [118, 208] width 191 height 242
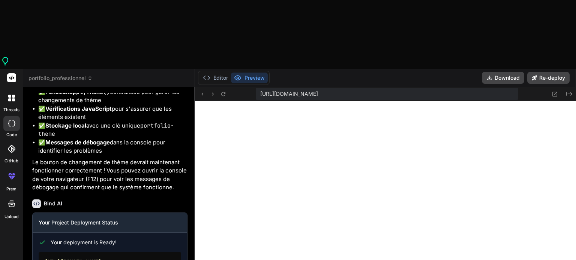
type textarea "x"
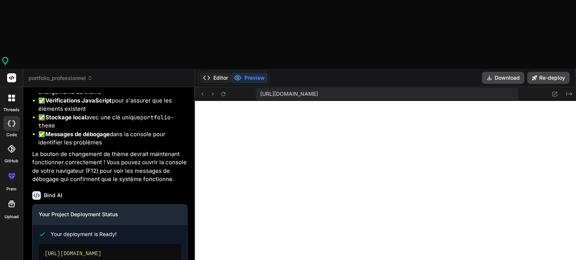
click at [213, 73] on button "Editor" at bounding box center [215, 78] width 31 height 10
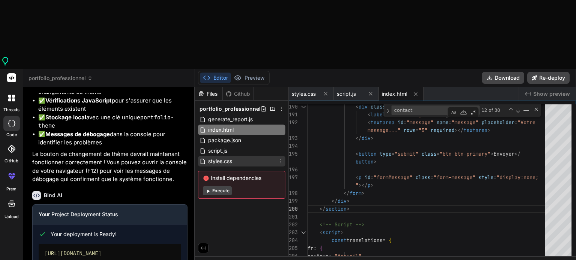
click at [229, 157] on span "styles.css" at bounding box center [219, 161] width 25 height 9
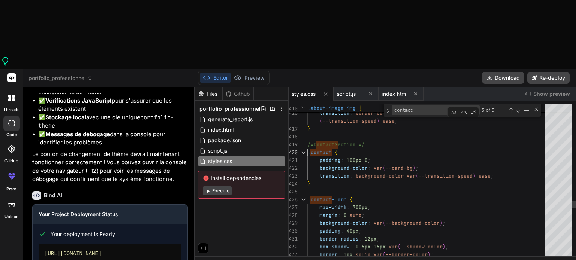
scroll to position [0, 0]
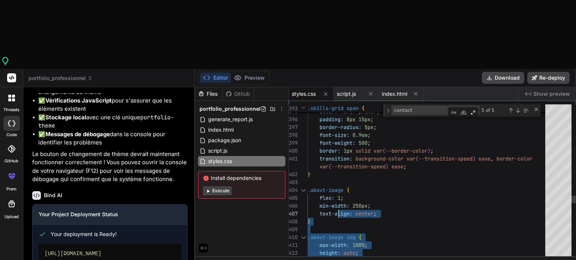
drag, startPoint x: 308, startPoint y: 84, endPoint x: 337, endPoint y: 151, distance: 73.5
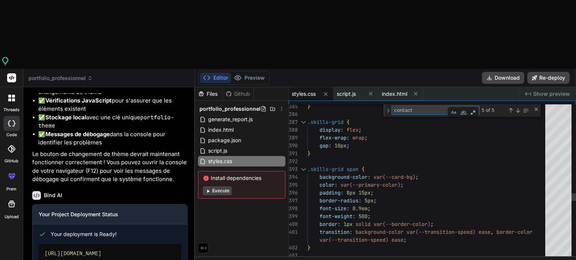
click at [414, 106] on textarea "contact" at bounding box center [423, 110] width 63 height 9
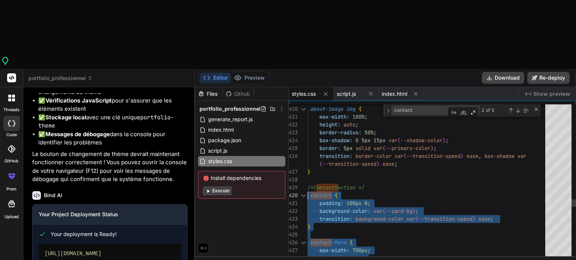
drag, startPoint x: 309, startPoint y: 155, endPoint x: 308, endPoint y: 128, distance: 27.0
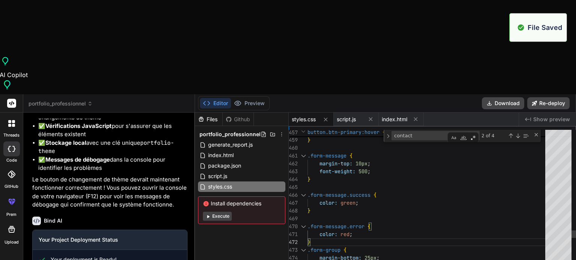
scroll to position [1374, 0]
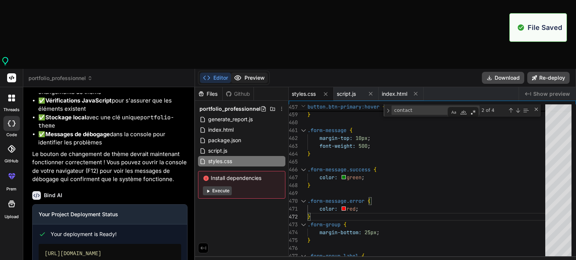
click at [253, 73] on button "Preview" at bounding box center [249, 78] width 37 height 10
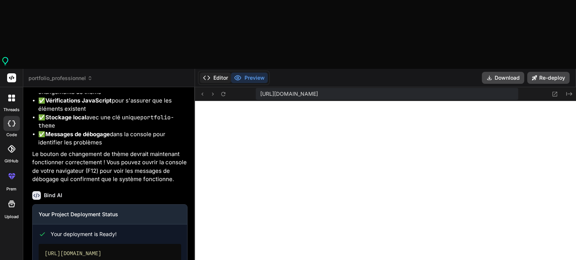
click at [219, 73] on button "Editor" at bounding box center [215, 78] width 31 height 10
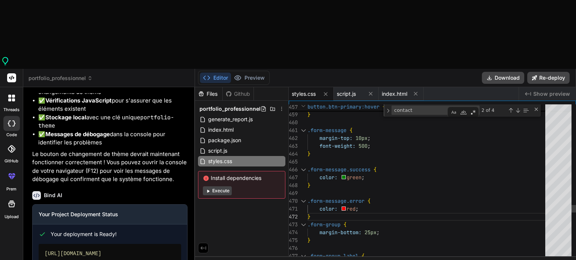
scroll to position [0, 0]
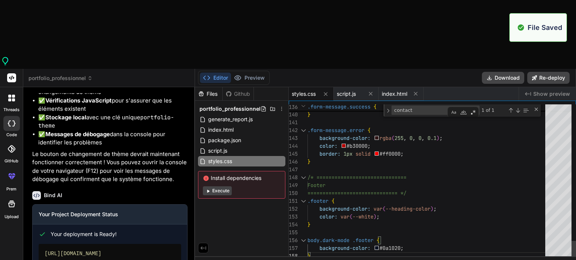
scroll to position [1590, 0]
click at [254, 73] on button "Preview" at bounding box center [249, 78] width 37 height 10
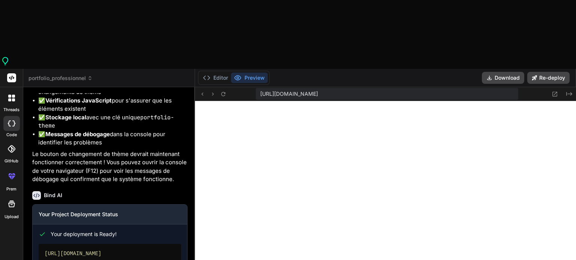
click at [221, 71] on div "Editor Preview" at bounding box center [234, 78] width 72 height 14
click at [220, 73] on button "Editor" at bounding box center [215, 78] width 31 height 10
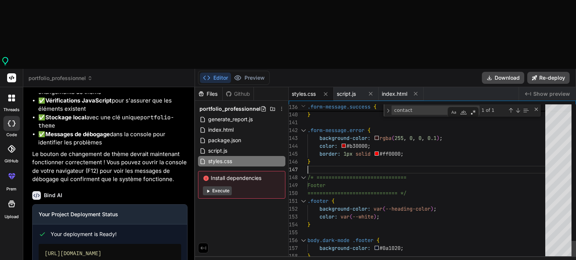
scroll to position [0, 0]
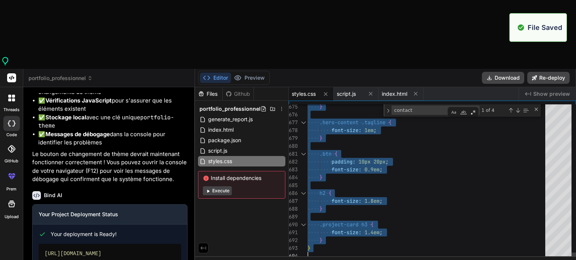
scroll to position [1806, 0]
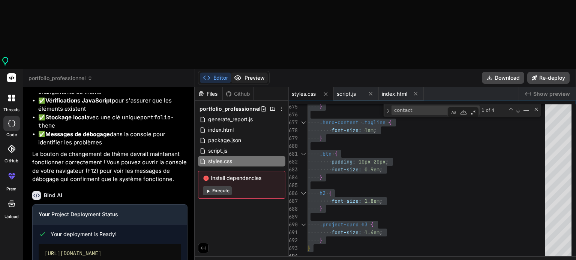
click at [245, 73] on button "Preview" at bounding box center [249, 78] width 37 height 10
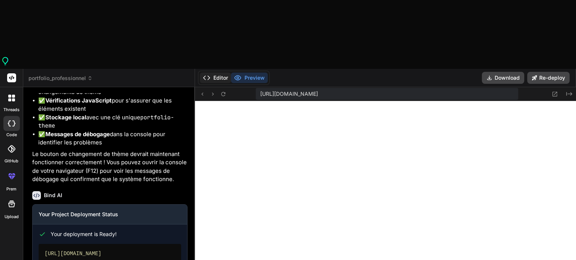
click at [211, 73] on button "Editor" at bounding box center [215, 78] width 31 height 10
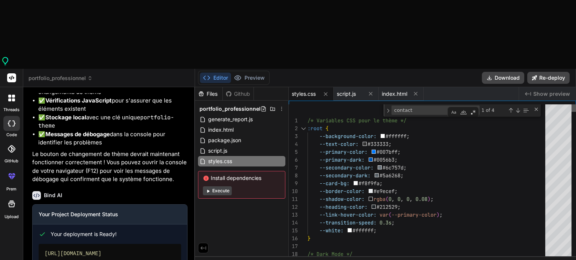
click at [574, 105] on div at bounding box center [573, 108] width 4 height 7
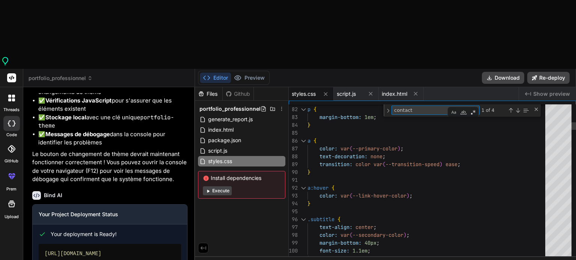
click at [410, 106] on textarea "contact" at bounding box center [423, 110] width 63 height 9
type textarea "/* Variables CSS pour le thème */ :root { --background-color: #ffffff; --text-c…"
type textarea "b"
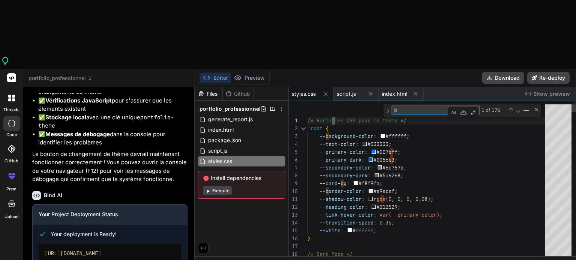
type textarea ".nav-link:hover::after, .nav-link.active::after { width: 100%; } .hamburger { d…"
type textarea "bu"
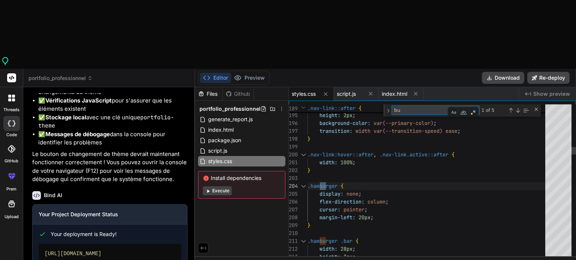
type textarea "} button.btn-primary { padding: 12px; background-color: #6a0572; color: #fff; b…"
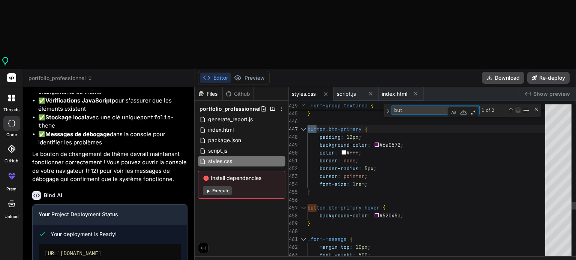
type textarea "but"
click at [516, 108] on div "Next Match (Enter)" at bounding box center [517, 111] width 6 height 6
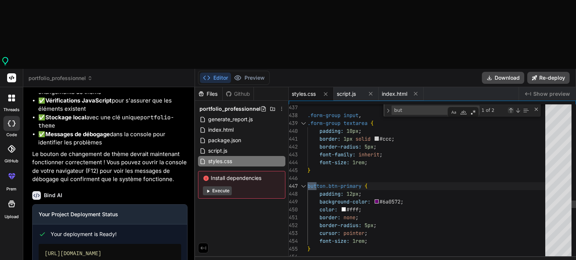
click at [510, 108] on div "Previous Match (Shift+Enter)" at bounding box center [510, 111] width 6 height 6
type textarea "} button.btn-primary:hover { background-color: #52045a; } .form-message { margi…"
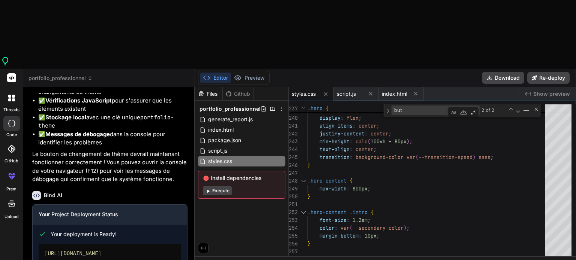
click at [250, 69] on div "Editor Preview Download Re-deploy" at bounding box center [385, 78] width 381 height 18
click at [250, 73] on div "Preview" at bounding box center [249, 78] width 37 height 10
click at [251, 73] on button "Preview" at bounding box center [249, 78] width 37 height 10
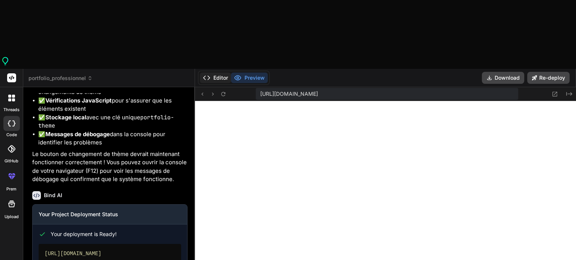
click at [220, 73] on button "Editor" at bounding box center [215, 78] width 31 height 10
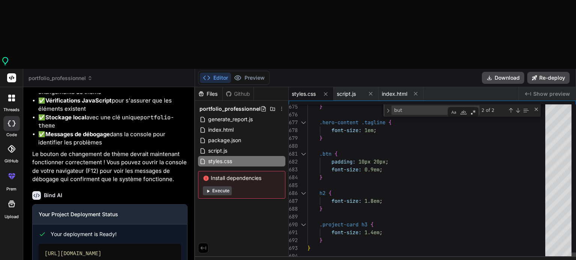
scroll to position [0, 0]
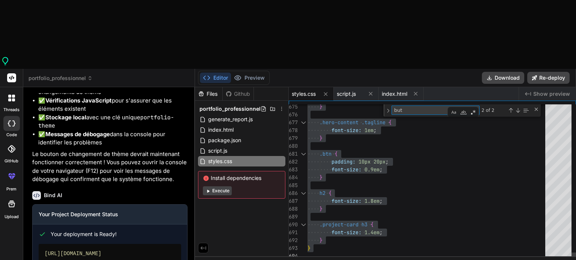
click at [415, 106] on textarea "but" at bounding box center [423, 110] width 63 height 9
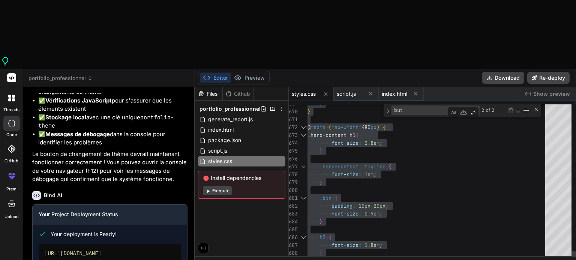
click at [509, 108] on div "Previous Match (Shift+Enter)" at bounding box center [510, 111] width 6 height 6
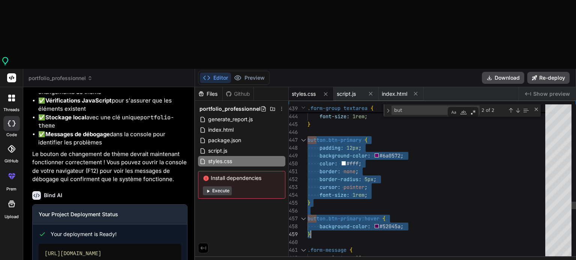
drag, startPoint x: 307, startPoint y: 70, endPoint x: 316, endPoint y: 164, distance: 93.7
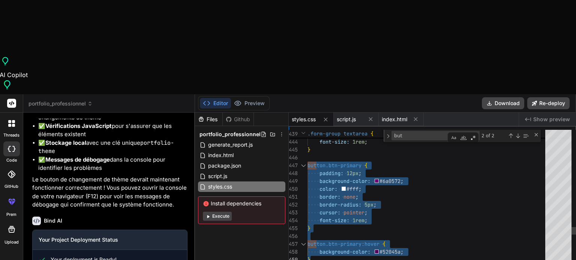
type textarea "font-weight: 600; transition: all var(--transition-speed) ease; } button.btn-pr…"
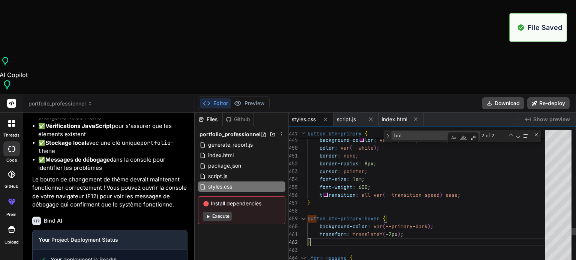
scroll to position [2021, 0]
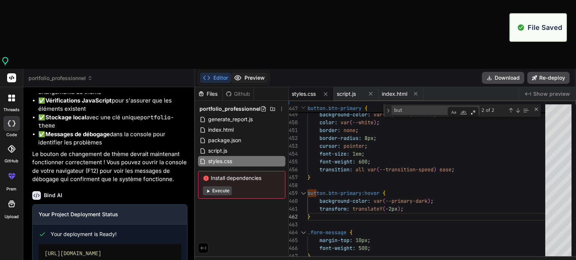
click at [259, 73] on button "Preview" at bounding box center [249, 78] width 37 height 10
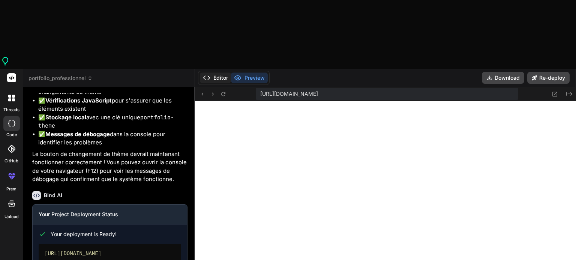
click at [224, 73] on button "Editor" at bounding box center [215, 78] width 31 height 10
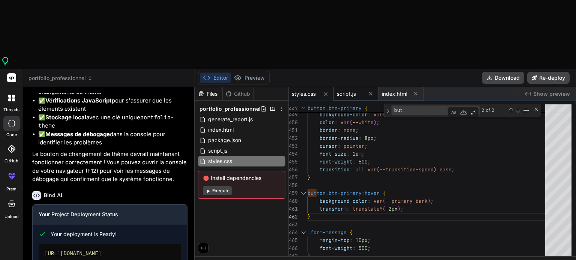
click at [357, 90] on div "script.js" at bounding box center [349, 93] width 26 height 7
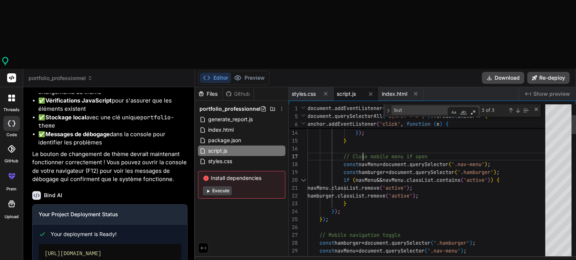
scroll to position [0, 0]
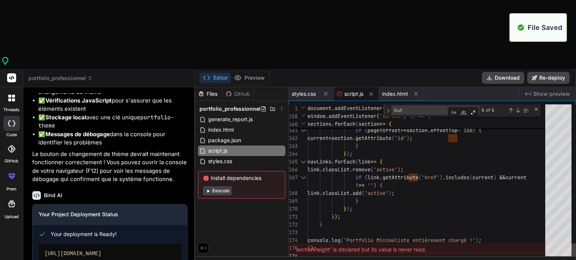
scroll to position [2237, 0]
click at [238, 73] on button "Preview" at bounding box center [249, 78] width 37 height 10
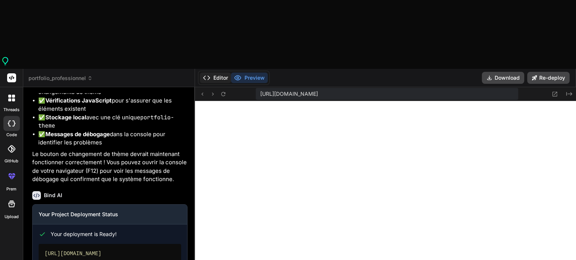
click at [220, 73] on button "Editor" at bounding box center [215, 78] width 31 height 10
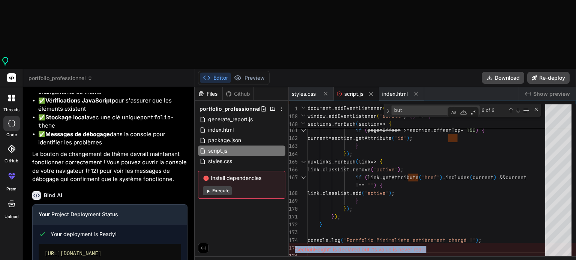
drag, startPoint x: 429, startPoint y: 181, endPoint x: 294, endPoint y: 181, distance: 134.5
click at [294, 243] on div "'sectionHeight' is declared but its value is never read." at bounding box center [432, 249] width 287 height 13
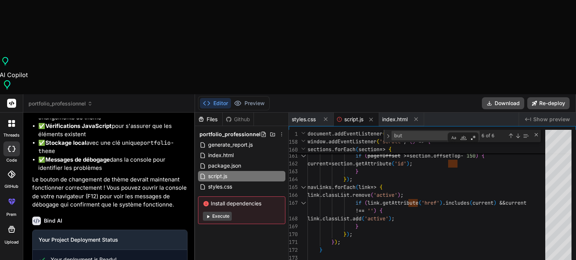
copy div "'sectionHeight' is declared but its value is never read."
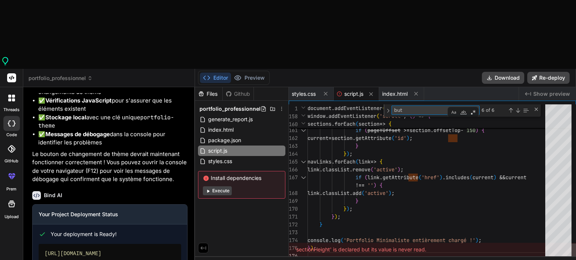
click at [417, 106] on textarea "but" at bounding box center [423, 110] width 63 height 9
type textarea "document.addEventListener('DOMContentLoaded', () => { console.log('Portfolio ch…"
type textarea "i"
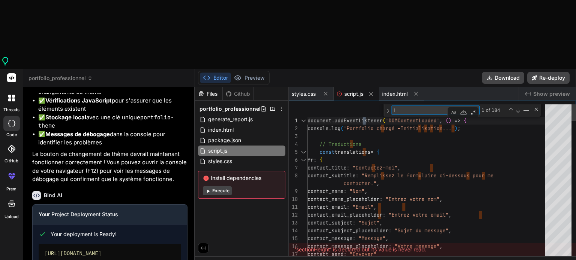
type textarea "contact_send: "Send" } }; // Fonction pour changer la langue function setLangua…"
type textarea "if"
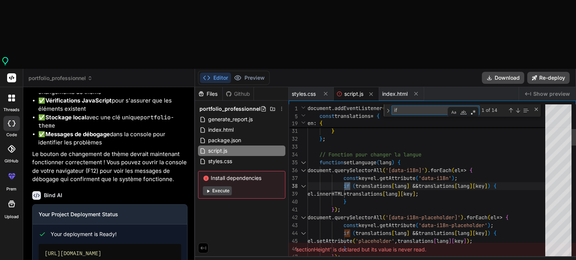
type textarea "} }); document.querySelectorAll('[data-i18n-placeholder]').forEach(el => { cons…"
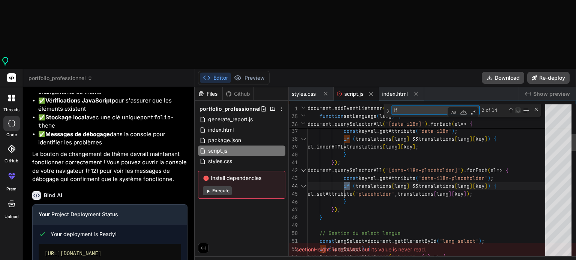
type textarea "if"
click at [517, 108] on div "Next Match (Enter)" at bounding box center [517, 111] width 6 height 6
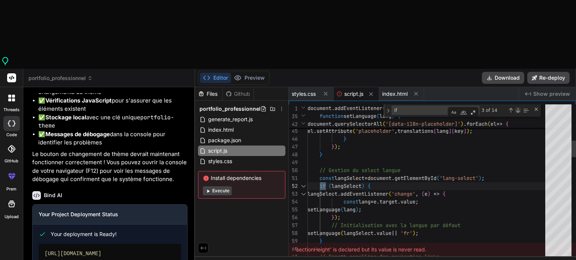
click at [517, 108] on div "Next Match (Enter)" at bounding box center [517, 111] width 6 height 6
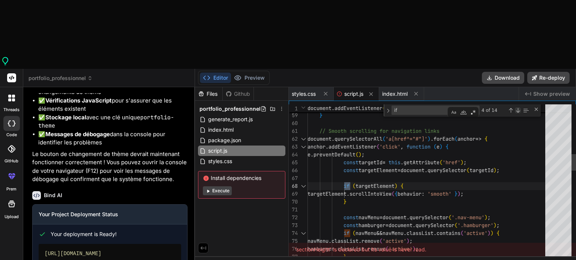
click at [517, 108] on div "Next Match (Enter)" at bounding box center [517, 111] width 6 height 6
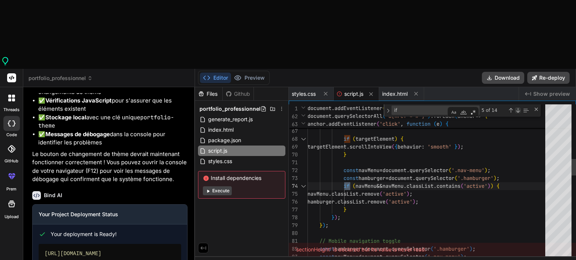
click at [517, 108] on div "Next Match (Enter)" at bounding box center [517, 111] width 6 height 6
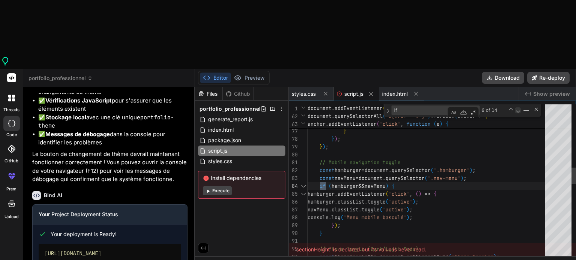
click at [517, 108] on div "Next Match (Enter)" at bounding box center [517, 111] width 6 height 6
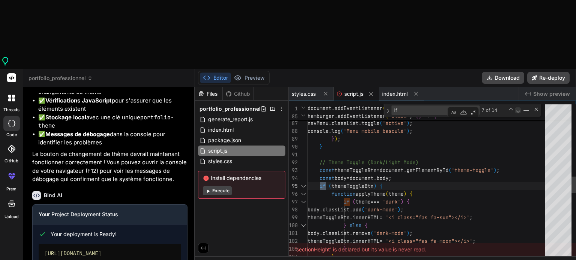
click at [517, 108] on div "Next Match (Enter)" at bounding box center [517, 111] width 6 height 6
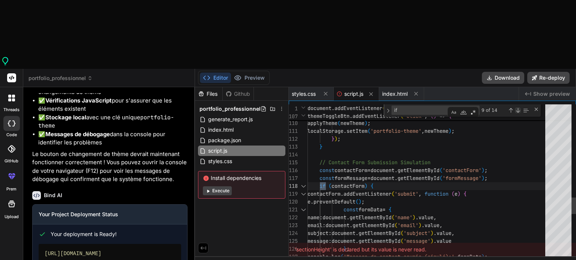
click at [517, 108] on div "Next Match (Enter)" at bounding box center [517, 111] width 6 height 6
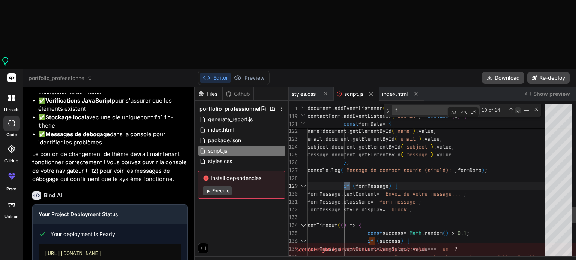
click at [517, 108] on div "Next Match (Enter)" at bounding box center [517, 111] width 6 height 6
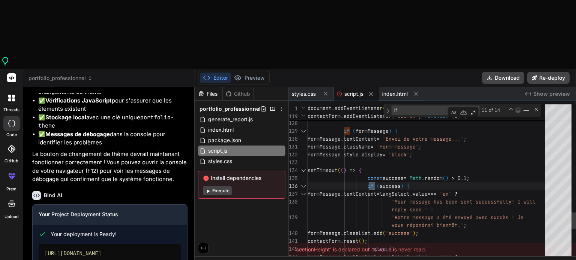
click at [517, 108] on div "Next Match (Enter)" at bounding box center [517, 111] width 6 height 6
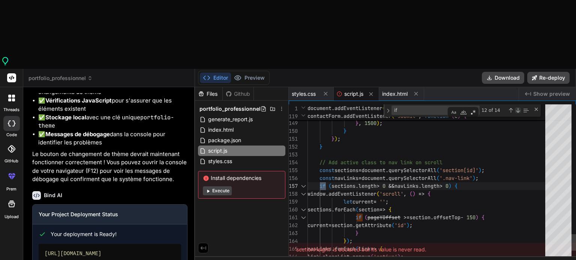
click at [517, 108] on div "Next Match (Enter)" at bounding box center [517, 111] width 6 height 6
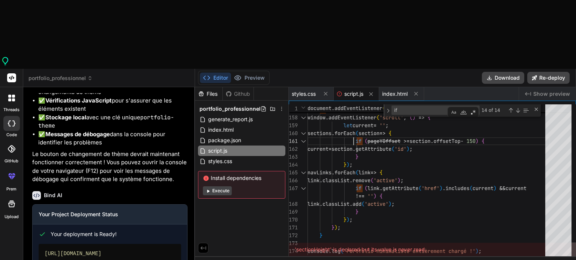
scroll to position [0, 0]
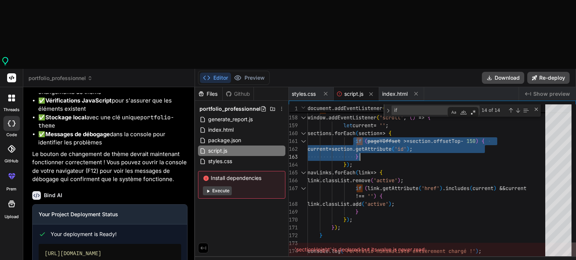
drag, startPoint x: 353, startPoint y: 72, endPoint x: 364, endPoint y: 87, distance: 18.7
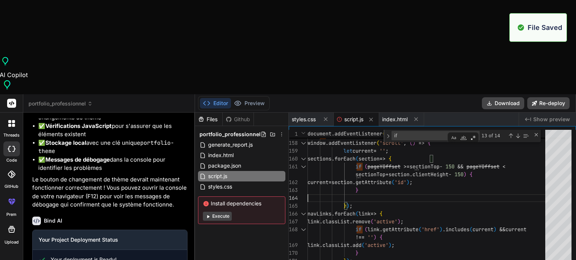
scroll to position [2453, 0]
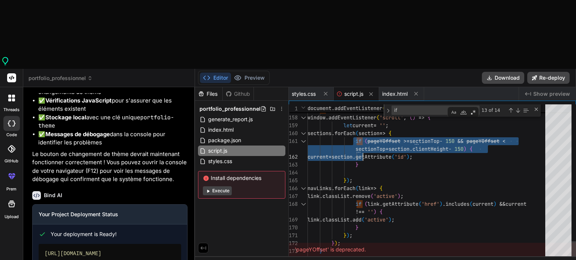
drag, startPoint x: 352, startPoint y: 72, endPoint x: 363, endPoint y: 92, distance: 23.1
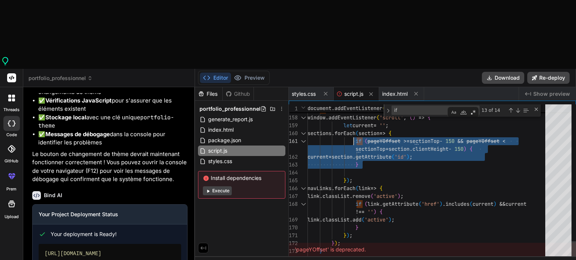
drag, startPoint x: 360, startPoint y: 97, endPoint x: 352, endPoint y: 70, distance: 28.3
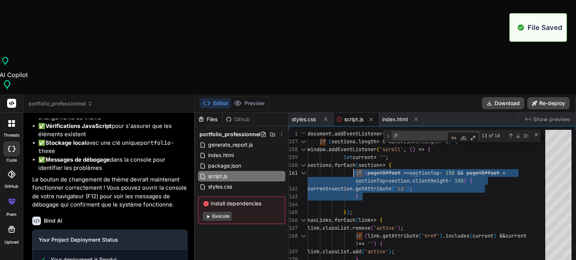
scroll to position [2885, 0]
click at [249, 98] on button "Preview" at bounding box center [249, 103] width 37 height 10
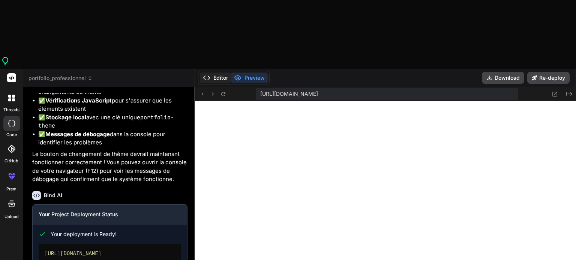
click at [220, 73] on button "Editor" at bounding box center [215, 78] width 31 height 10
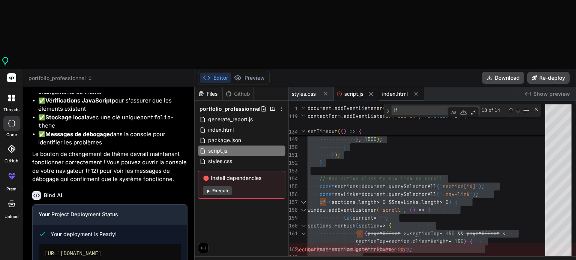
click at [393, 90] on span "index.html" at bounding box center [394, 93] width 25 height 7
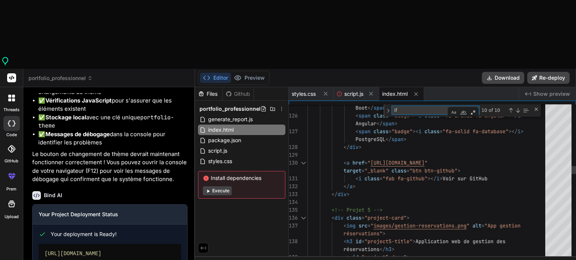
click at [414, 106] on textarea "if" at bounding box center [423, 110] width 63 height 9
type textarea "<!DOCTYPE html> <html lang="fr"> <head> <meta charset="UTF-8"> <meta name="view…"
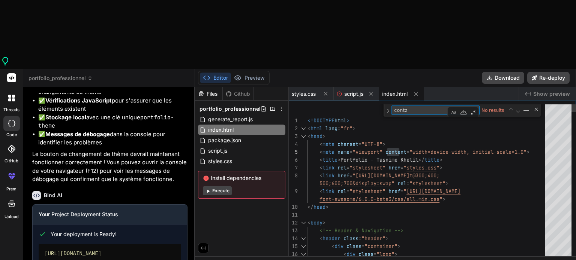
type textarea "cont"
type textarea "font-awesome/6.0.0-beta3/css/all.min.css"> </head> <body> <!-- Header & Navigat…"
type textarea "conta"
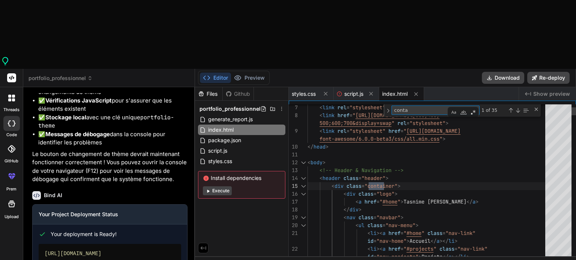
type textarea "<nav class="navbar"> <ul class="nav-menu"> <li><a href="#home" class="nav-link"…"
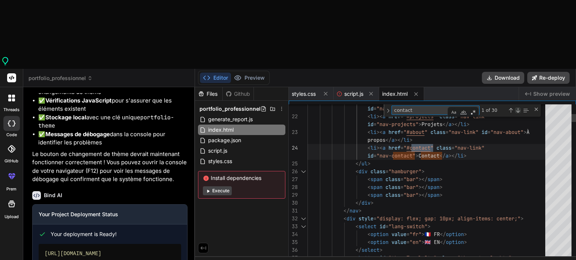
type textarea "contact"
click at [519, 108] on div "Next Match (Enter)" at bounding box center [517, 111] width 6 height 6
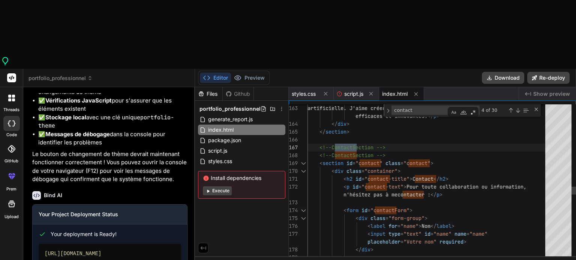
scroll to position [0, 0]
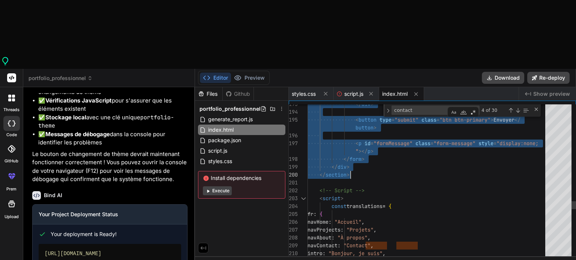
drag, startPoint x: 317, startPoint y: 94, endPoint x: 353, endPoint y: 103, distance: 37.4
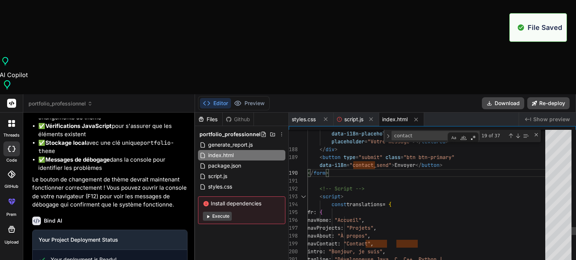
scroll to position [3101, 0]
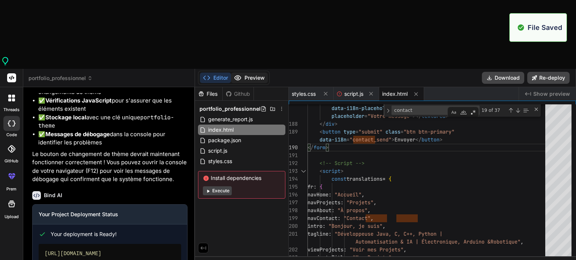
click at [243, 73] on button "Preview" at bounding box center [249, 78] width 37 height 10
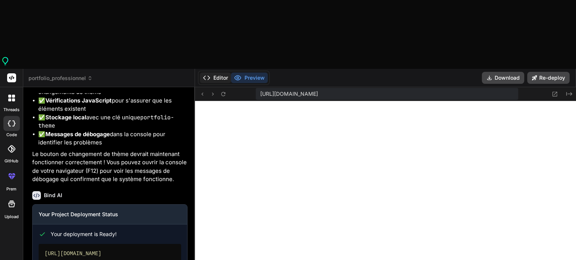
click at [209, 74] on icon at bounding box center [206, 77] width 7 height 7
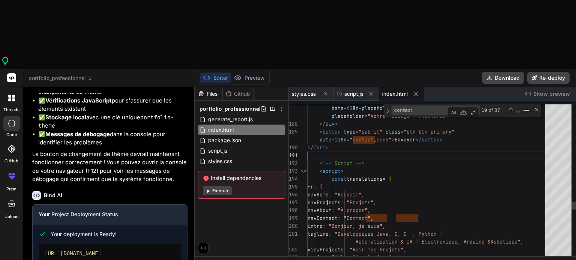
scroll to position [0, 0]
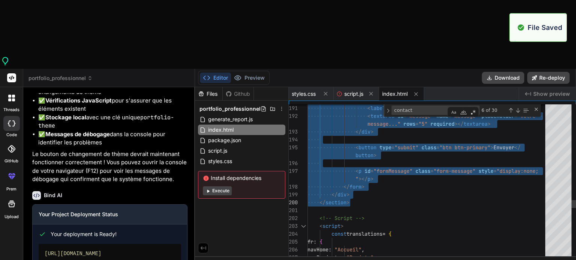
scroll to position [3316, 0]
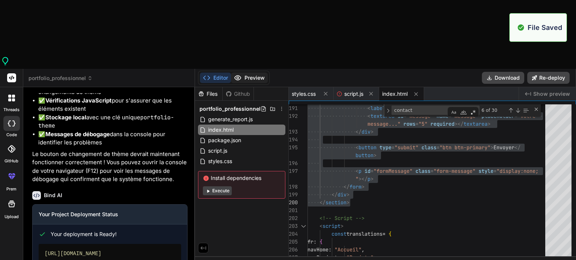
click at [250, 73] on button "Preview" at bounding box center [249, 78] width 37 height 10
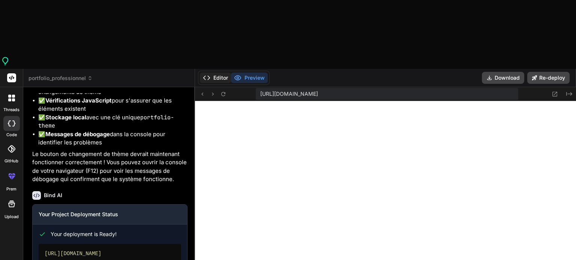
click at [217, 73] on button "Editor" at bounding box center [215, 78] width 31 height 10
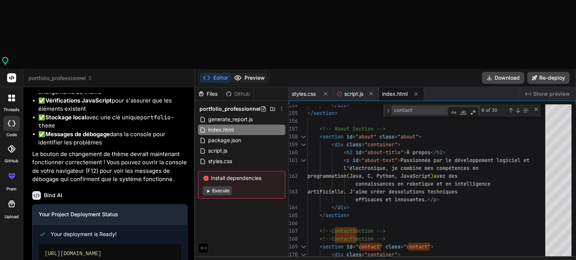
click at [246, 73] on button "Preview" at bounding box center [249, 78] width 37 height 10
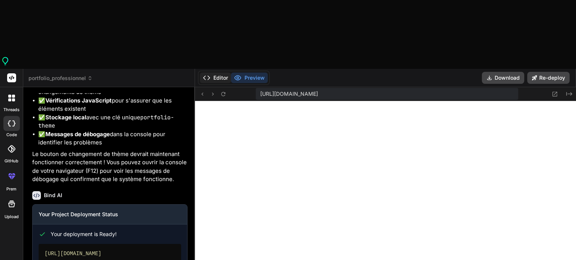
click at [217, 73] on button "Editor" at bounding box center [215, 78] width 31 height 10
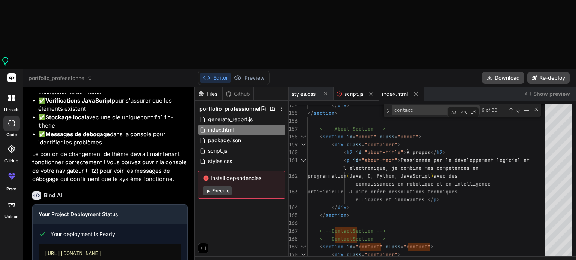
click at [350, 90] on span "script.js" at bounding box center [353, 93] width 19 height 7
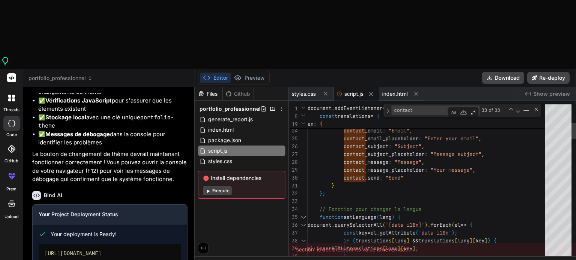
scroll to position [0, 0]
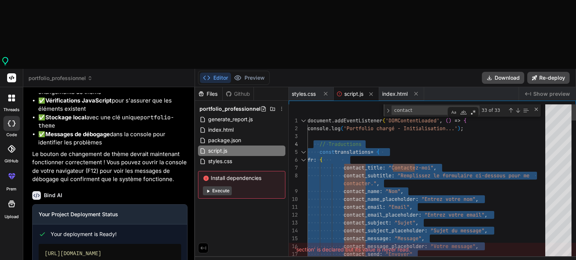
drag, startPoint x: 327, startPoint y: 126, endPoint x: 314, endPoint y: 76, distance: 51.1
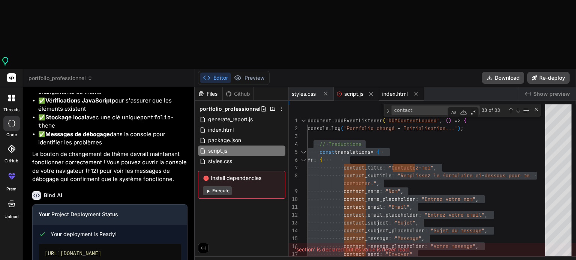
click at [406, 90] on span "index.html" at bounding box center [394, 93] width 25 height 7
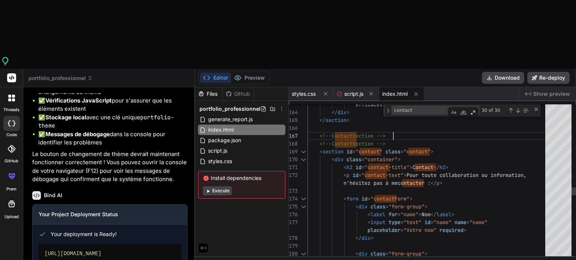
click at [399, 65] on div "< input type = "text" id = "name" name = "name" placeholder = "Votre nom" requi…" at bounding box center [428, 3] width 242 height 3057
drag, startPoint x: 399, startPoint y: 65, endPoint x: 318, endPoint y: 67, distance: 80.6
click at [318, 67] on div "< input type = "text" id = "name" name = "name" placeholder = "Votre nom" requi…" at bounding box center [428, 3] width 242 height 3057
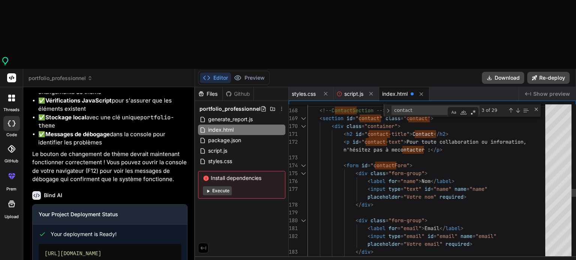
drag, startPoint x: 459, startPoint y: 114, endPoint x: 365, endPoint y: 113, distance: 94.4
click at [365, 178] on div "< label for = "name" > Nom </ label >" at bounding box center [428, 182] width 242 height 8
drag, startPoint x: 365, startPoint y: 113, endPoint x: 475, endPoint y: 109, distance: 110.2
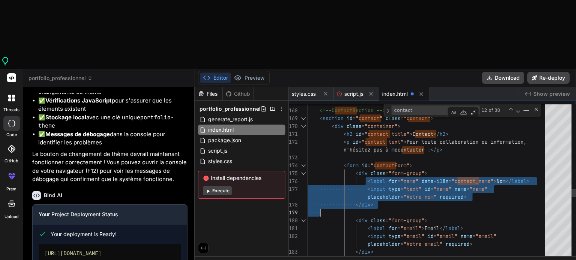
drag, startPoint x: 366, startPoint y: 119, endPoint x: 380, endPoint y: 138, distance: 23.4
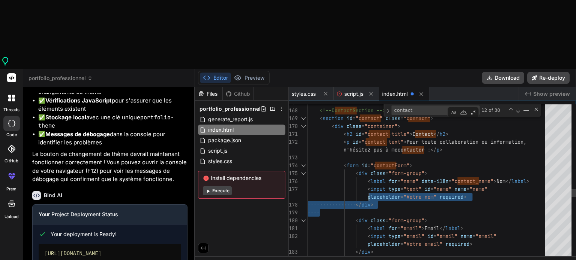
drag, startPoint x: 380, startPoint y: 138, endPoint x: 366, endPoint y: 121, distance: 21.6
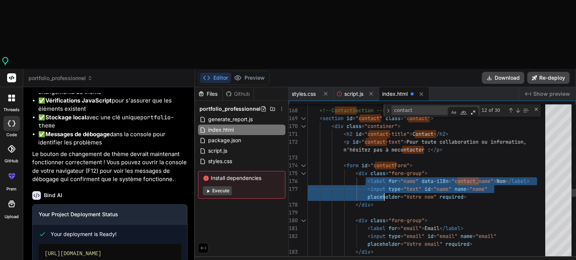
drag, startPoint x: 366, startPoint y: 119, endPoint x: 383, endPoint y: 123, distance: 17.6
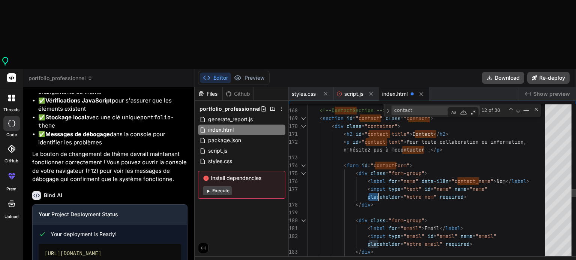
drag, startPoint x: 364, startPoint y: 121, endPoint x: 377, endPoint y: 123, distance: 12.5
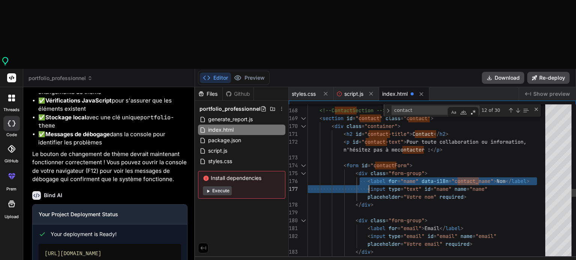
drag, startPoint x: 360, startPoint y: 115, endPoint x: 369, endPoint y: 120, distance: 9.4
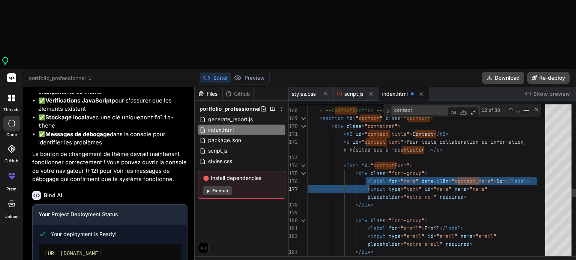
drag, startPoint x: 364, startPoint y: 118, endPoint x: 369, endPoint y: 120, distance: 4.9
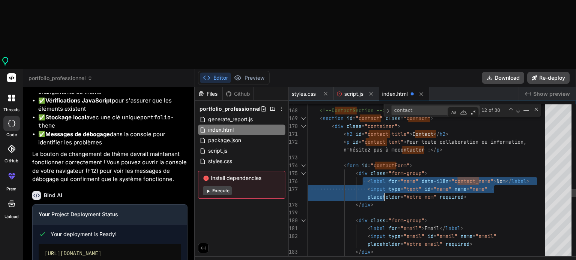
drag, startPoint x: 362, startPoint y: 120, endPoint x: 384, endPoint y: 123, distance: 21.6
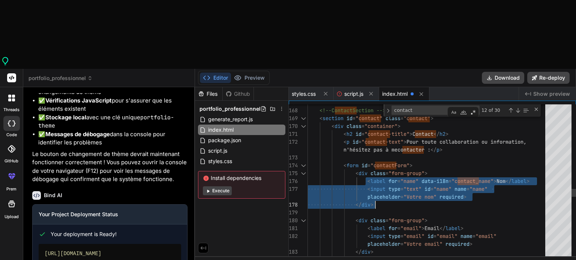
drag, startPoint x: 366, startPoint y: 120, endPoint x: 385, endPoint y: 130, distance: 22.0
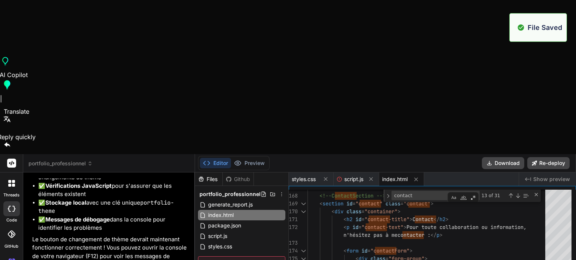
scroll to position [3532, 0]
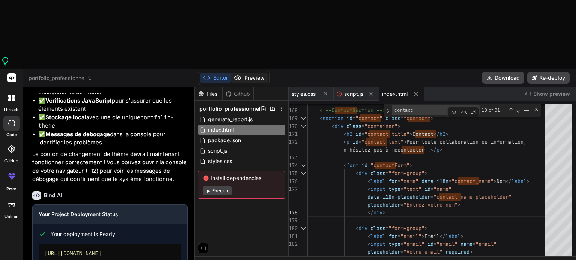
click at [240, 74] on icon at bounding box center [237, 77] width 7 height 7
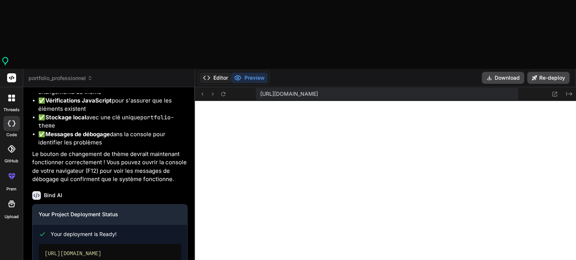
click at [217, 73] on button "Editor" at bounding box center [215, 78] width 31 height 10
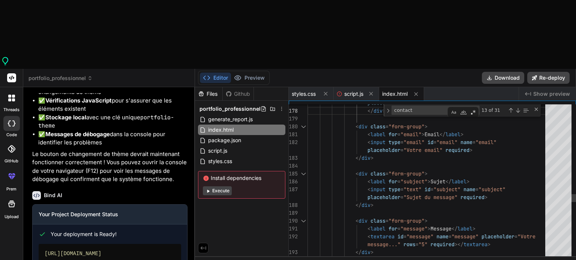
scroll to position [0, 0]
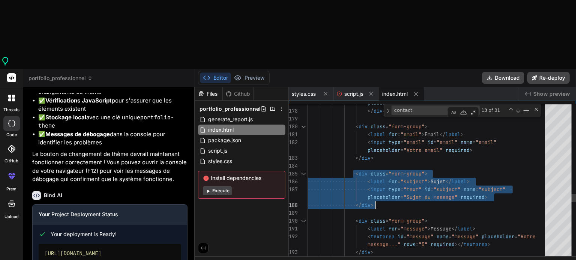
drag, startPoint x: 353, startPoint y: 103, endPoint x: 375, endPoint y: 134, distance: 37.9
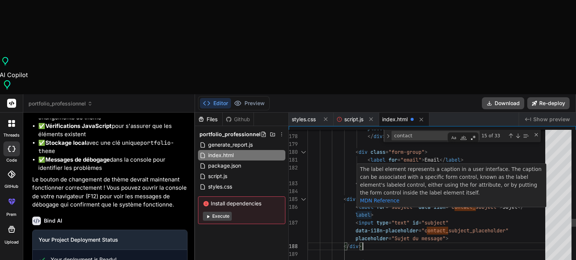
scroll to position [3748, 0]
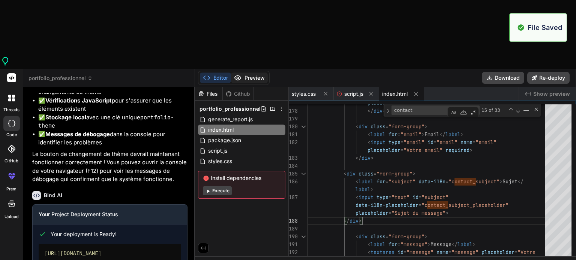
click at [247, 73] on button "Preview" at bounding box center [249, 78] width 37 height 10
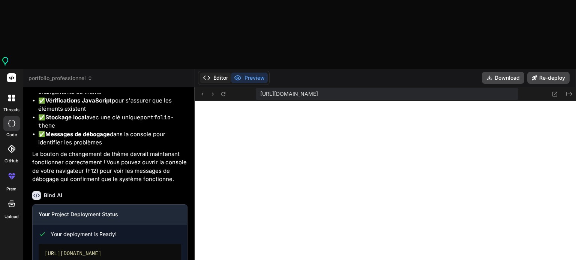
click at [216, 73] on button "Editor" at bounding box center [215, 78] width 31 height 10
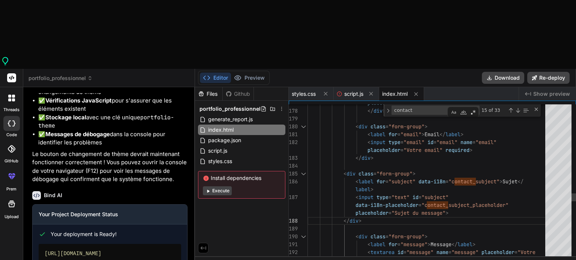
scroll to position [0, 0]
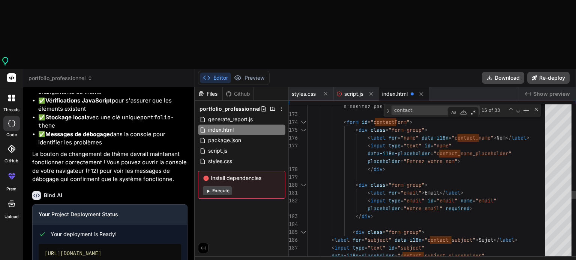
type textarea "<div class="form-group"> <label for="subject">Sujet</label> <input type="text" …"
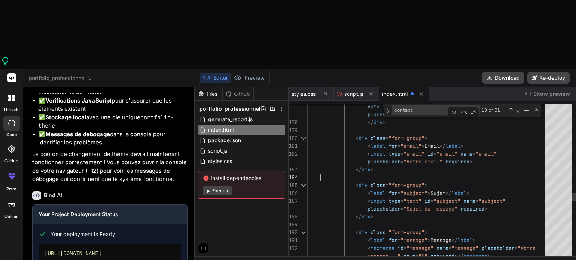
click at [257, 73] on button "Preview" at bounding box center [249, 78] width 37 height 10
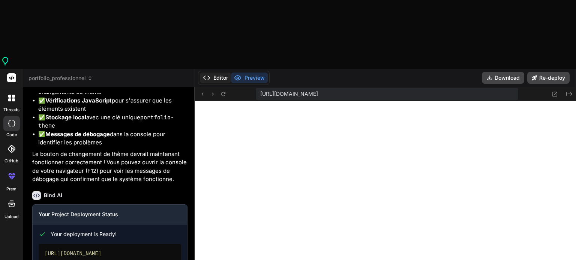
click at [215, 73] on button "Editor" at bounding box center [215, 78] width 31 height 10
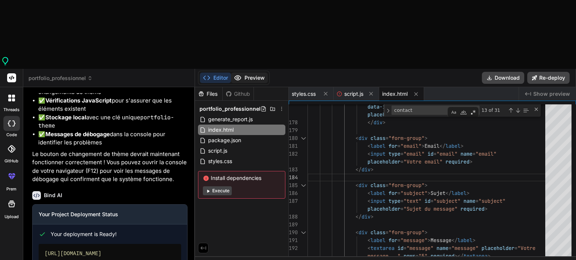
click at [258, 73] on button "Preview" at bounding box center [249, 78] width 37 height 10
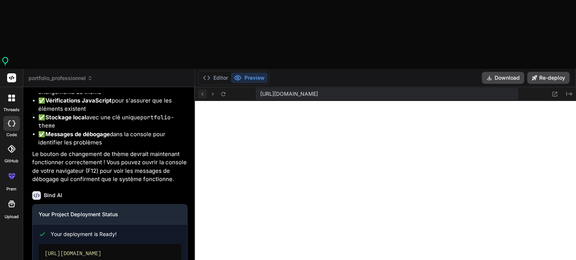
click at [205, 91] on icon at bounding box center [202, 94] width 6 height 6
click at [223, 91] on icon at bounding box center [223, 94] width 6 height 6
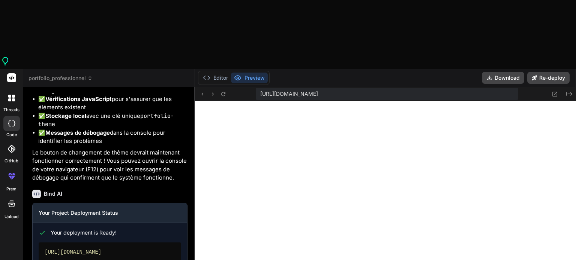
type textarea "c"
type textarea "x"
type textarea "co"
type textarea "x"
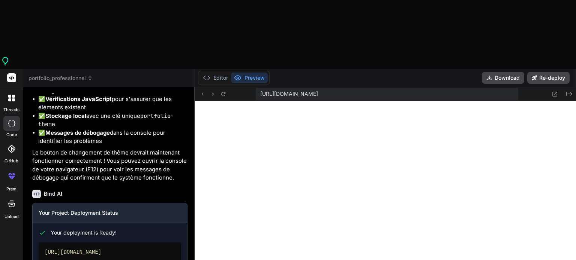
type textarea "con"
type textarea "x"
type textarea "cons"
type textarea "x"
type textarea "conse"
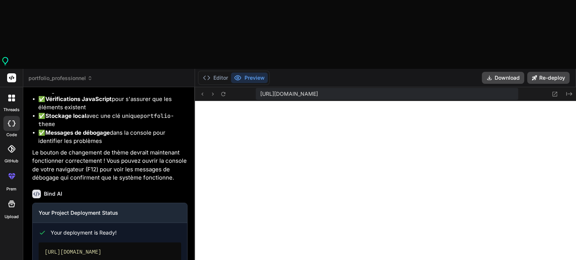
type textarea "x"
type textarea "conser"
type textarea "x"
type textarea "conserv"
type textarea "x"
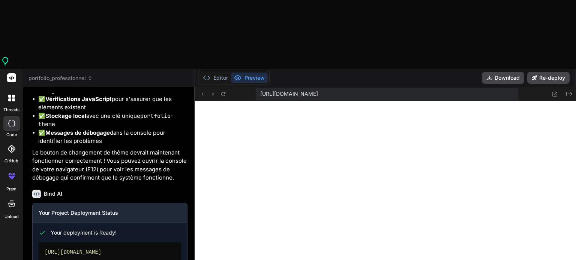
type textarea "conserve"
type textarea "x"
type textarea "conserve"
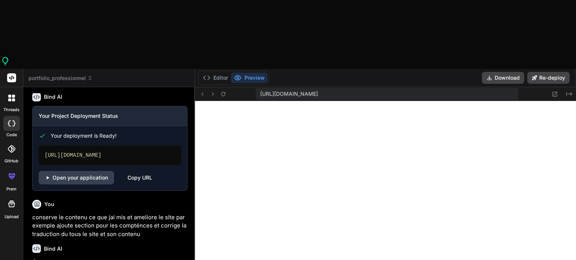
scroll to position [2715, 0]
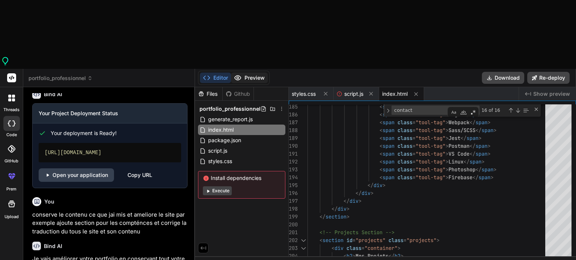
click at [245, 73] on button "Preview" at bounding box center [249, 78] width 37 height 10
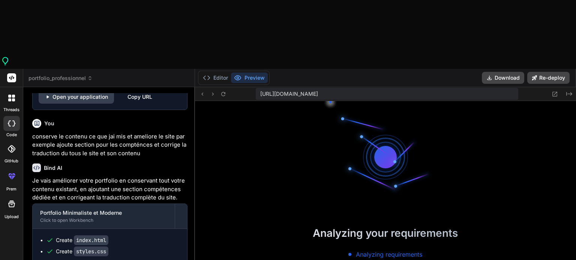
scroll to position [4446, 0]
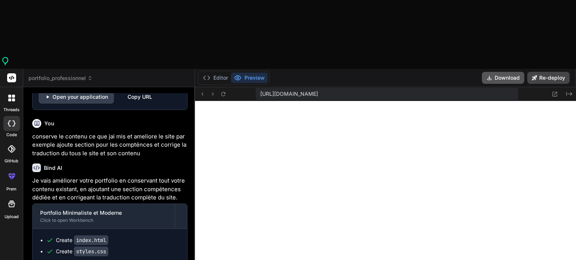
click at [511, 72] on button "Download" at bounding box center [502, 78] width 42 height 12
